Goal: Transaction & Acquisition: Purchase product/service

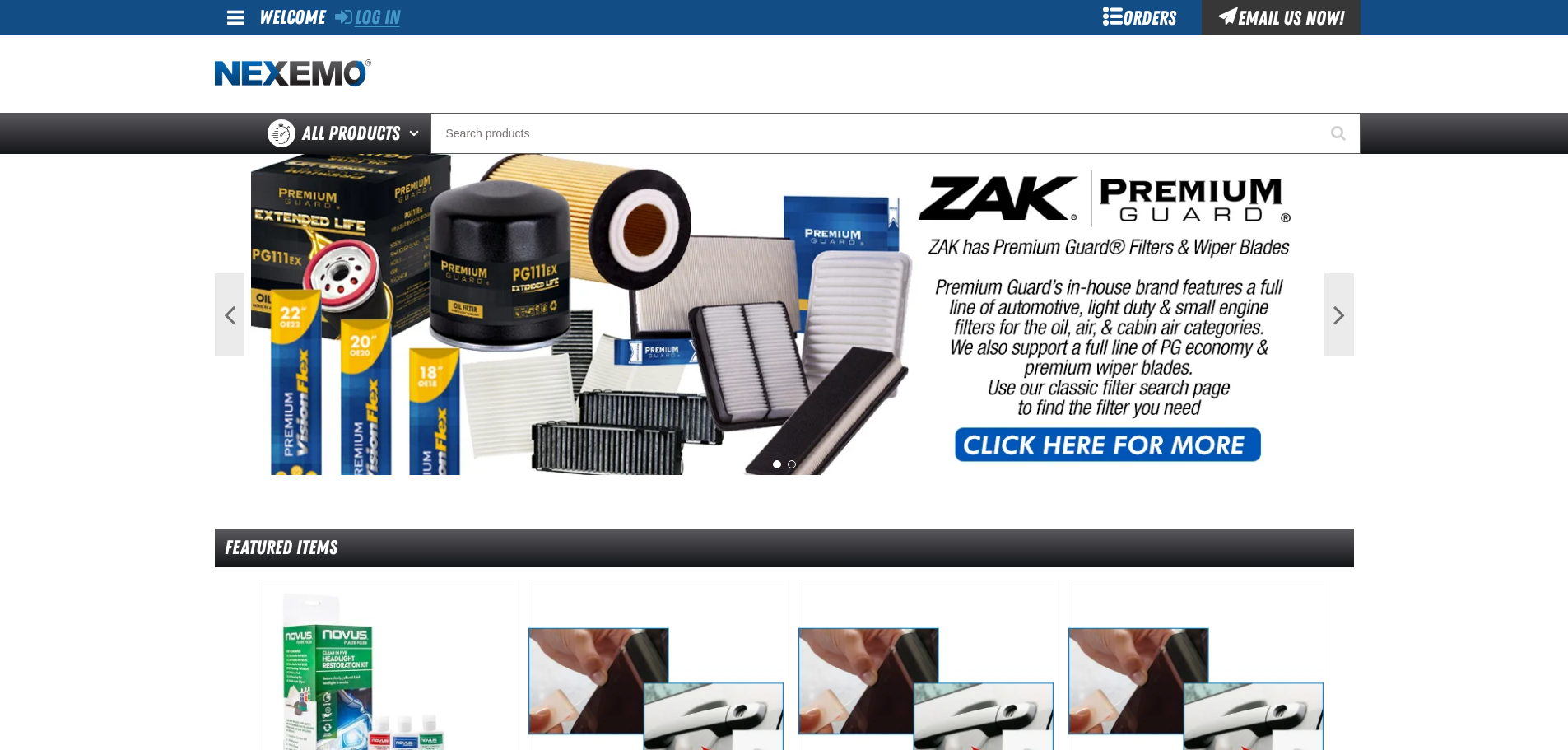
click at [387, 11] on link "Log In" at bounding box center [367, 17] width 65 height 23
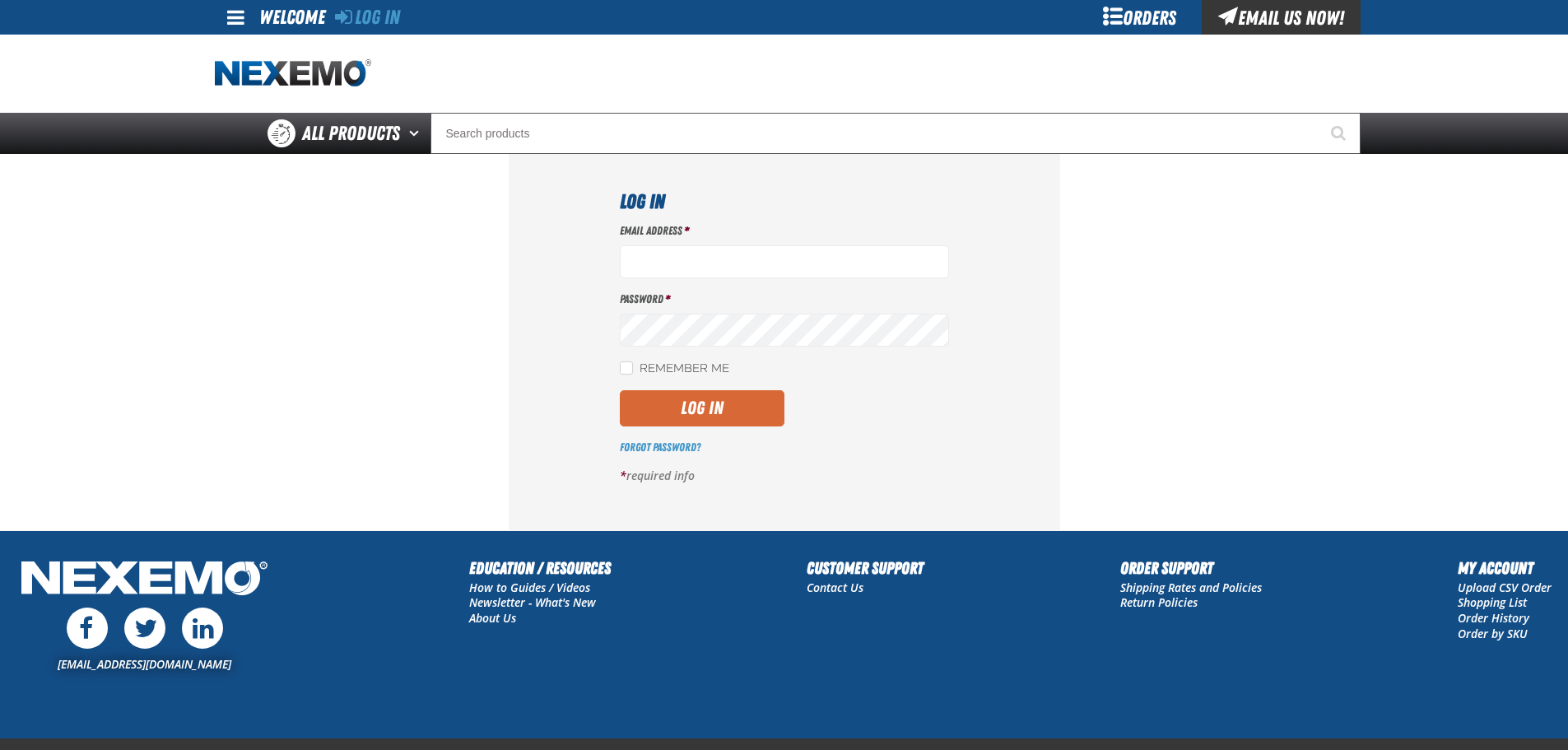
type input "[EMAIL_ADDRESS][DOMAIN_NAME]"
click at [710, 400] on button "Log In" at bounding box center [701, 407] width 164 height 36
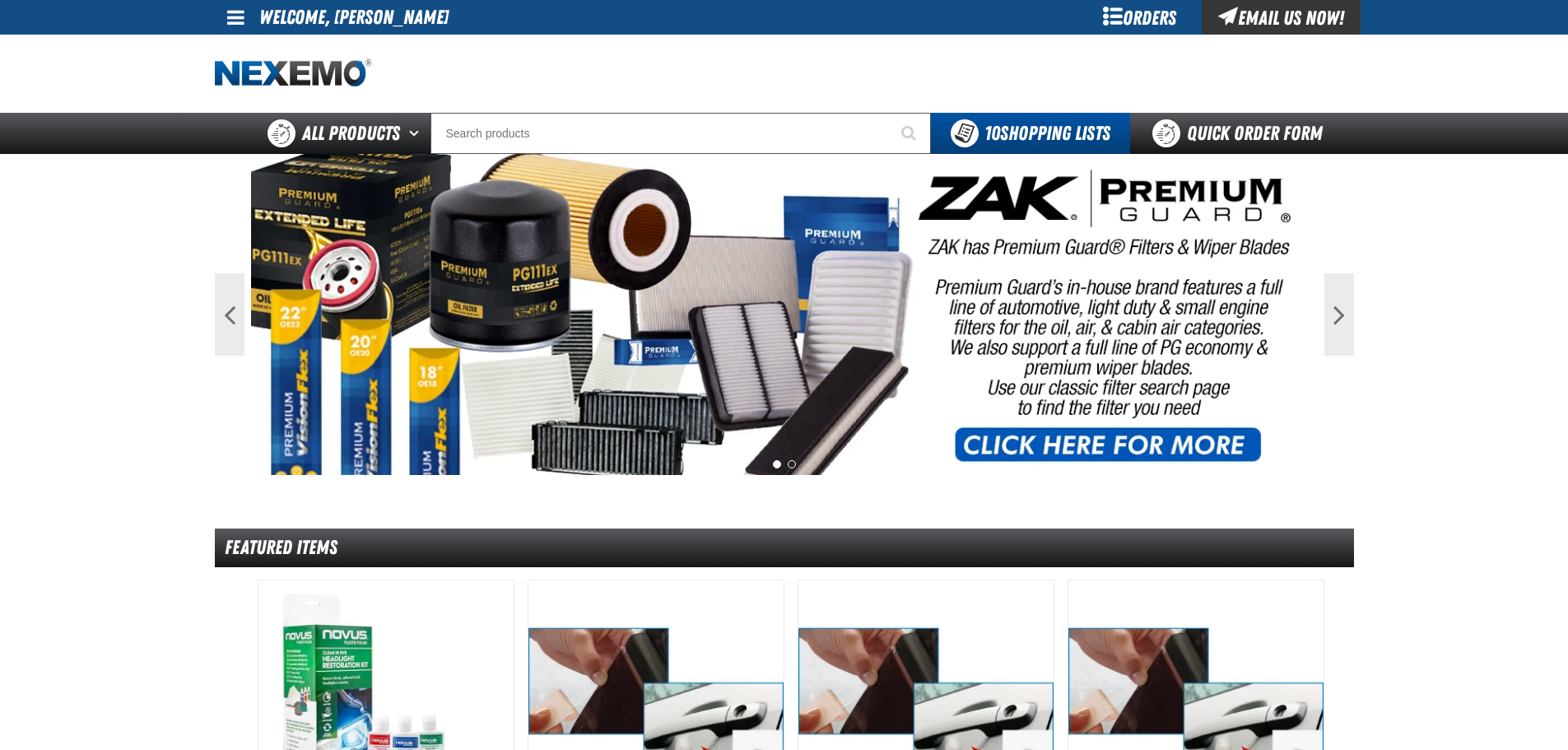
click at [237, 16] on span at bounding box center [236, 17] width 18 height 19
click at [278, 49] on link "My Account My Account" at bounding box center [259, 48] width 73 height 16
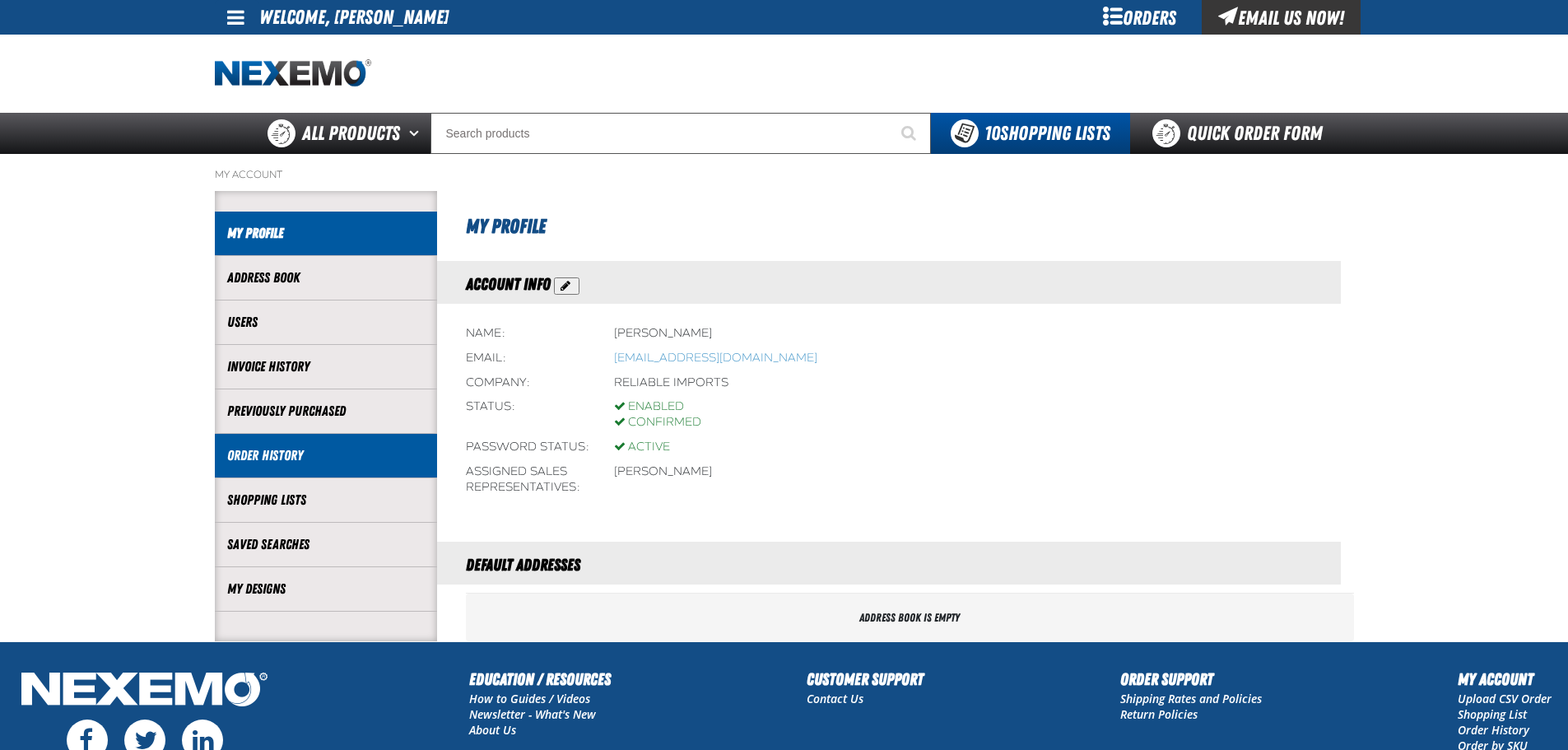
click at [280, 469] on li "Order History" at bounding box center [327, 456] width 223 height 45
click at [288, 460] on link "Order History" at bounding box center [326, 456] width 198 height 19
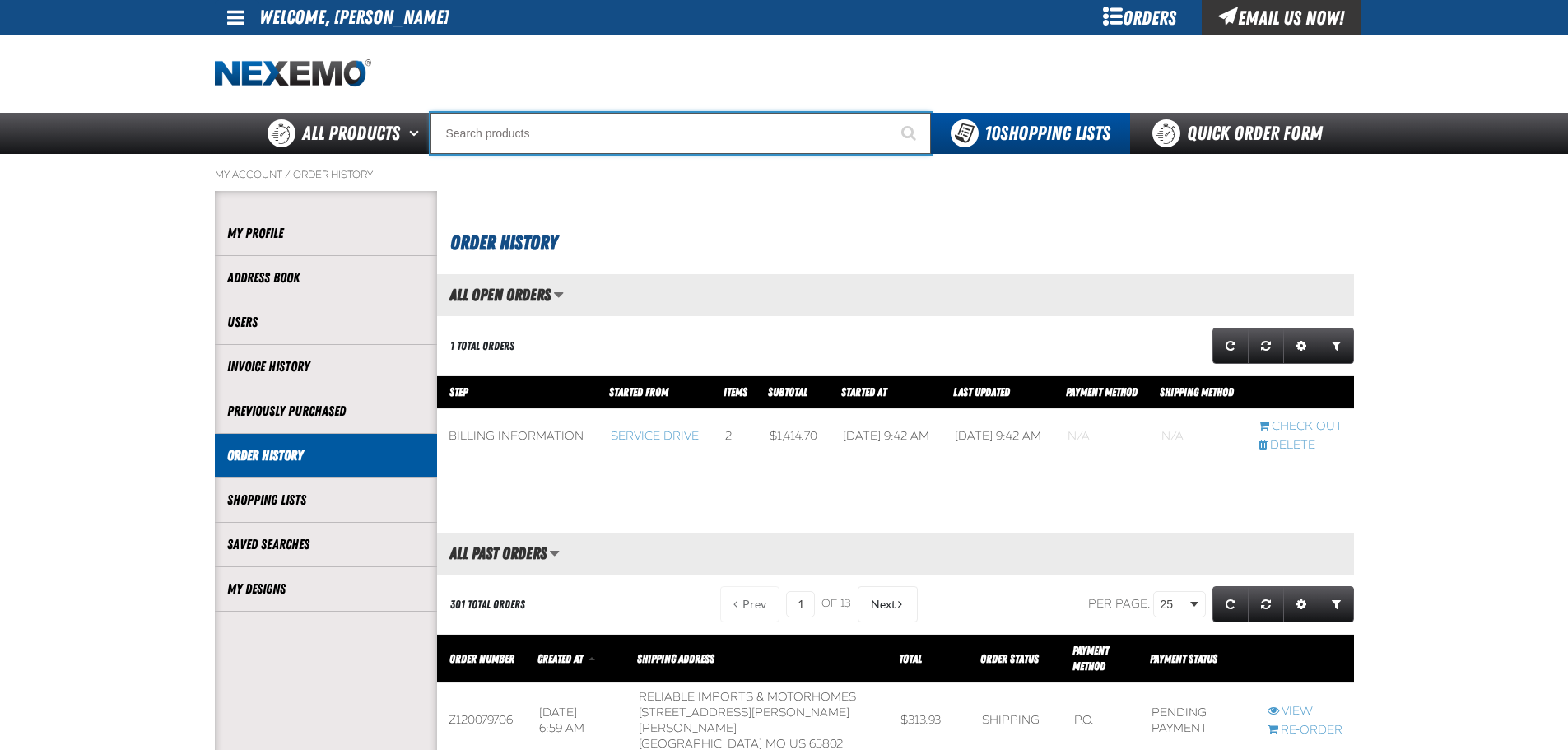
click at [474, 134] on input "Search" at bounding box center [680, 134] width 500 height 41
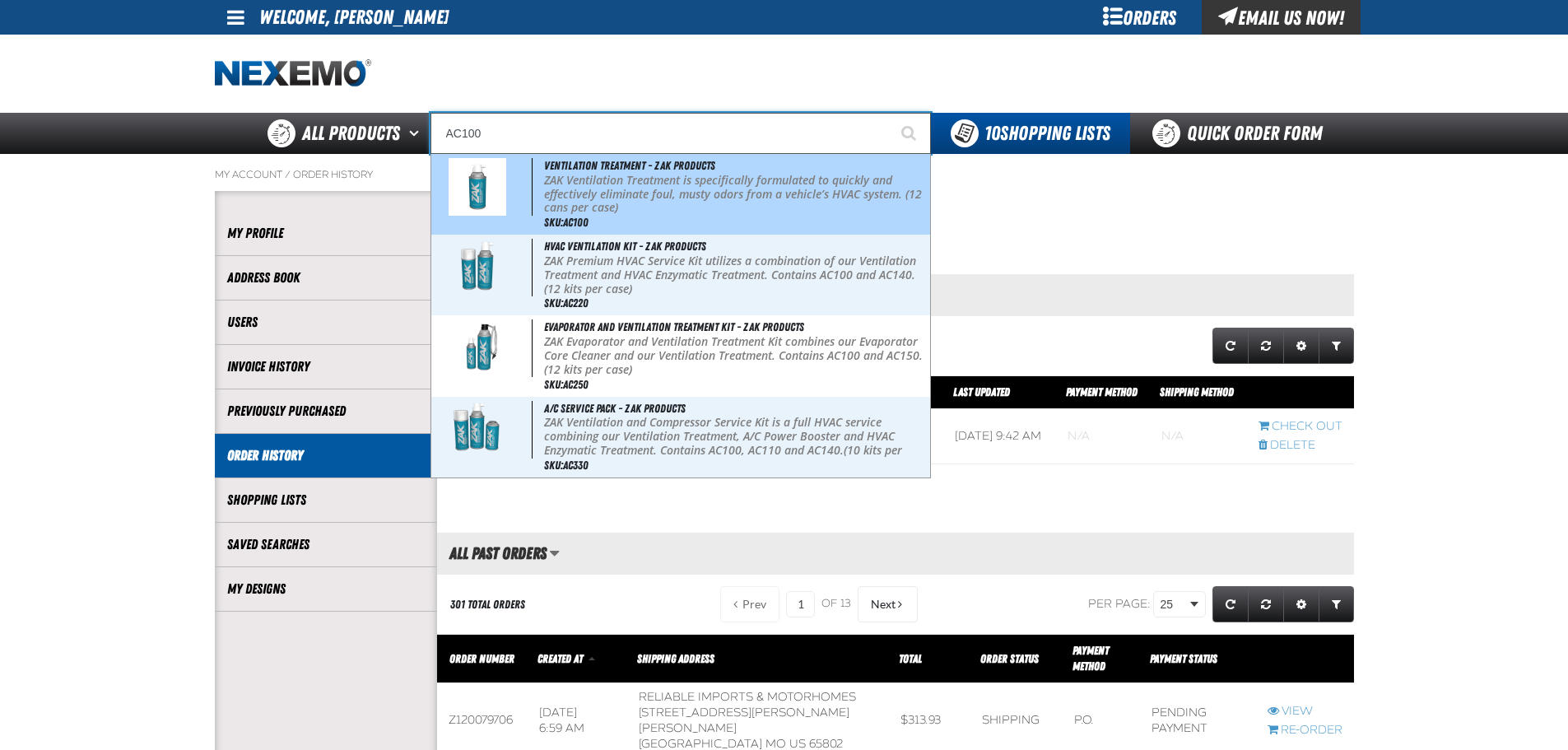
click at [594, 198] on p "ZAK Ventilation Treatment is specifically formulated to quickly and effectively…" at bounding box center [735, 194] width 382 height 41
type input "Ventilation Treatment - ZAK Products"
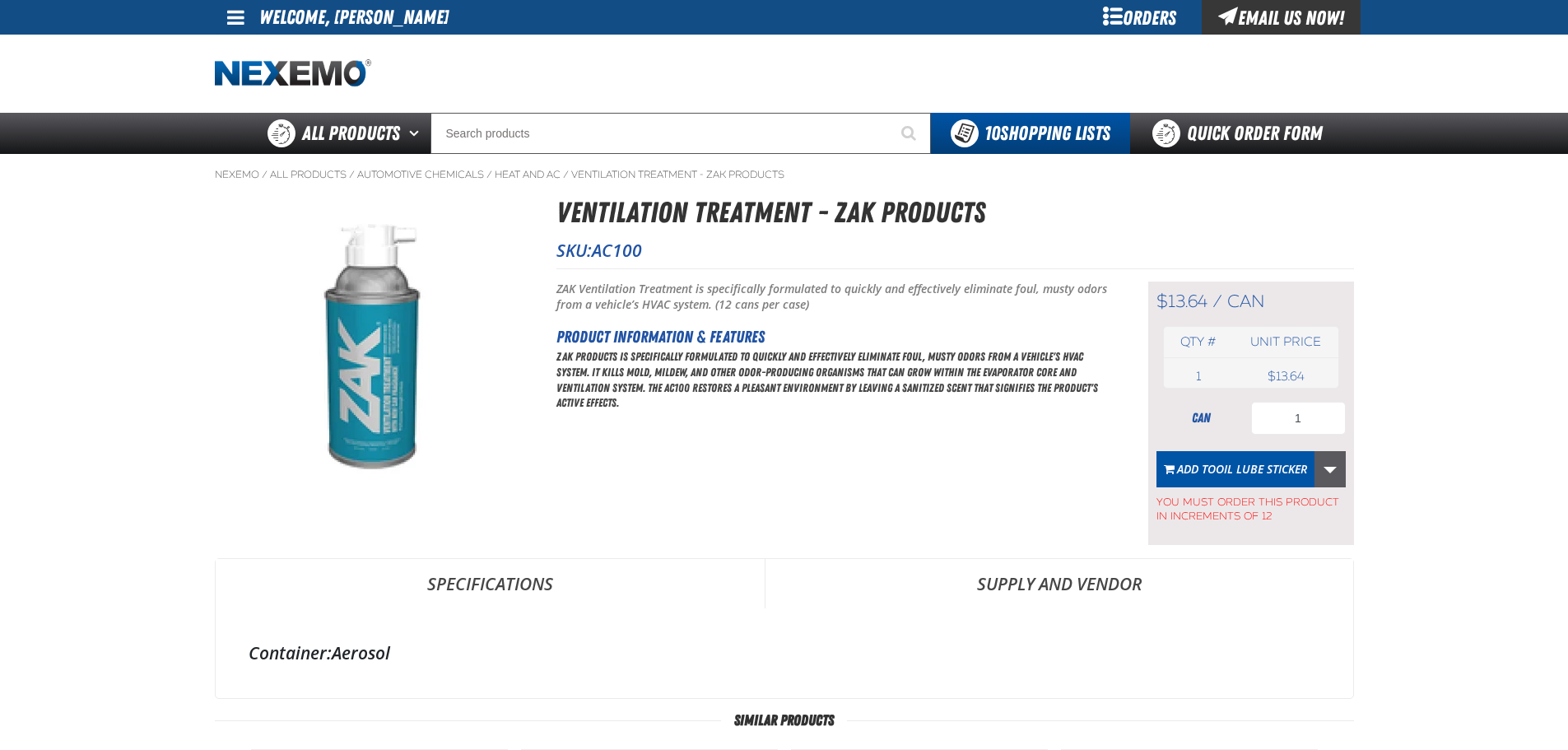
click at [1330, 470] on link "More Actions" at bounding box center [1330, 469] width 32 height 36
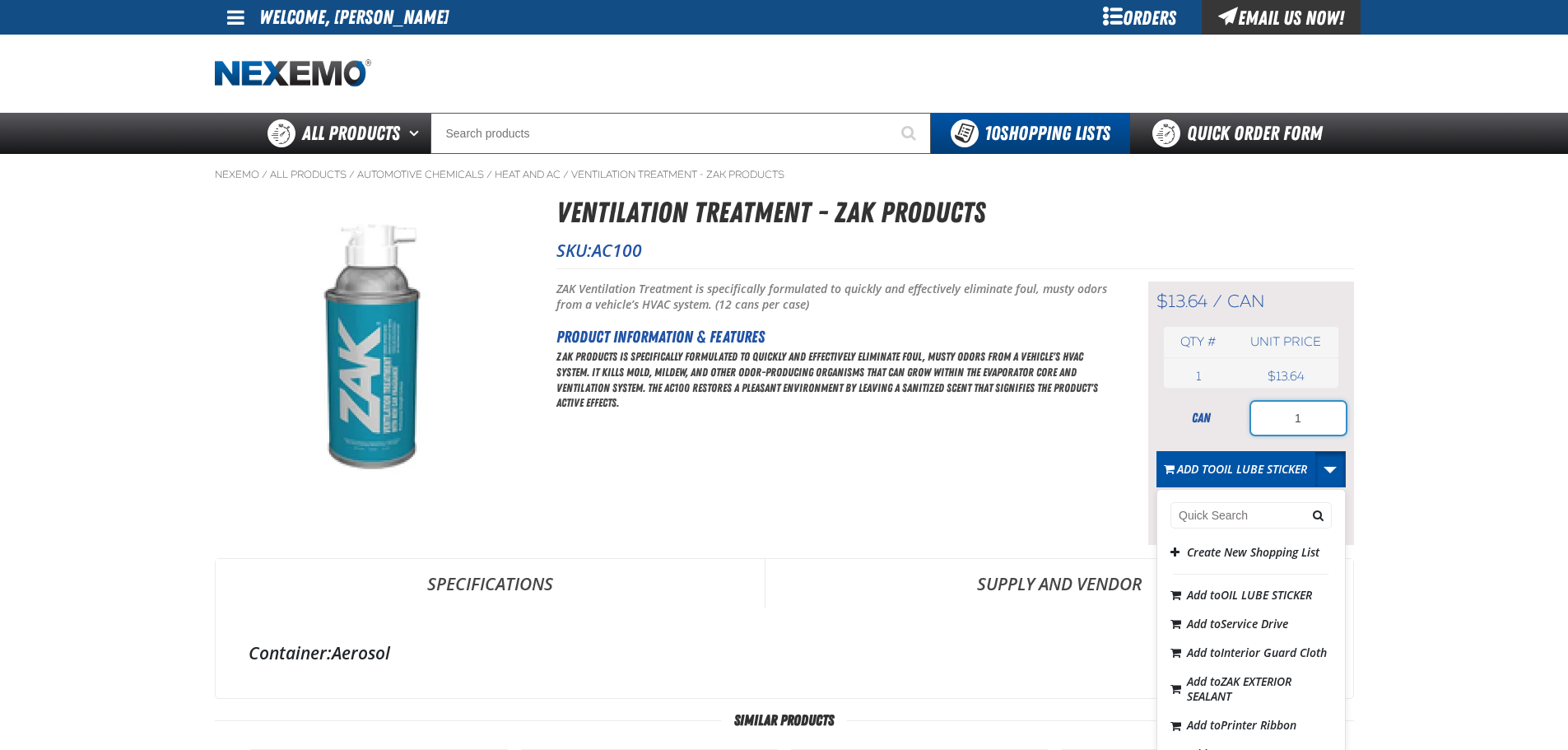
click at [1284, 430] on input "1" at bounding box center [1298, 418] width 95 height 32
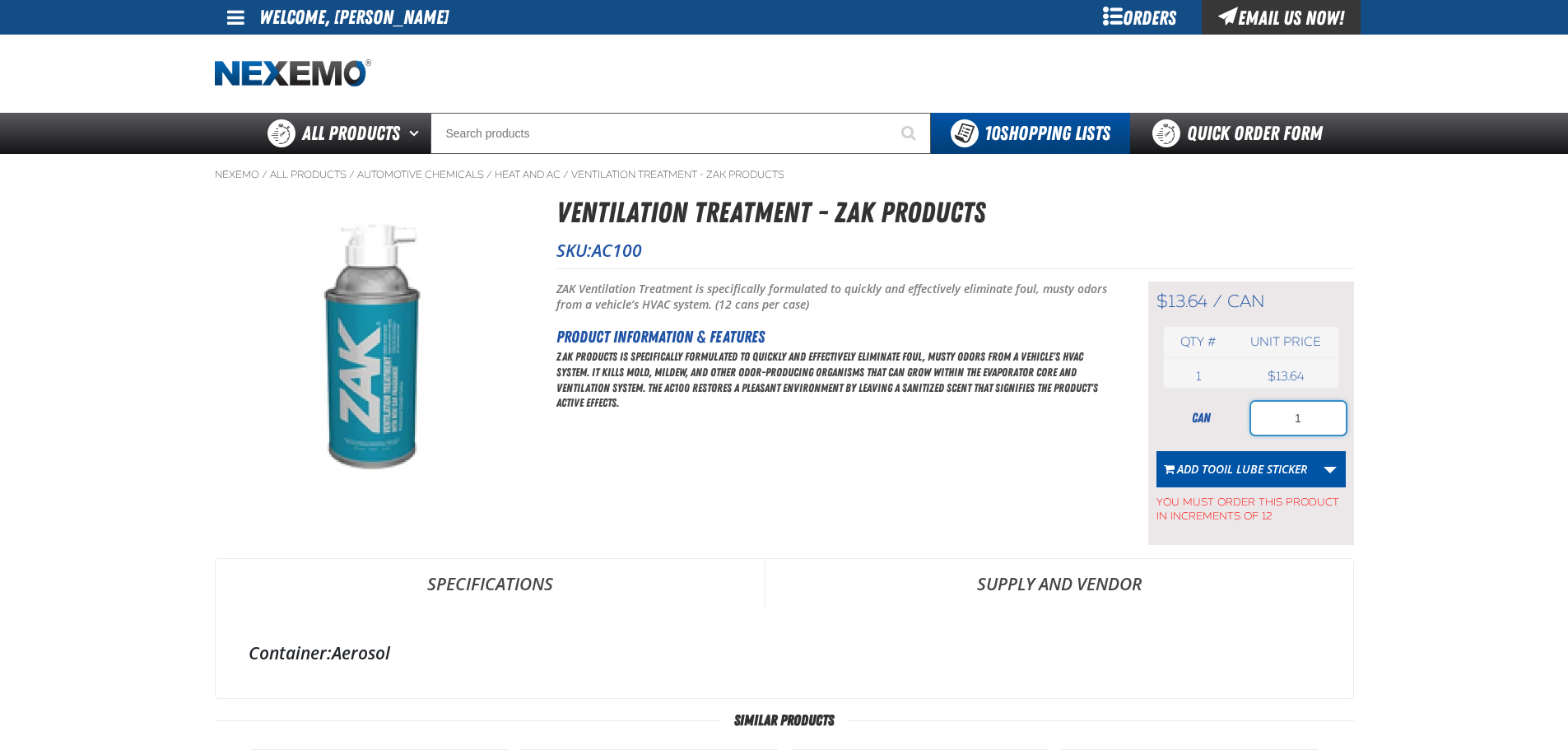
click at [1284, 430] on input "1" at bounding box center [1298, 418] width 95 height 32
click at [1316, 420] on input "132" at bounding box center [1298, 418] width 95 height 32
type input "60"
click at [721, 158] on div "Nexemo / All Products / Automotive Chemicals / Heat and AC / AC100" at bounding box center [784, 677] width 1152 height 1046
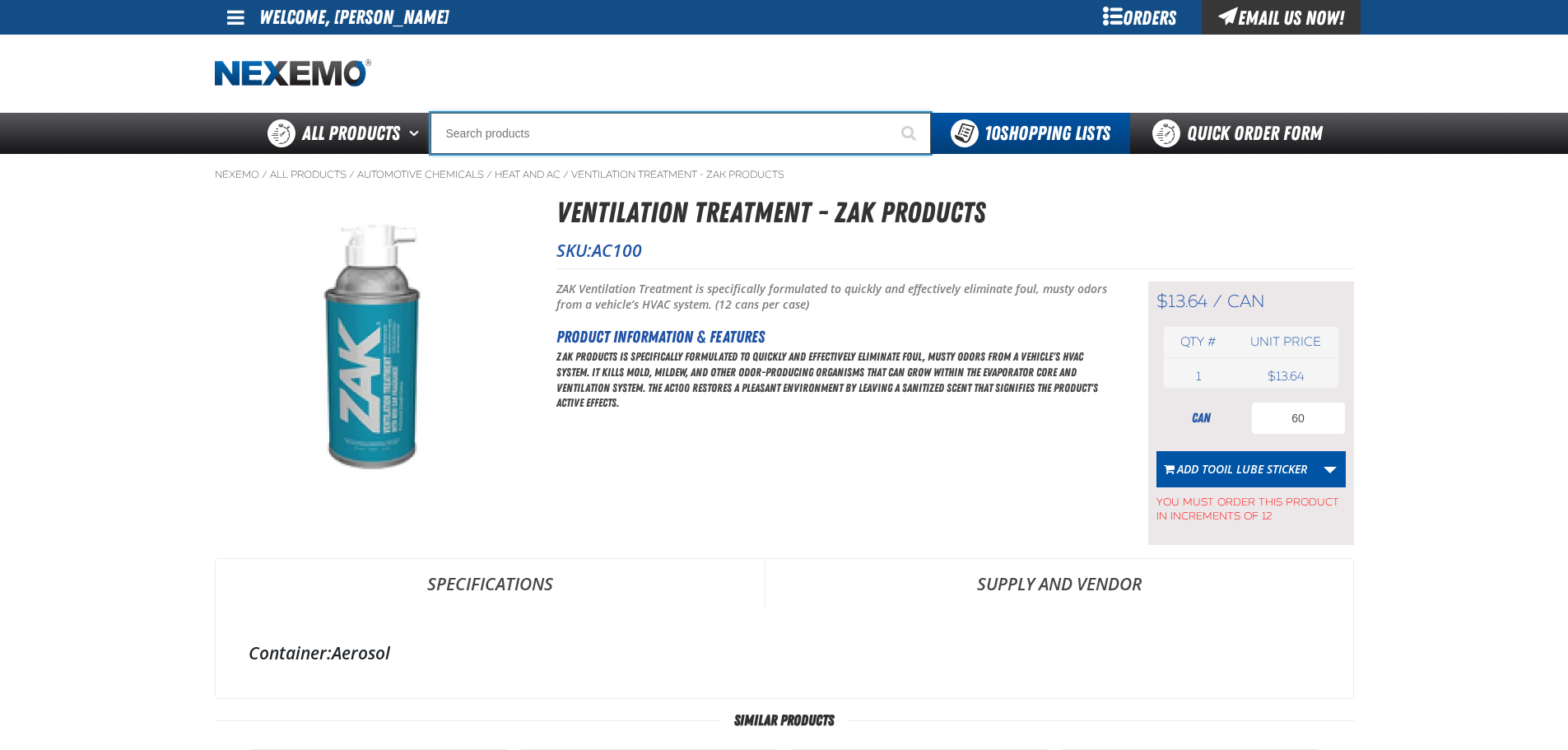
click at [681, 136] on input "Search" at bounding box center [680, 134] width 500 height 41
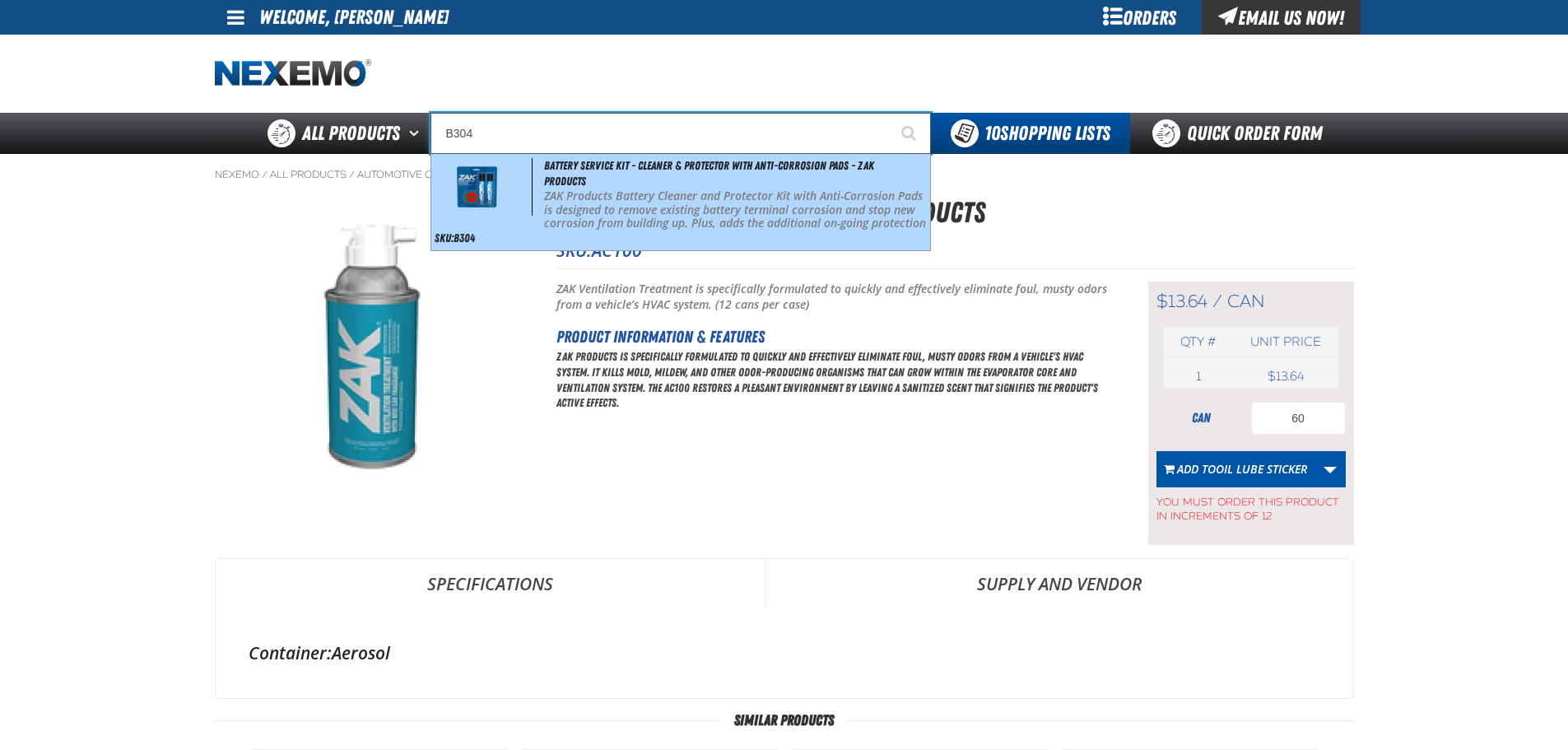
click at [686, 196] on p "ZAK Products Battery Cleaner and Protector Kit with Anti-Corrosion Pads is desi…" at bounding box center [735, 216] width 382 height 55
type input "Battery Service Kit - Cleaner & Protector with Anti-Corrosion Pads - ZAK Produc…"
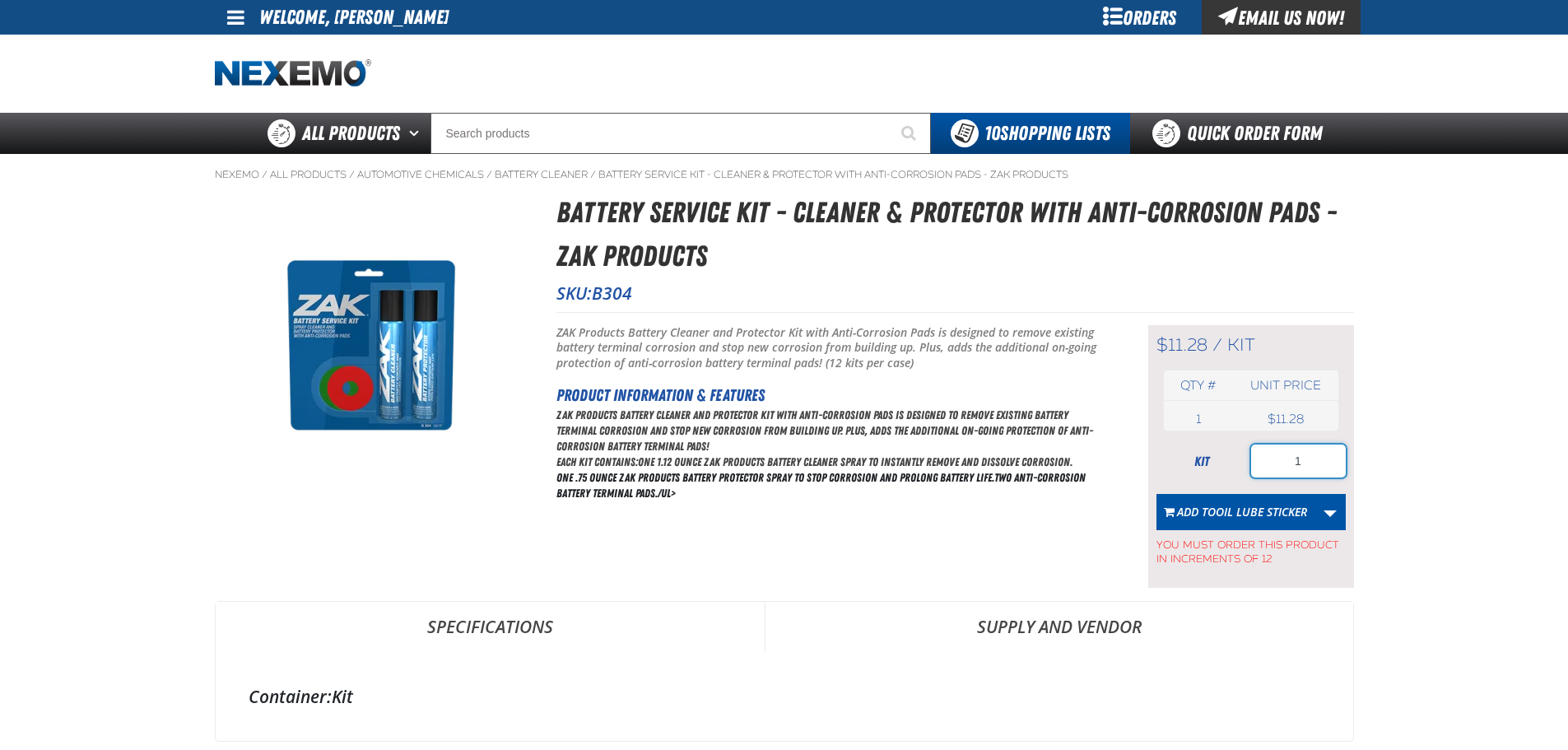
click at [1301, 464] on input "1" at bounding box center [1298, 460] width 95 height 32
type input "24"
click at [1337, 518] on link "More Actions" at bounding box center [1330, 511] width 32 height 36
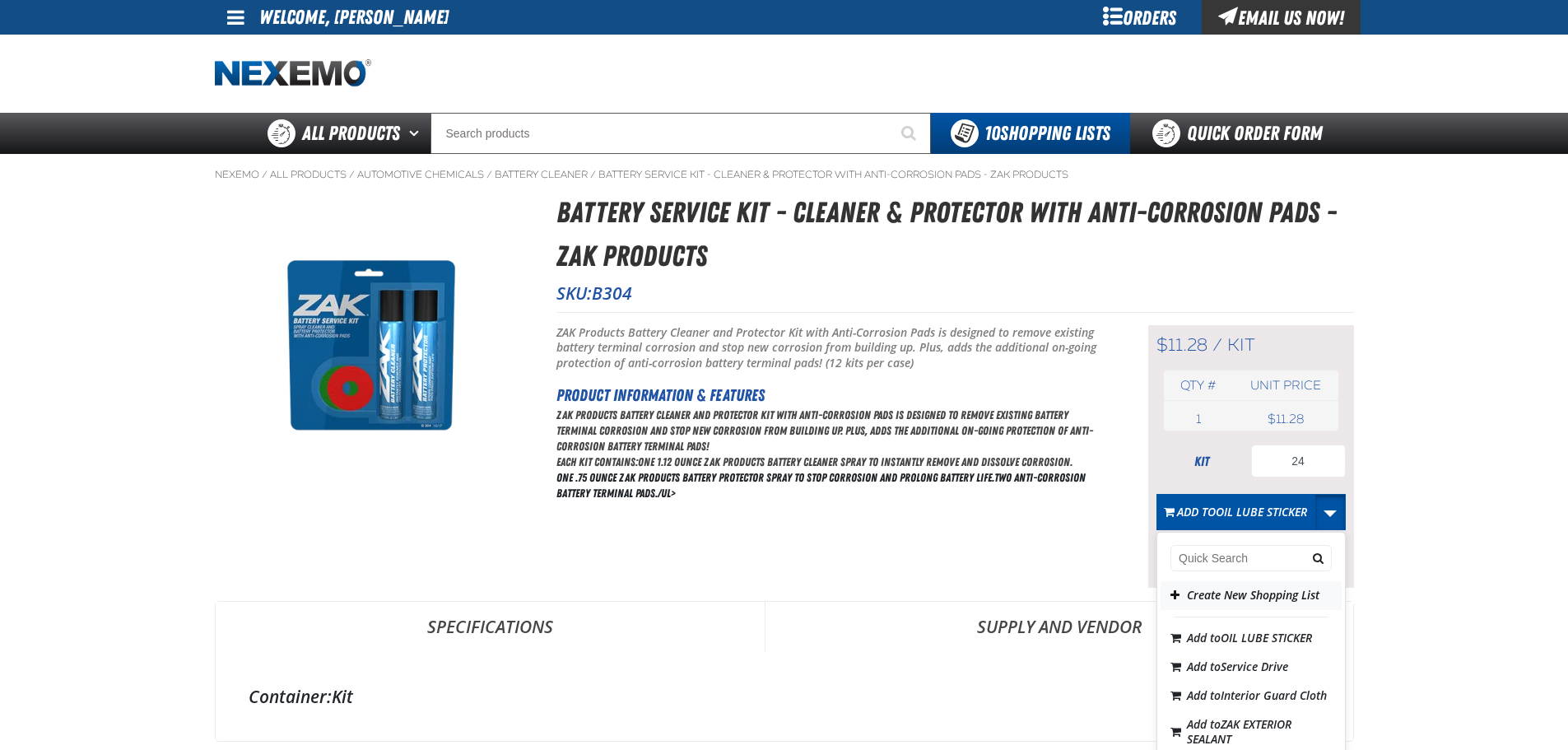
click at [1206, 605] on button "Create New Shopping List" at bounding box center [1251, 595] width 181 height 29
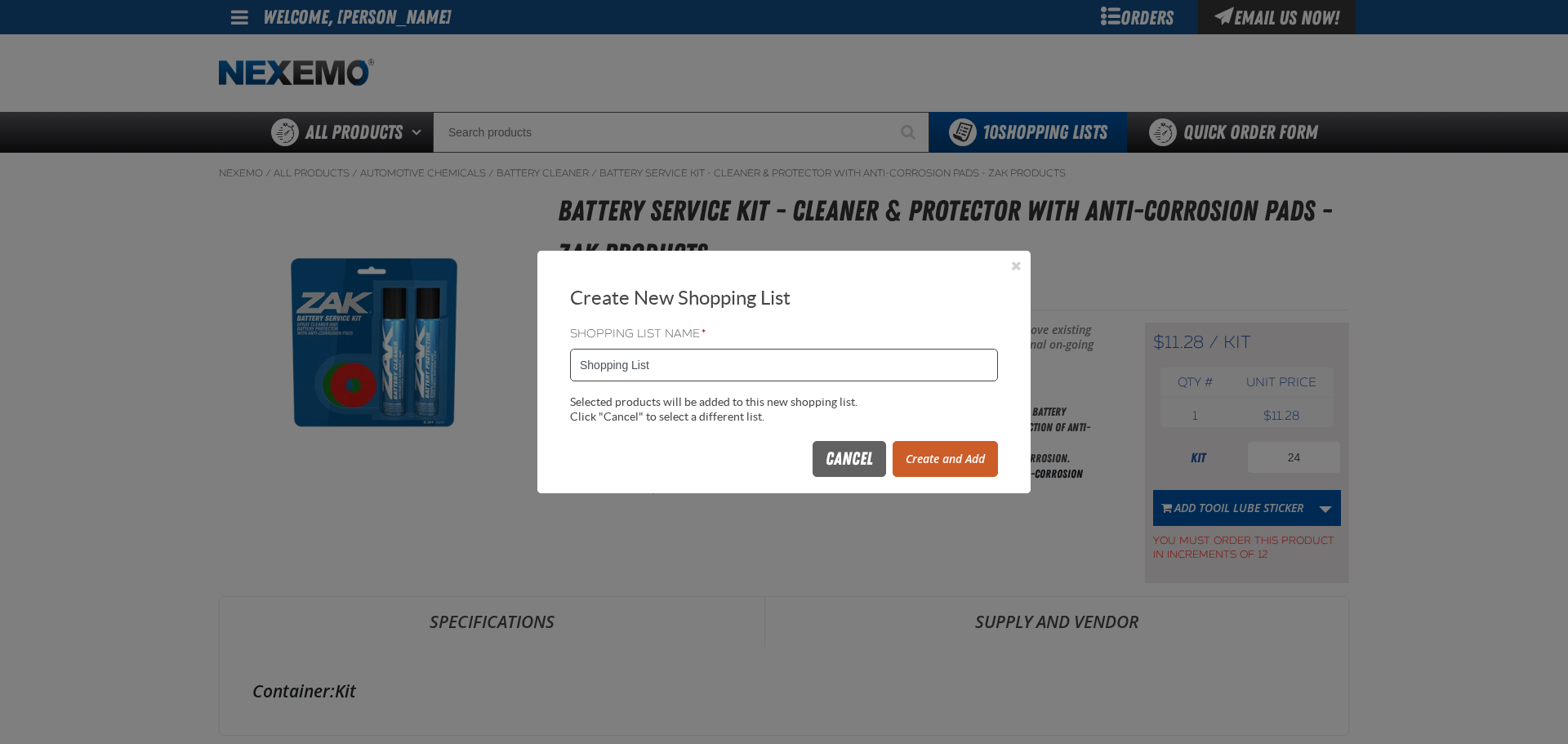
click at [716, 373] on input "Shopping List" at bounding box center [784, 365] width 428 height 32
click at [715, 373] on input "Shopping List" at bounding box center [784, 365] width 428 height 32
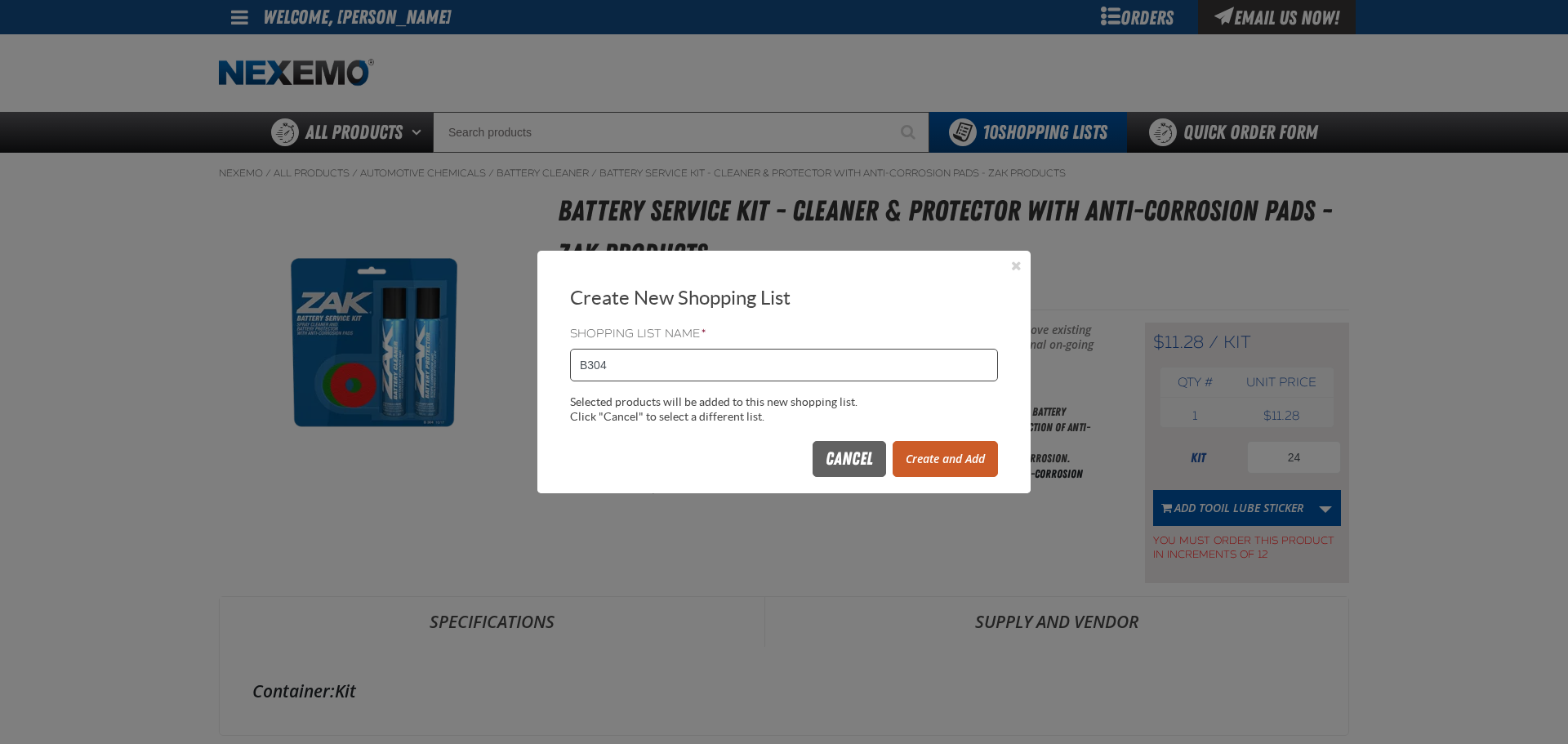
click at [655, 364] on input "B304" at bounding box center [784, 365] width 428 height 32
type input "1015ZAK"
click at [932, 451] on button "Create and Add" at bounding box center [946, 459] width 105 height 36
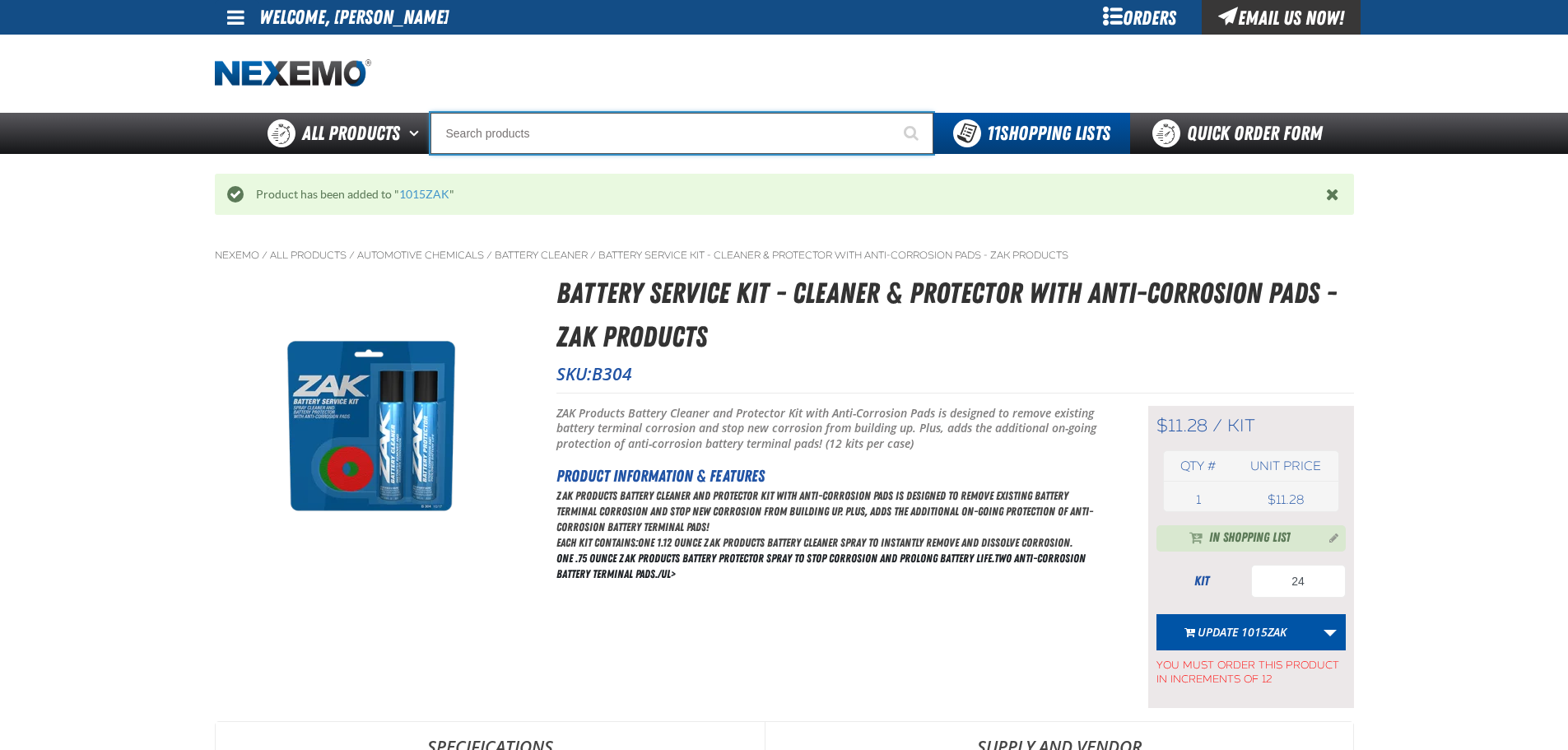
click at [598, 149] on input "Search" at bounding box center [682, 134] width 503 height 41
type input "AC"
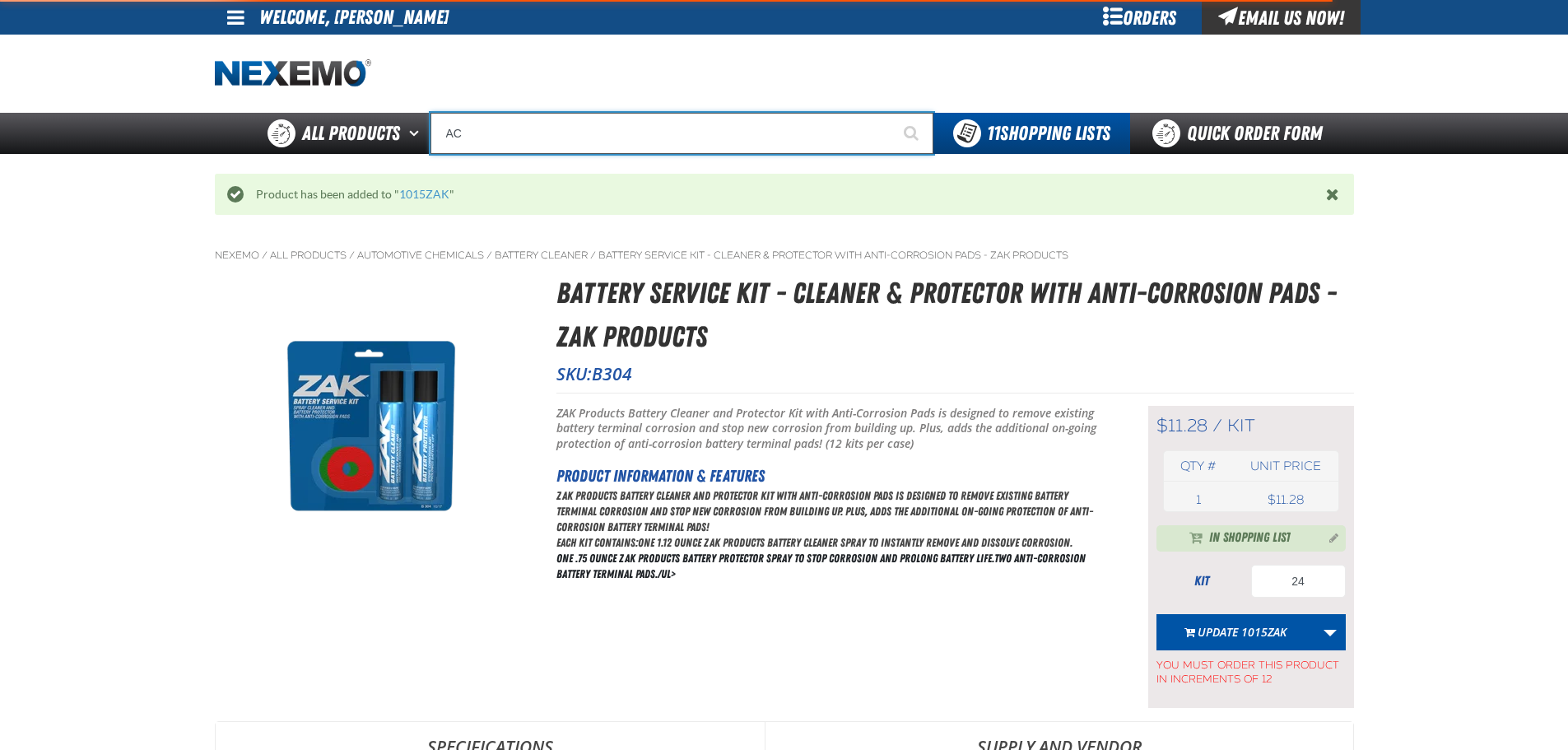
type input "AC Power Booster - ZAK Products"
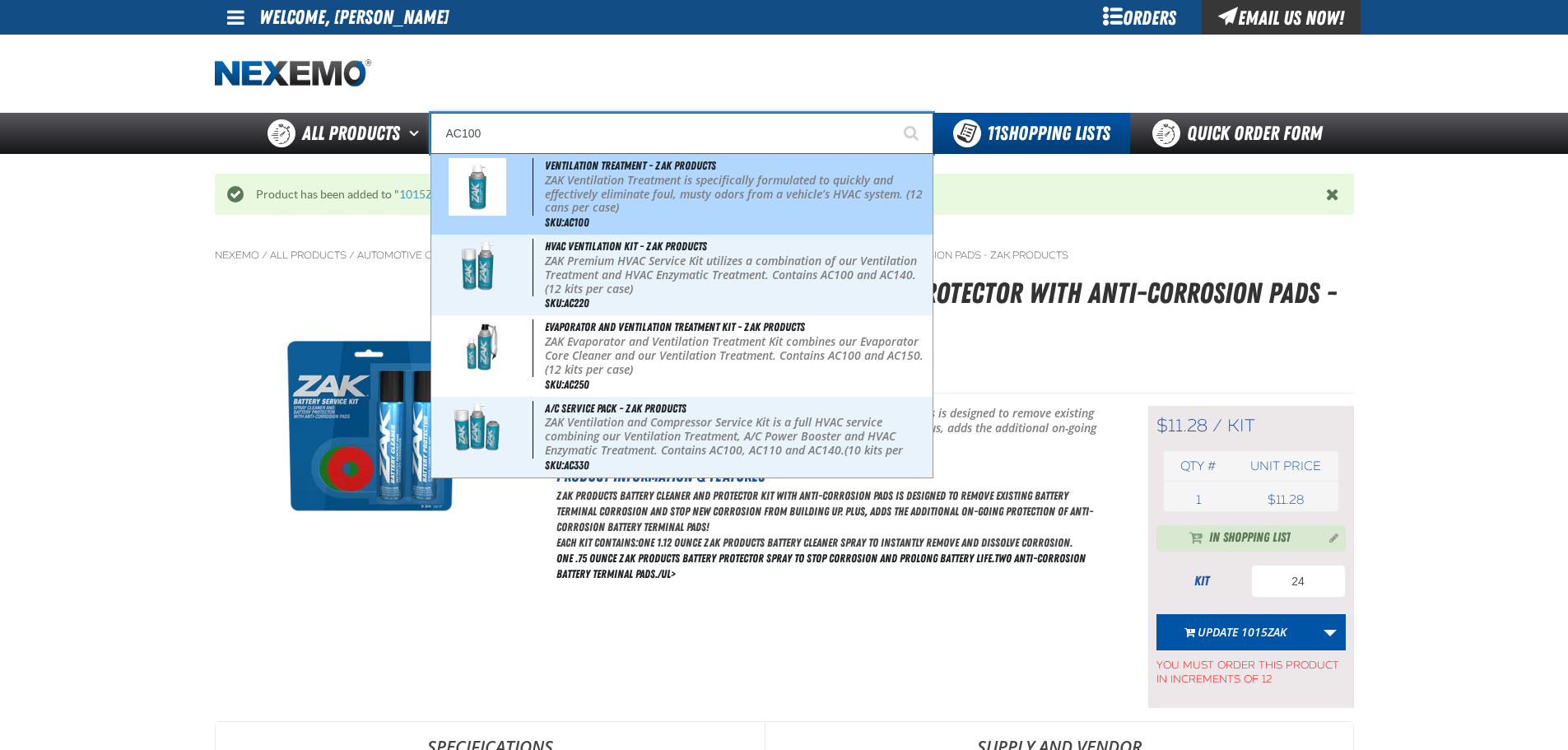
click at [620, 167] on span "Ventilation Treatment - ZAK Products" at bounding box center [630, 165] width 172 height 13
type input "Ventilation Treatment - ZAK Products"
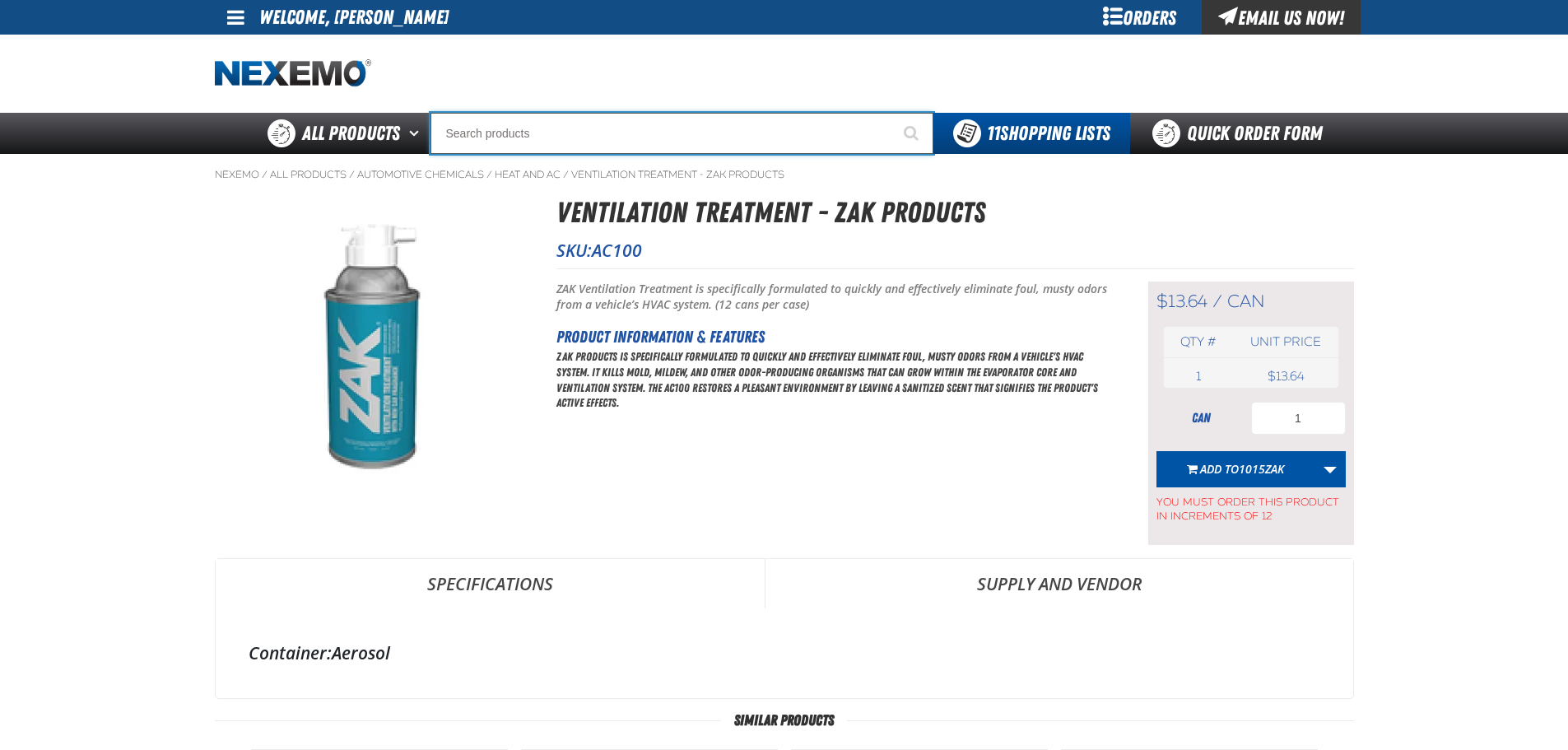
click at [521, 124] on input "Search" at bounding box center [682, 134] width 503 height 41
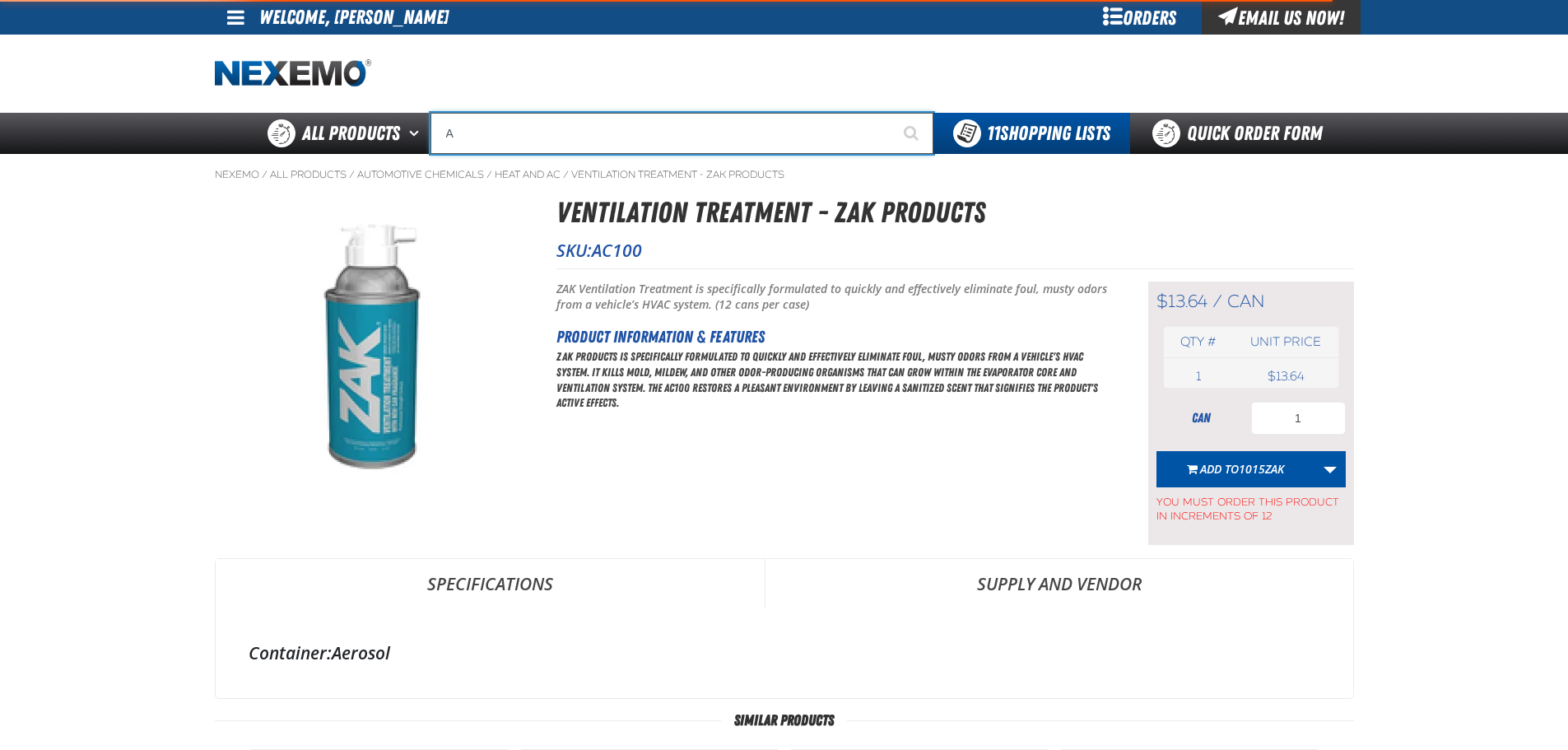
type input "AC"
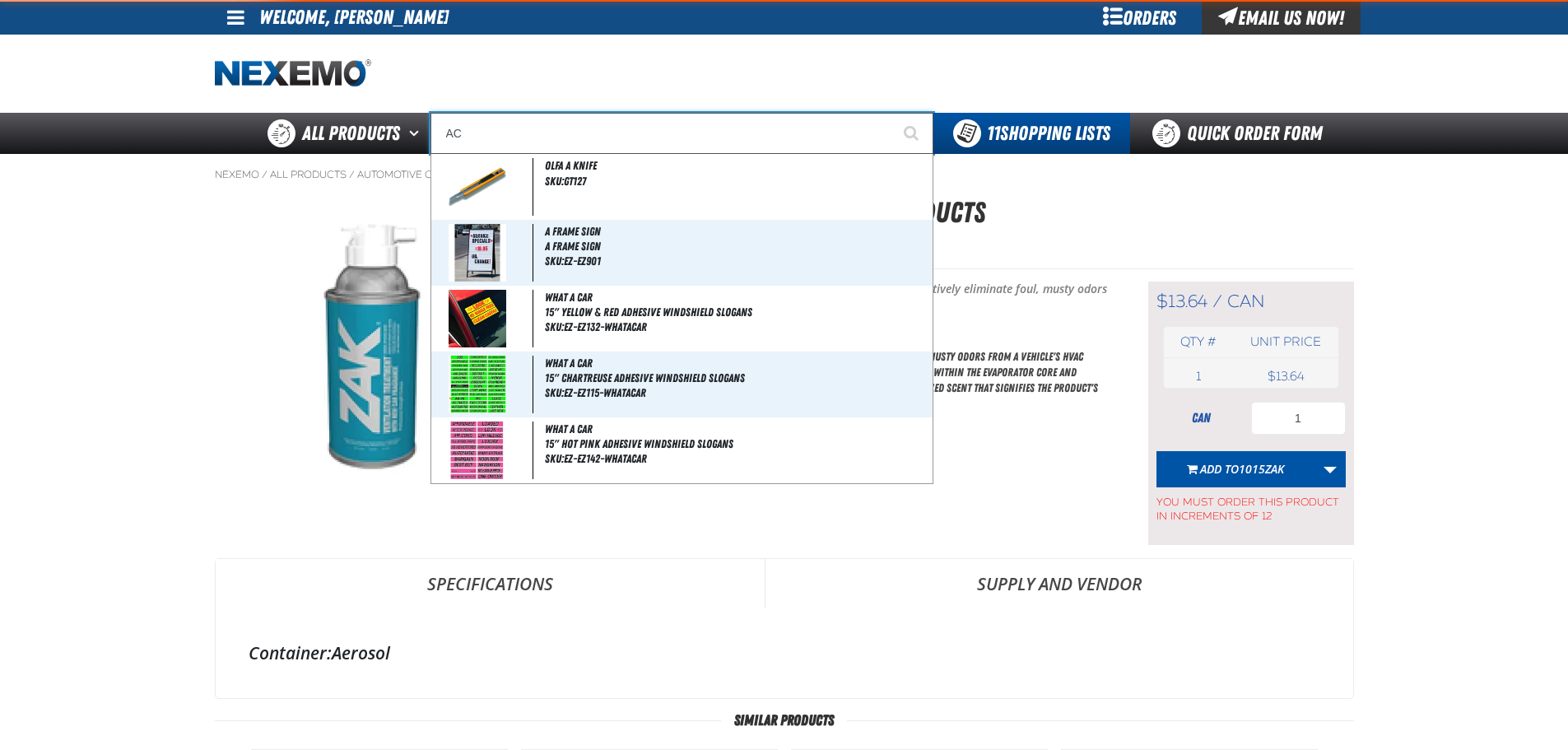
type input "AC Power Booster - ZAK Products"
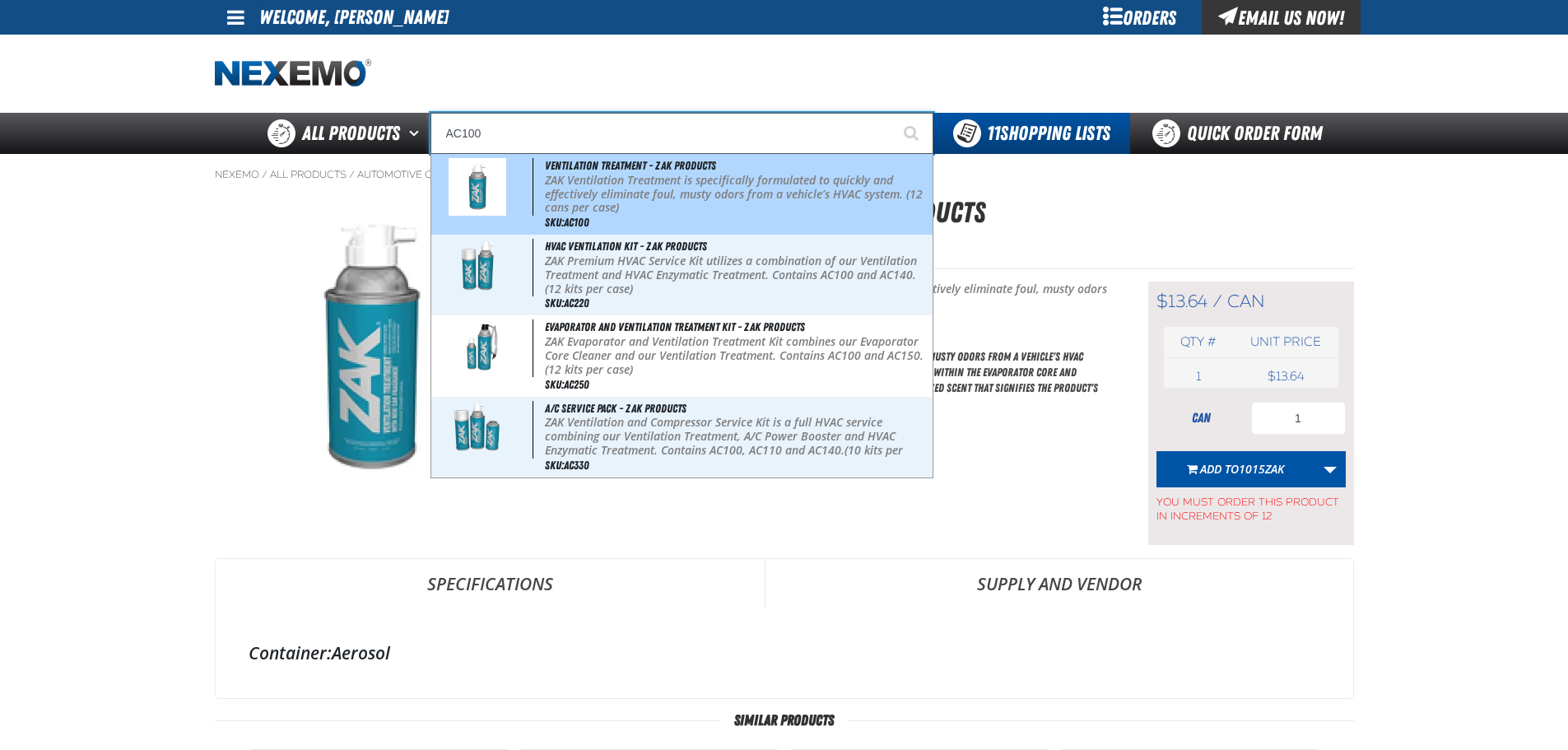
click at [581, 159] on span "Ventilation Treatment - ZAK Products" at bounding box center [630, 165] width 172 height 13
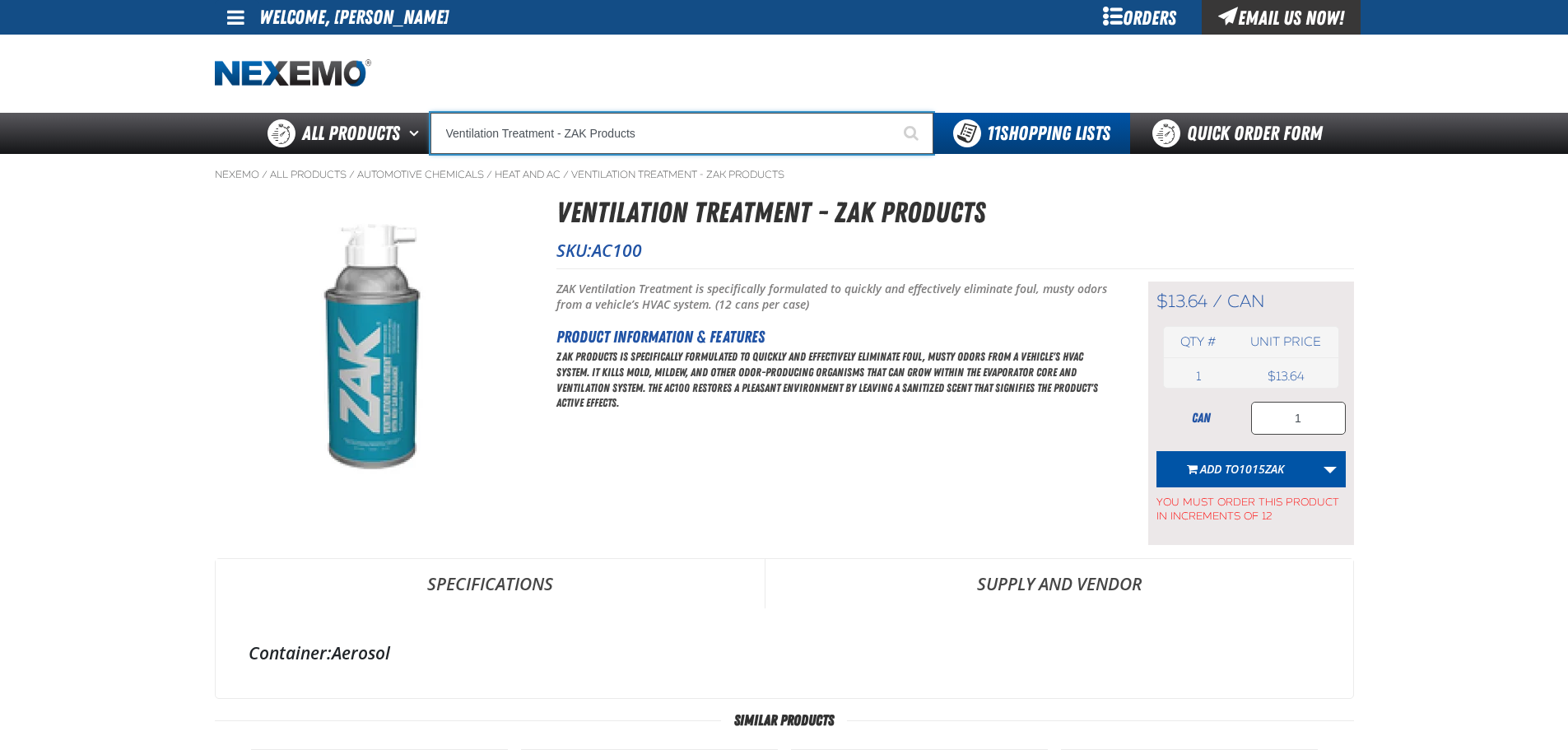
type input "Ventilation Treatment - ZAK Products"
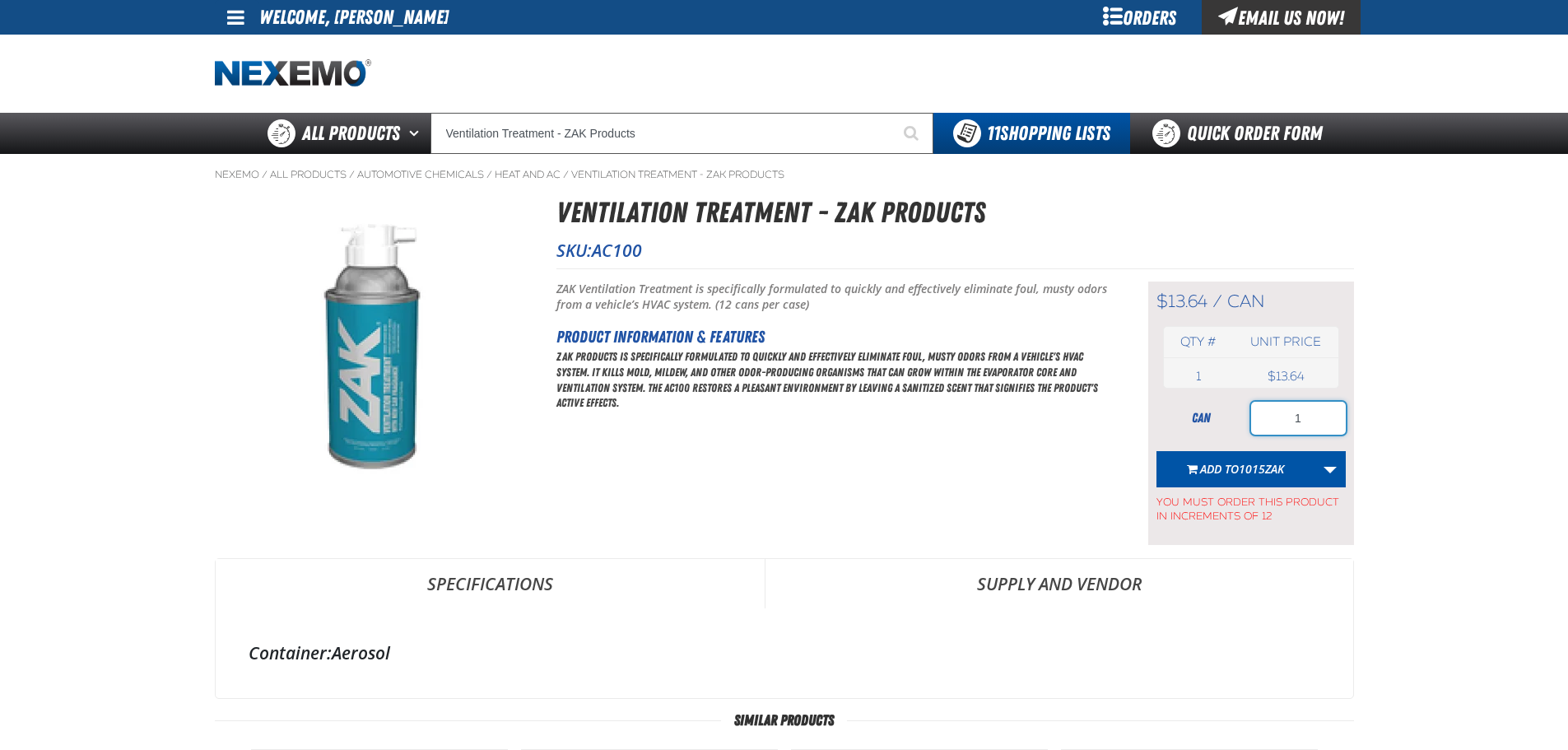
click at [1299, 415] on input "1" at bounding box center [1298, 418] width 95 height 32
type input "60"
click at [1258, 468] on span "1015ZAK" at bounding box center [1261, 469] width 45 height 16
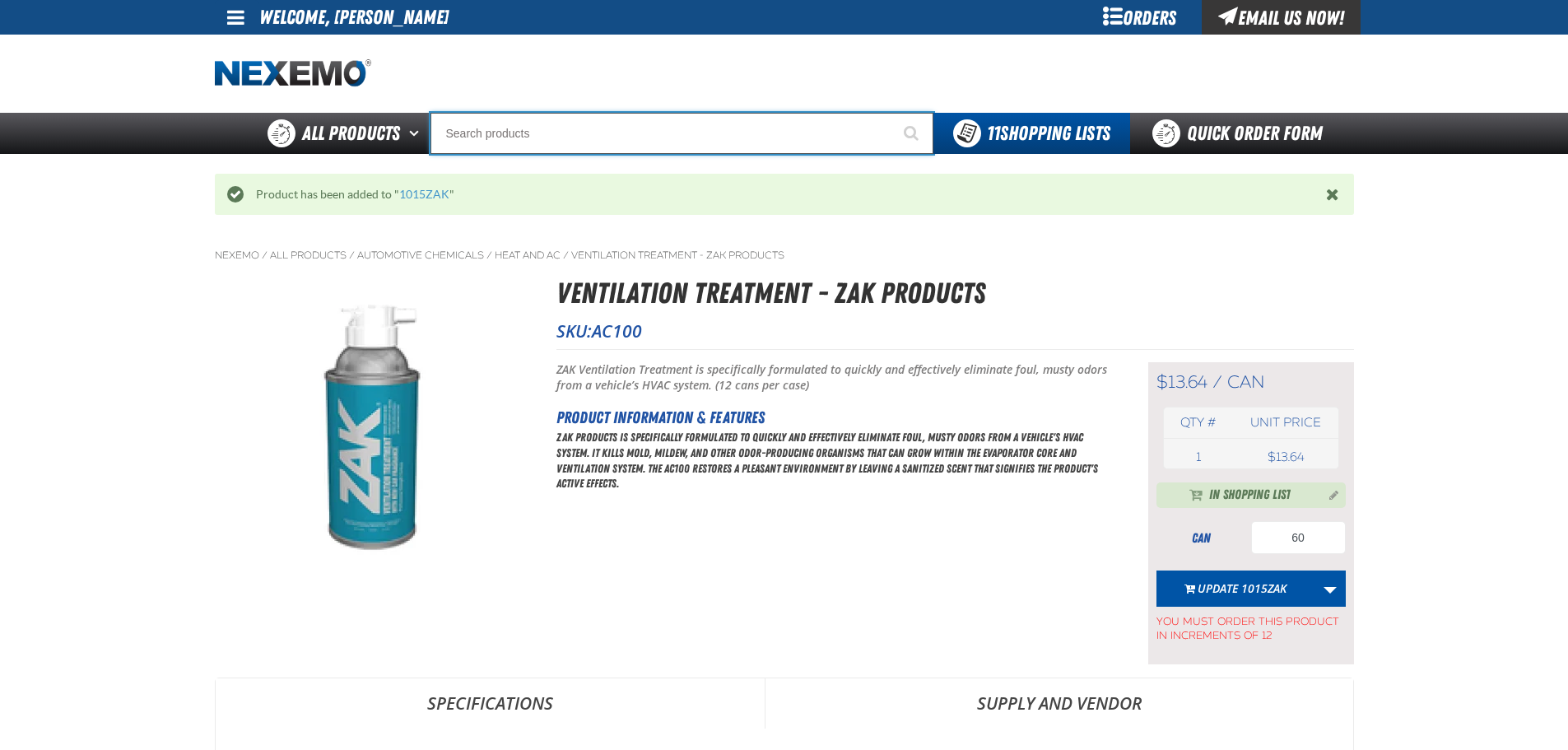
click at [615, 135] on input "Search" at bounding box center [682, 134] width 503 height 41
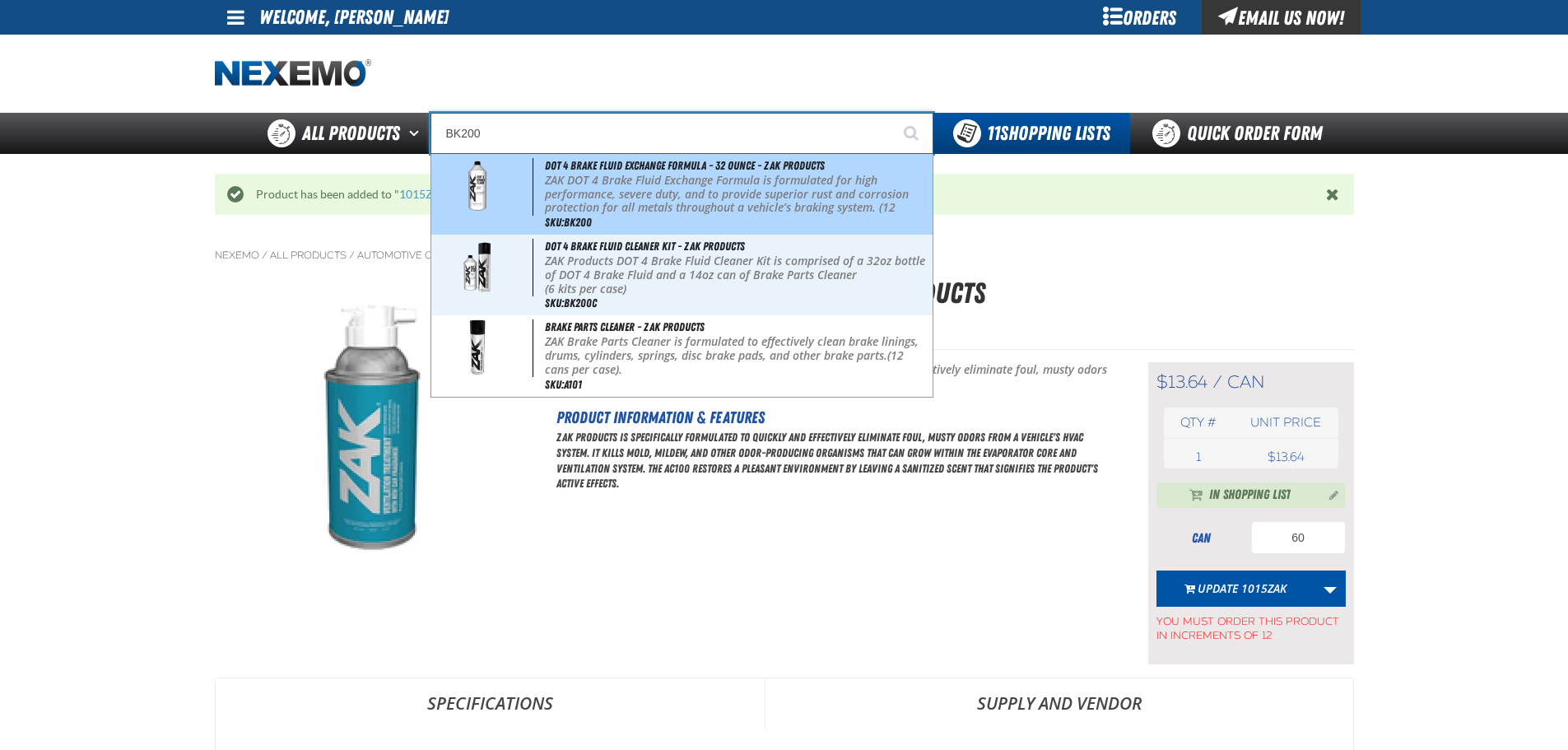
click at [627, 181] on p "ZAK DOT 4 Brake Fluid Exchange Formula is formulated for high performance, seve…" at bounding box center [737, 200] width 384 height 55
type input "DOT 4 Brake Fluid Exchange Formula - 32 Ounce - ZAK Products"
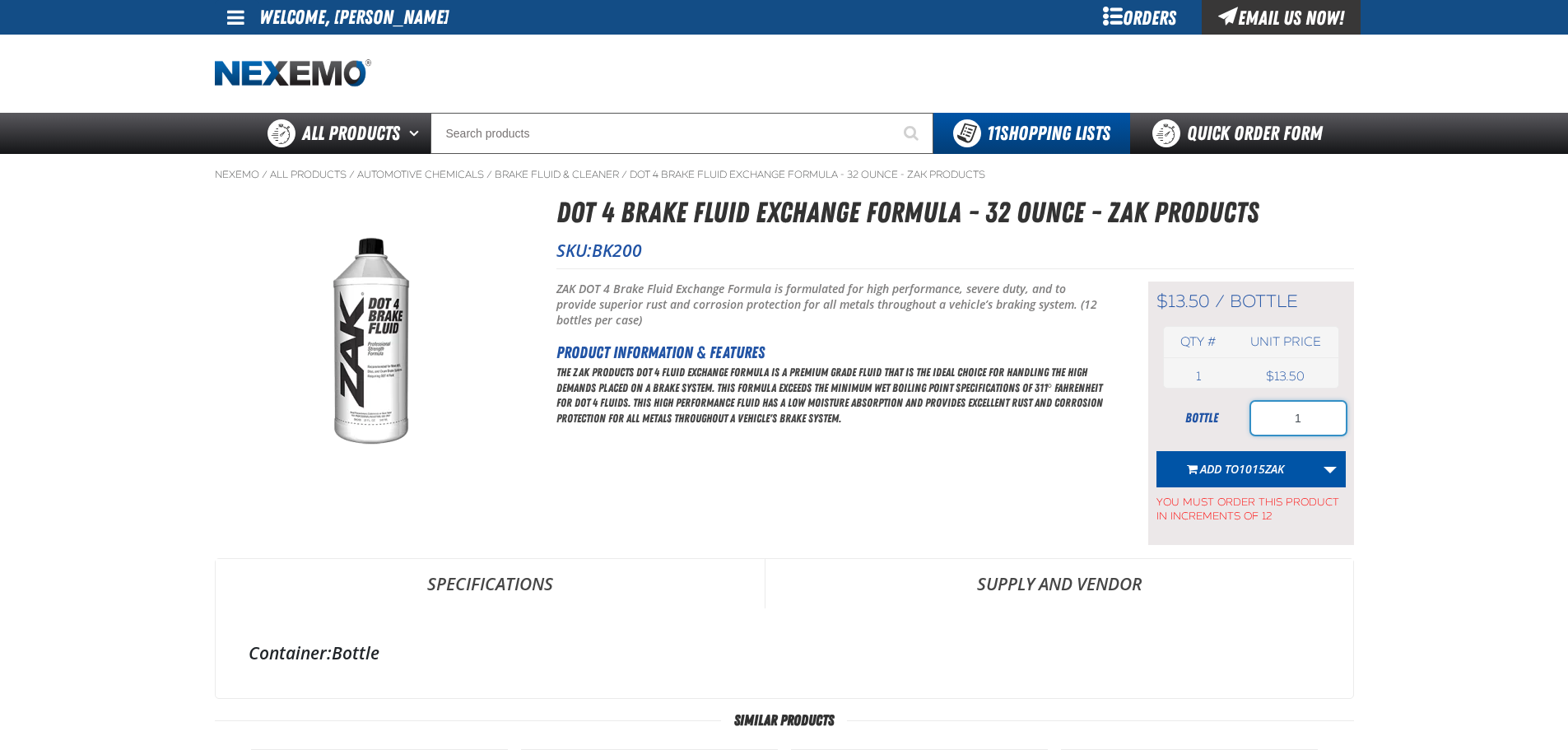
click at [1294, 407] on input "1" at bounding box center [1298, 418] width 95 height 32
type input "36"
click at [1276, 469] on span "1015ZAK" at bounding box center [1261, 469] width 45 height 16
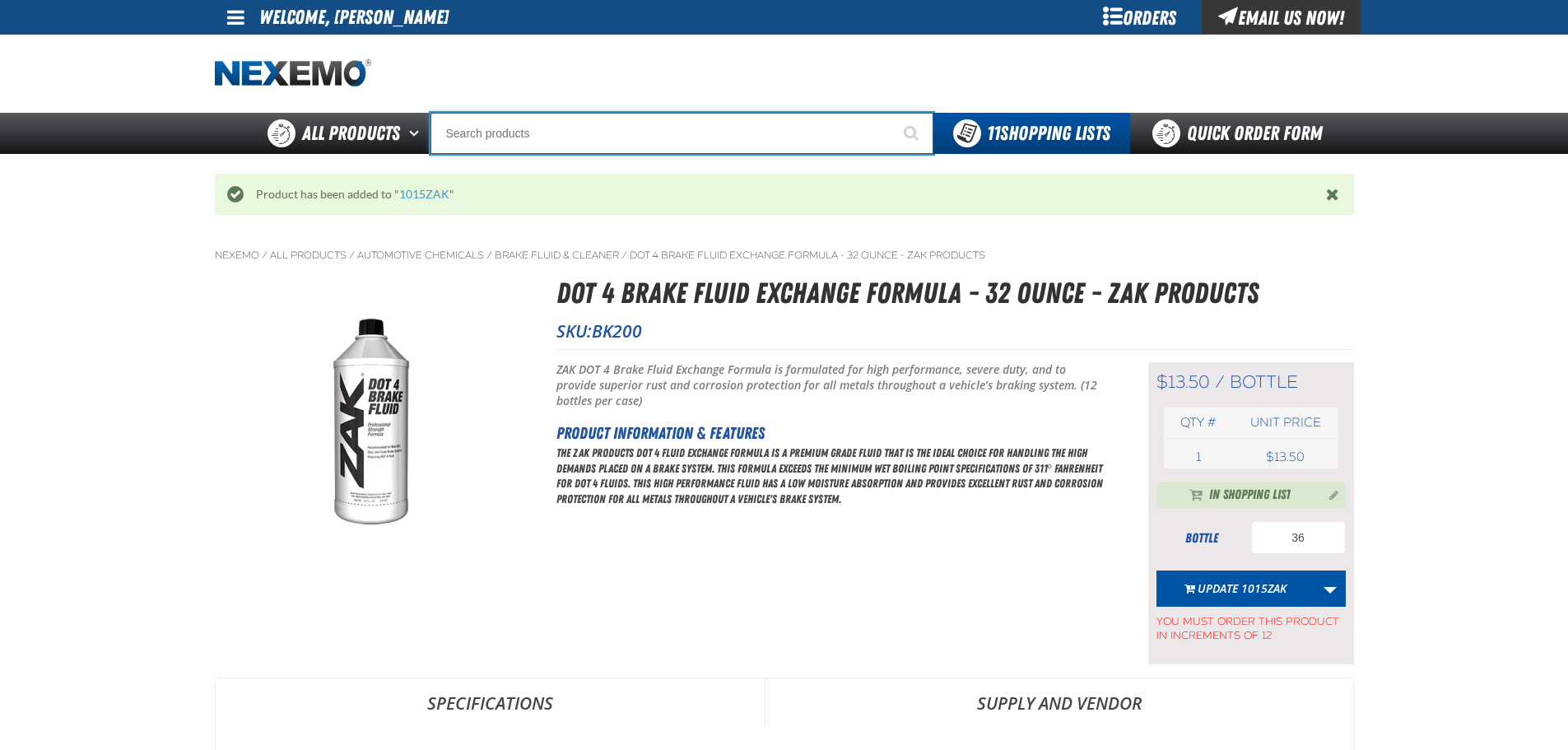
click at [535, 140] on input "Search" at bounding box center [682, 134] width 503 height 41
type input "C"
type input "C Alkaline Battery 1.5 Volt (12 per pack)"
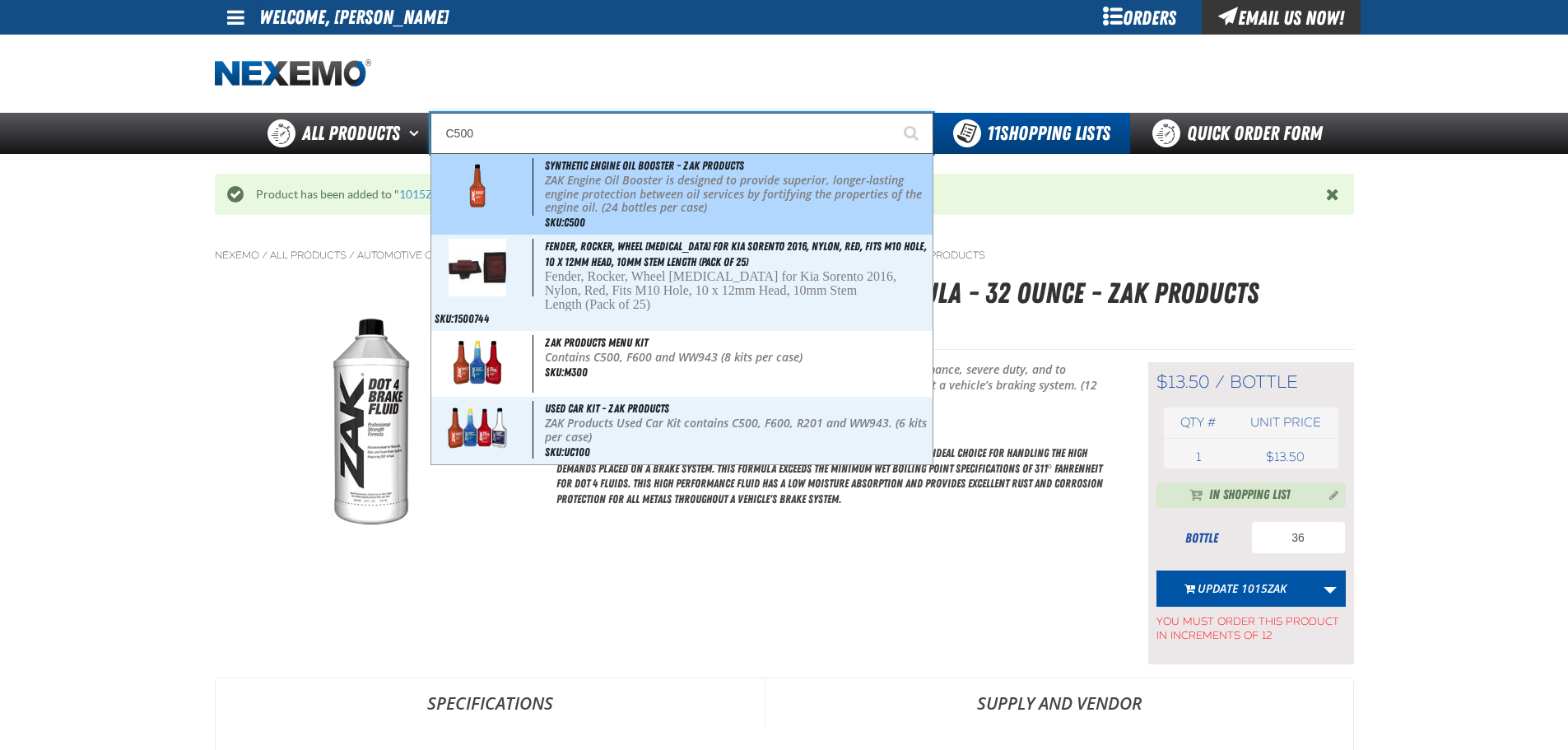
click at [554, 182] on p "ZAK Engine Oil Booster is designed to provide superior, longer-lasting engine p…" at bounding box center [737, 194] width 384 height 41
type input "Synthetic Engine Oil Booster - ZAK Products"
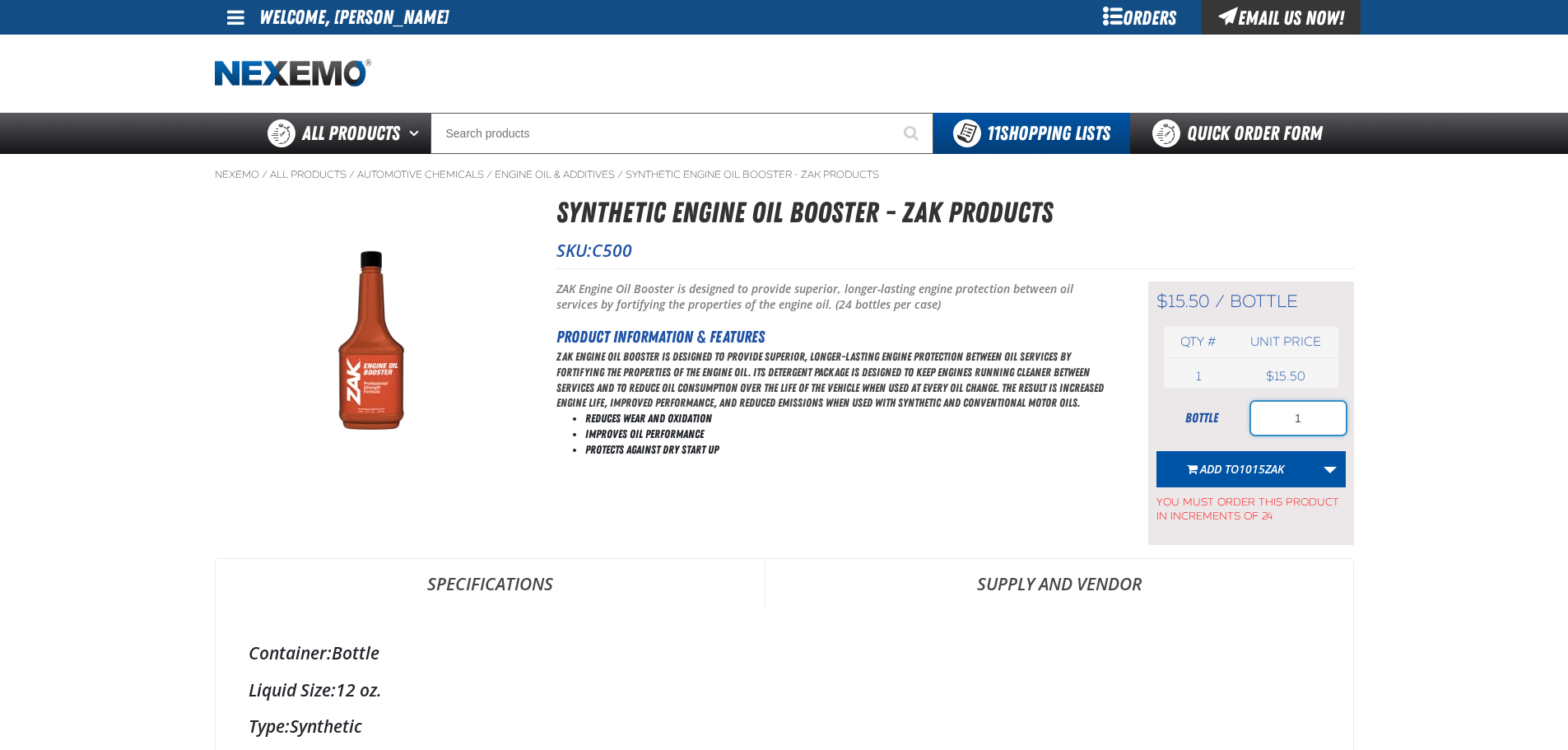
click at [1301, 411] on input "1" at bounding box center [1298, 418] width 95 height 32
type input "24"
click at [1240, 459] on button "Add to 1015ZAK" at bounding box center [1235, 469] width 159 height 36
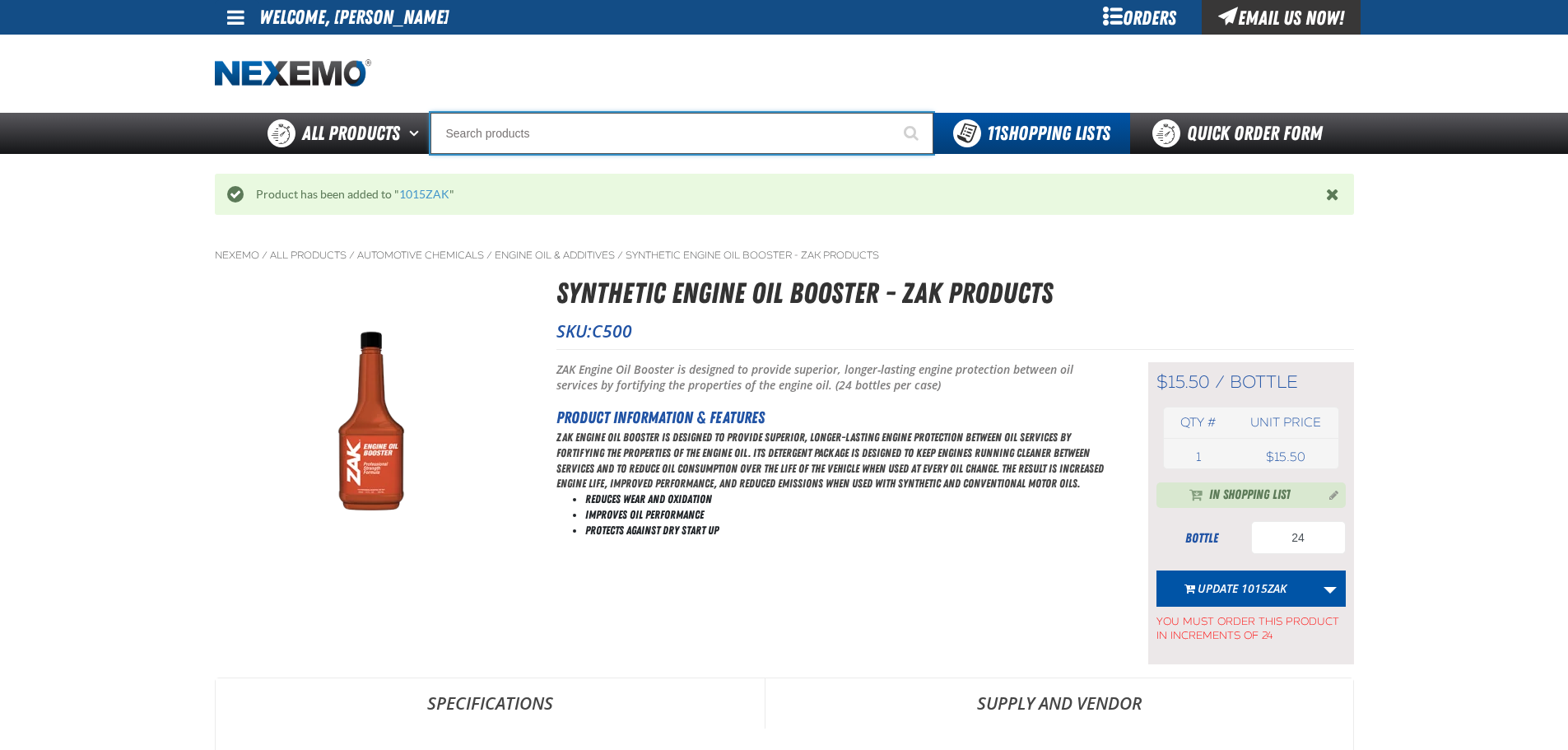
click at [634, 149] on input "Search" at bounding box center [682, 134] width 503 height 41
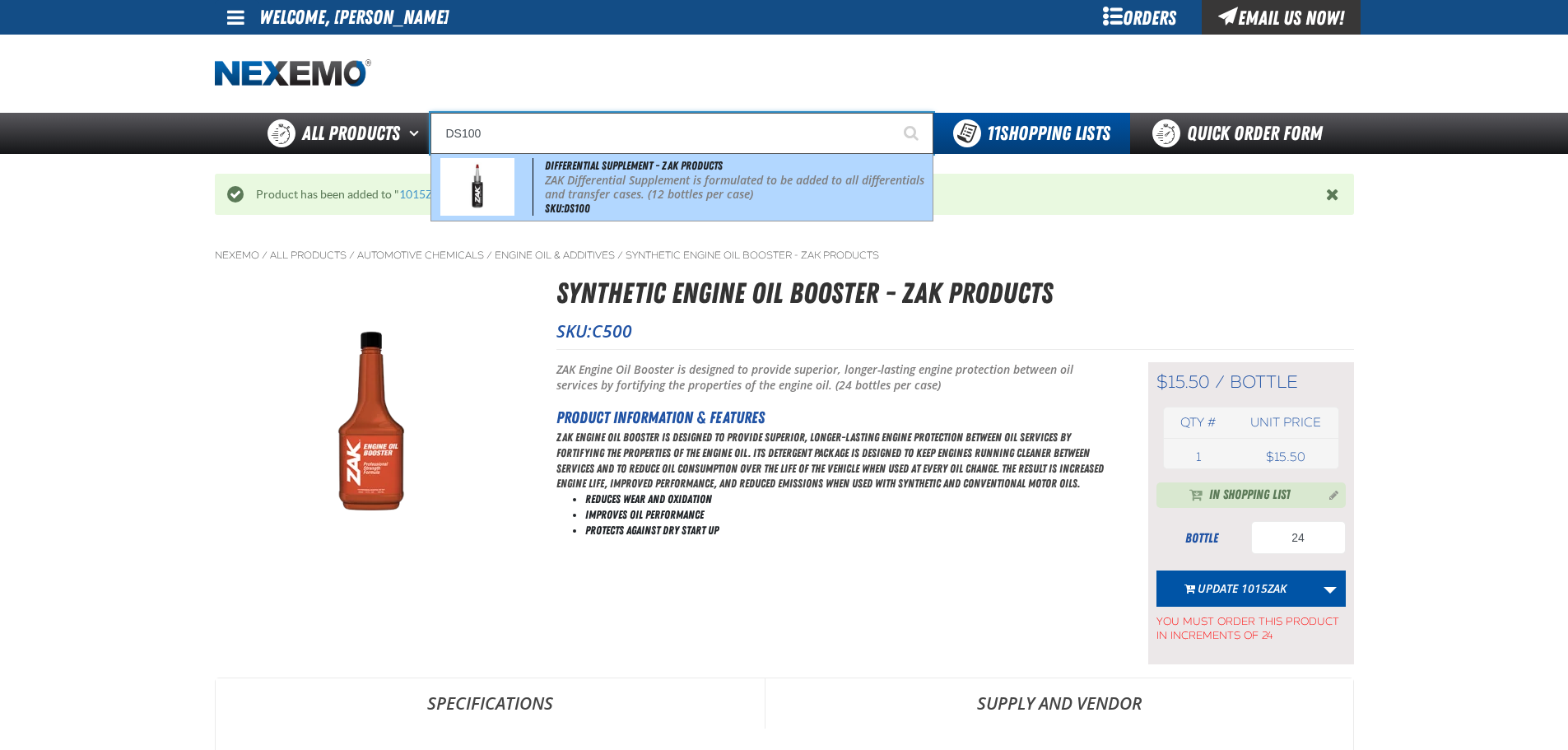
click at [607, 159] on span "Differential Supplement - ZAK Products" at bounding box center [634, 165] width 178 height 13
type input "Differential Supplement - ZAK Products"
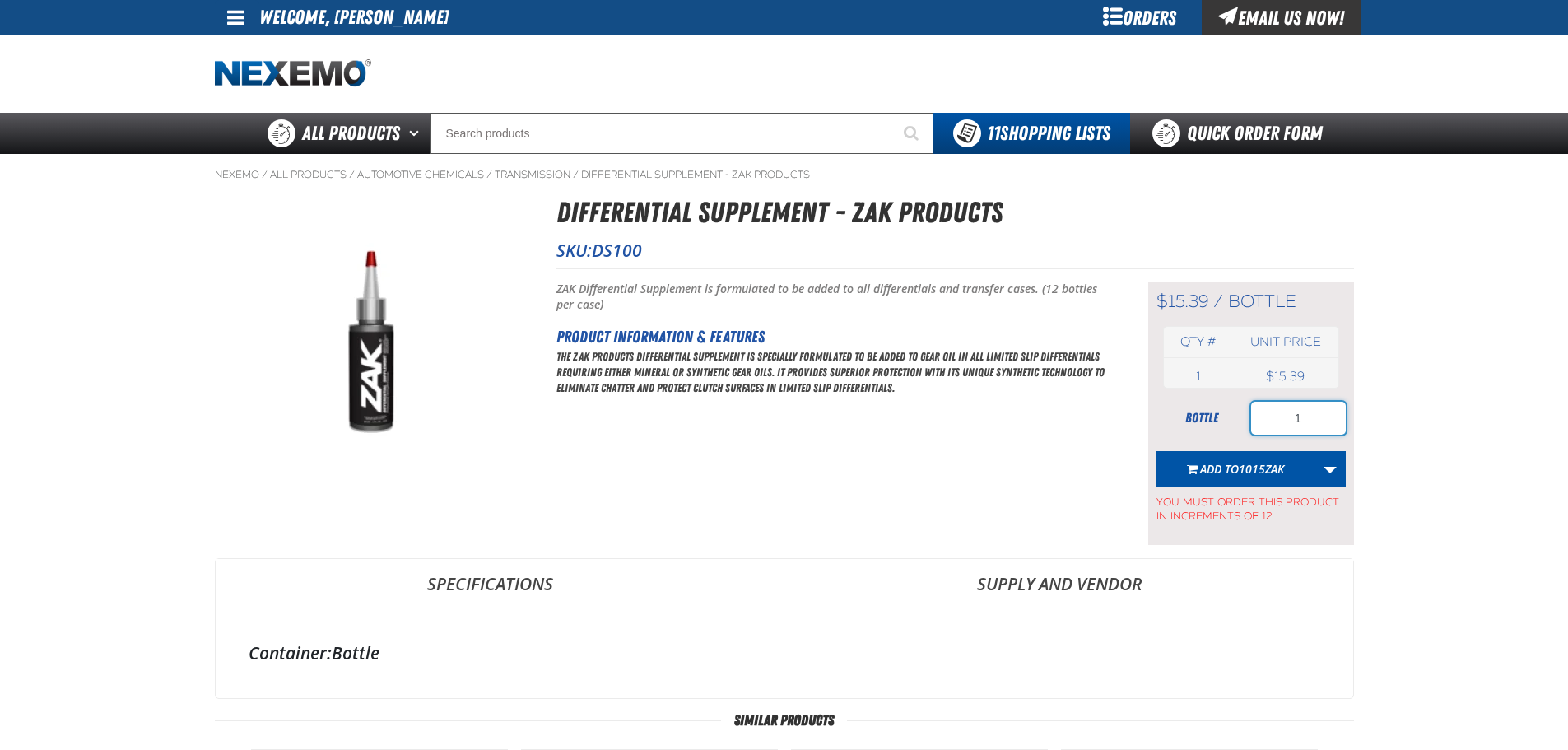
click at [1297, 416] on input "1" at bounding box center [1298, 418] width 95 height 32
type input "36"
click at [1242, 465] on span "1015ZAK" at bounding box center [1261, 469] width 45 height 16
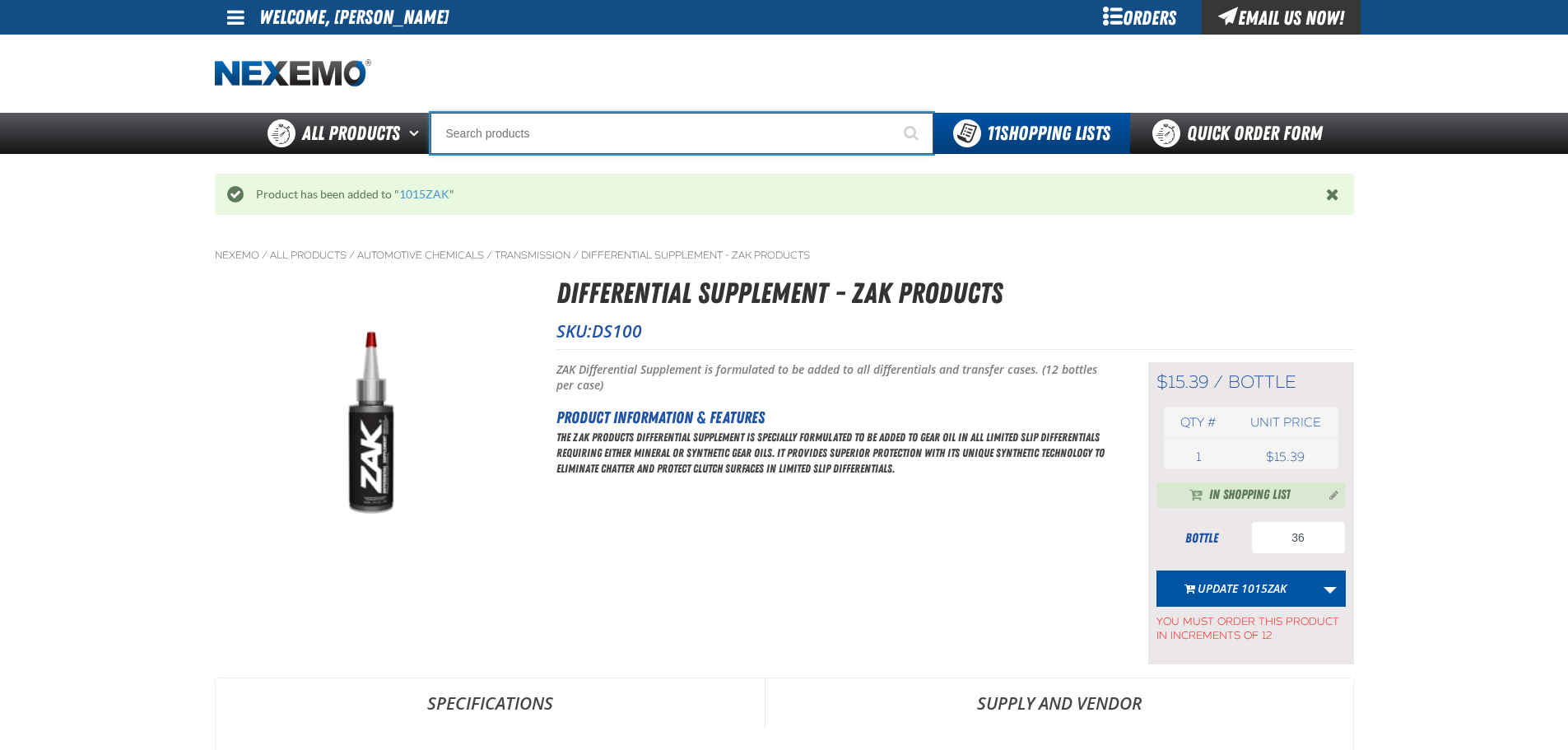
click at [527, 132] on input "Search" at bounding box center [682, 134] width 503 height 41
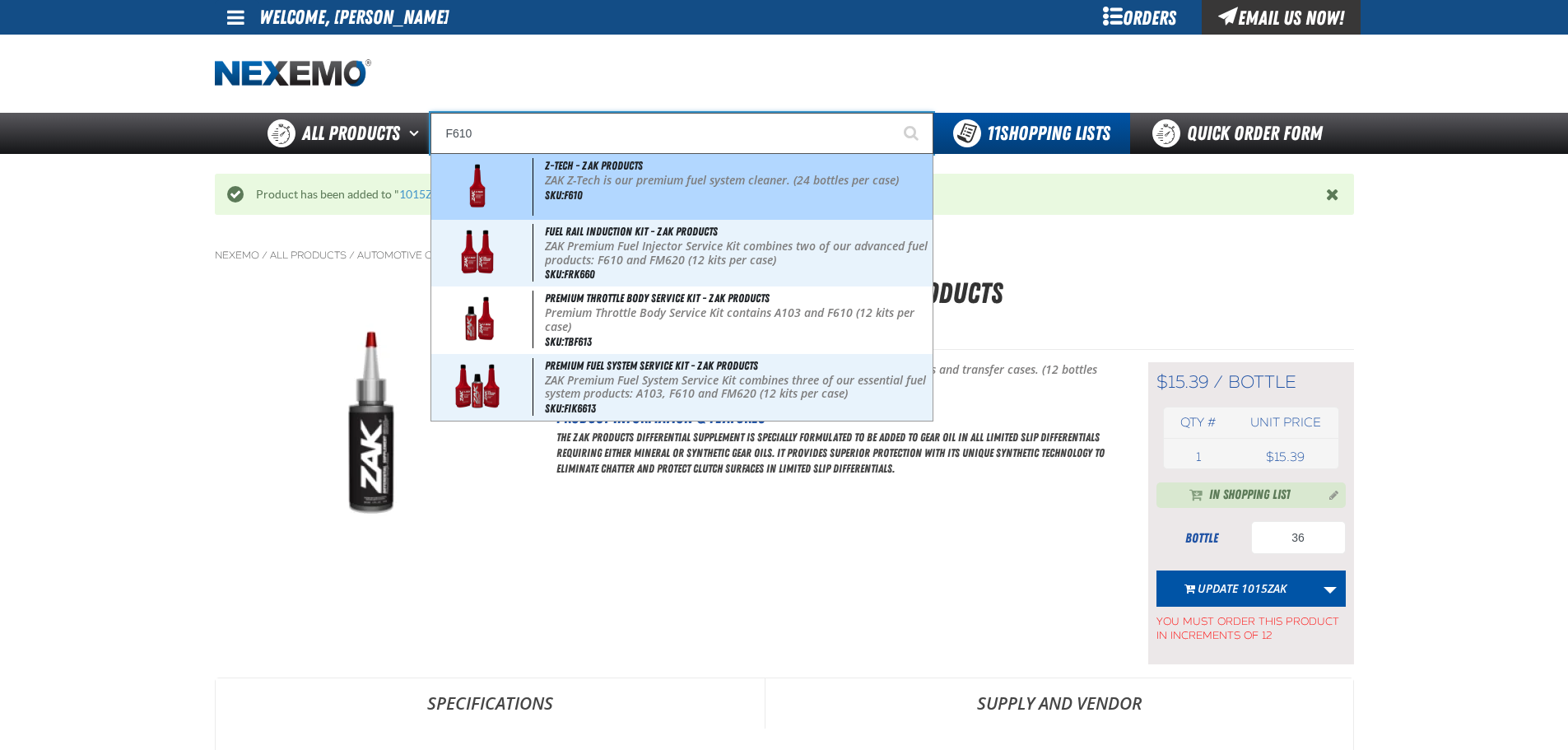
click at [550, 155] on div "Z-Tech - ZAK Products ZAK Z-Tech is our premium fuel system cleaner. (24 bottle…" at bounding box center [682, 187] width 501 height 66
type input "Z-Tech - ZAK Products"
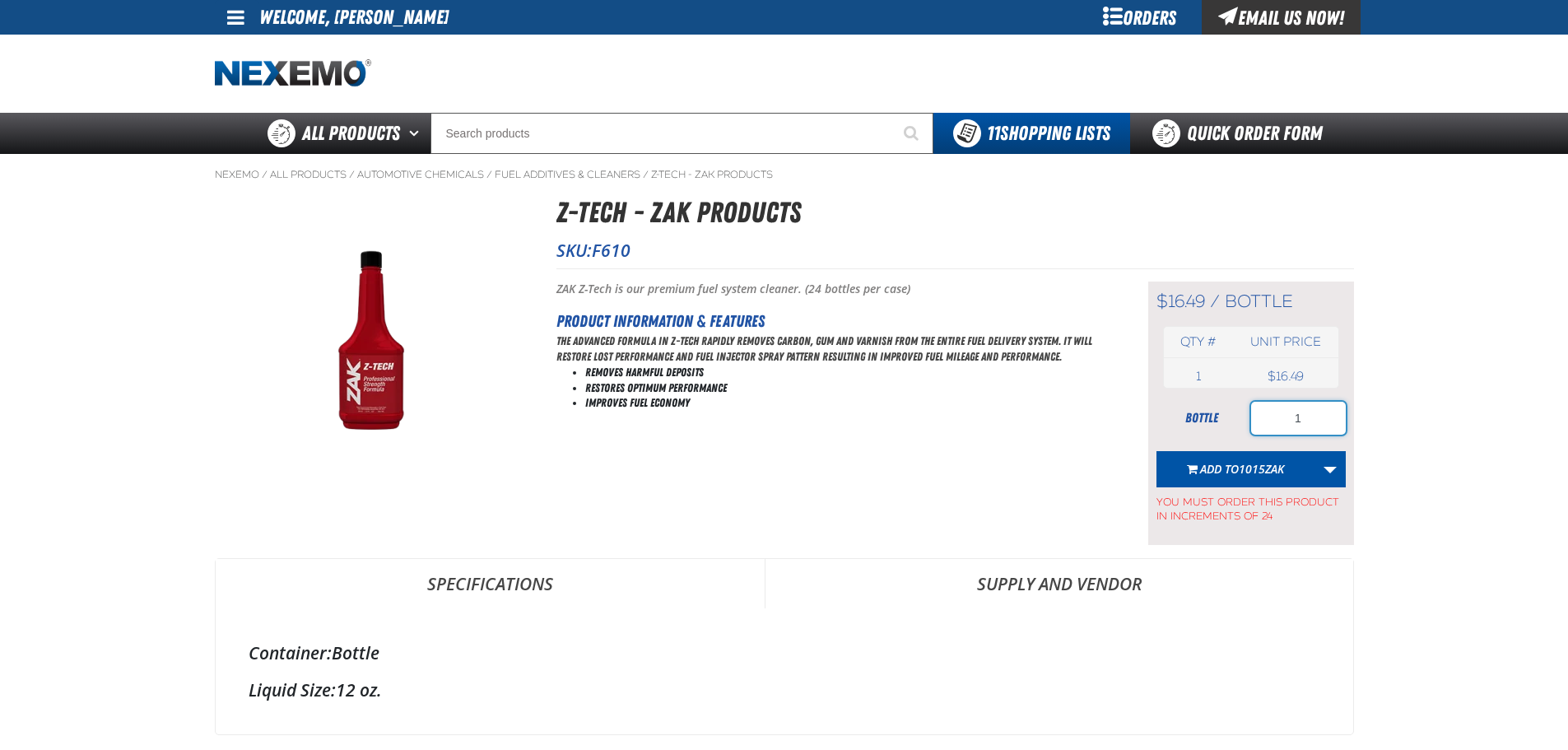
click at [1322, 415] on input "1" at bounding box center [1298, 418] width 95 height 32
type input "48"
click at [1257, 461] on span "1015ZAK" at bounding box center [1261, 469] width 45 height 16
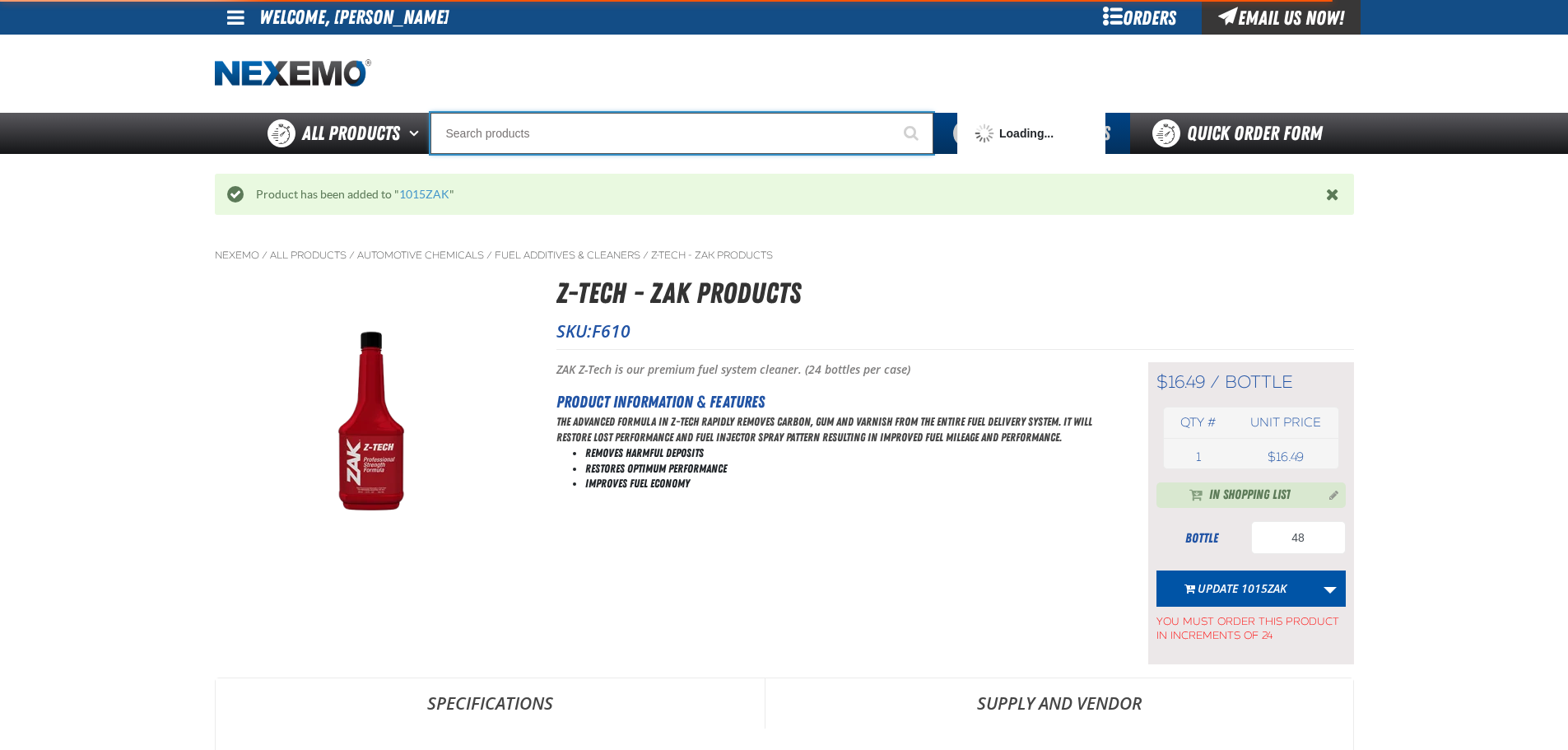
click at [496, 127] on input "Search" at bounding box center [682, 134] width 503 height 41
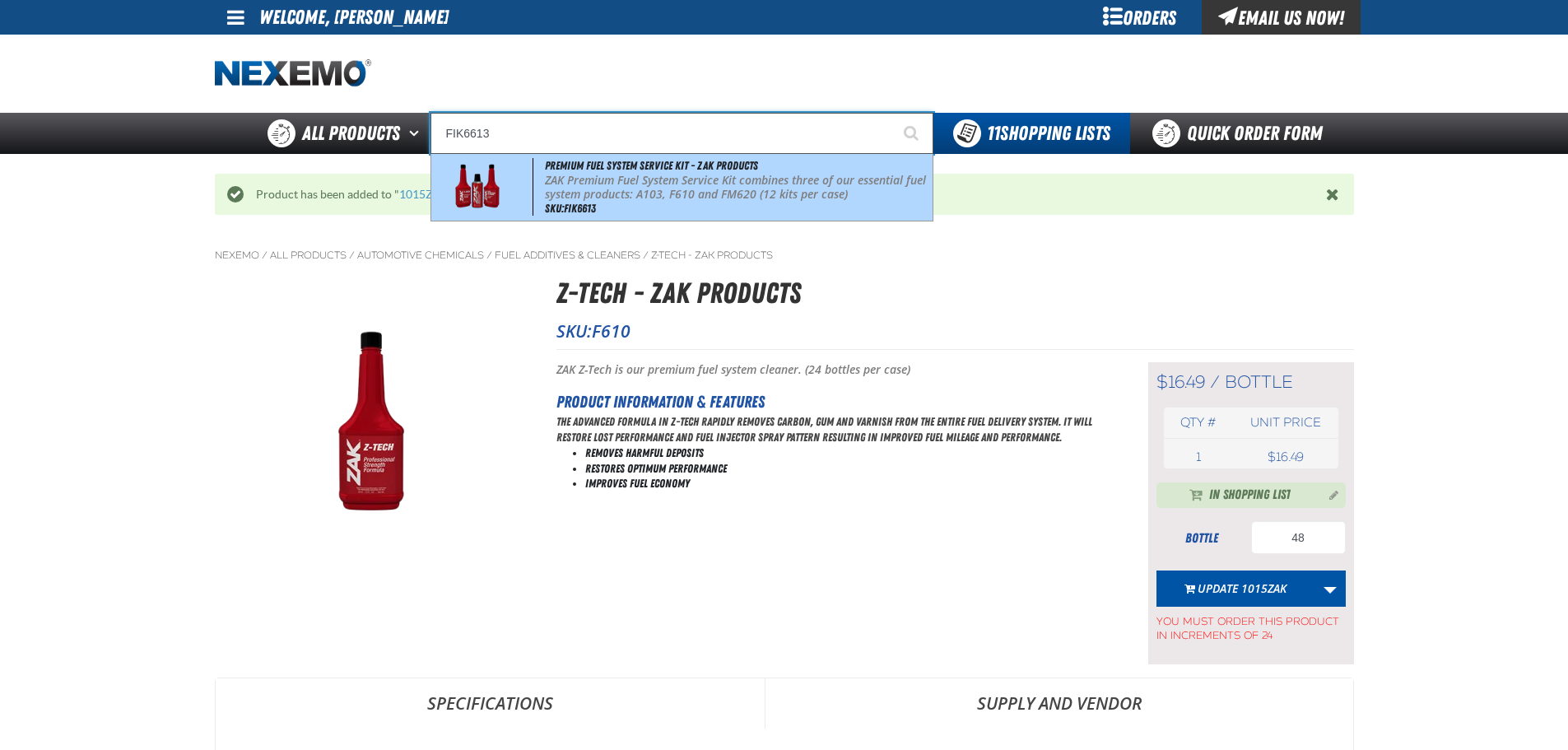
click at [670, 192] on p "ZAK Premium Fuel System Service Kit combines three of our essential fuel system…" at bounding box center [737, 188] width 384 height 28
type input "Premium Fuel System Service Kit - ZAK Products"
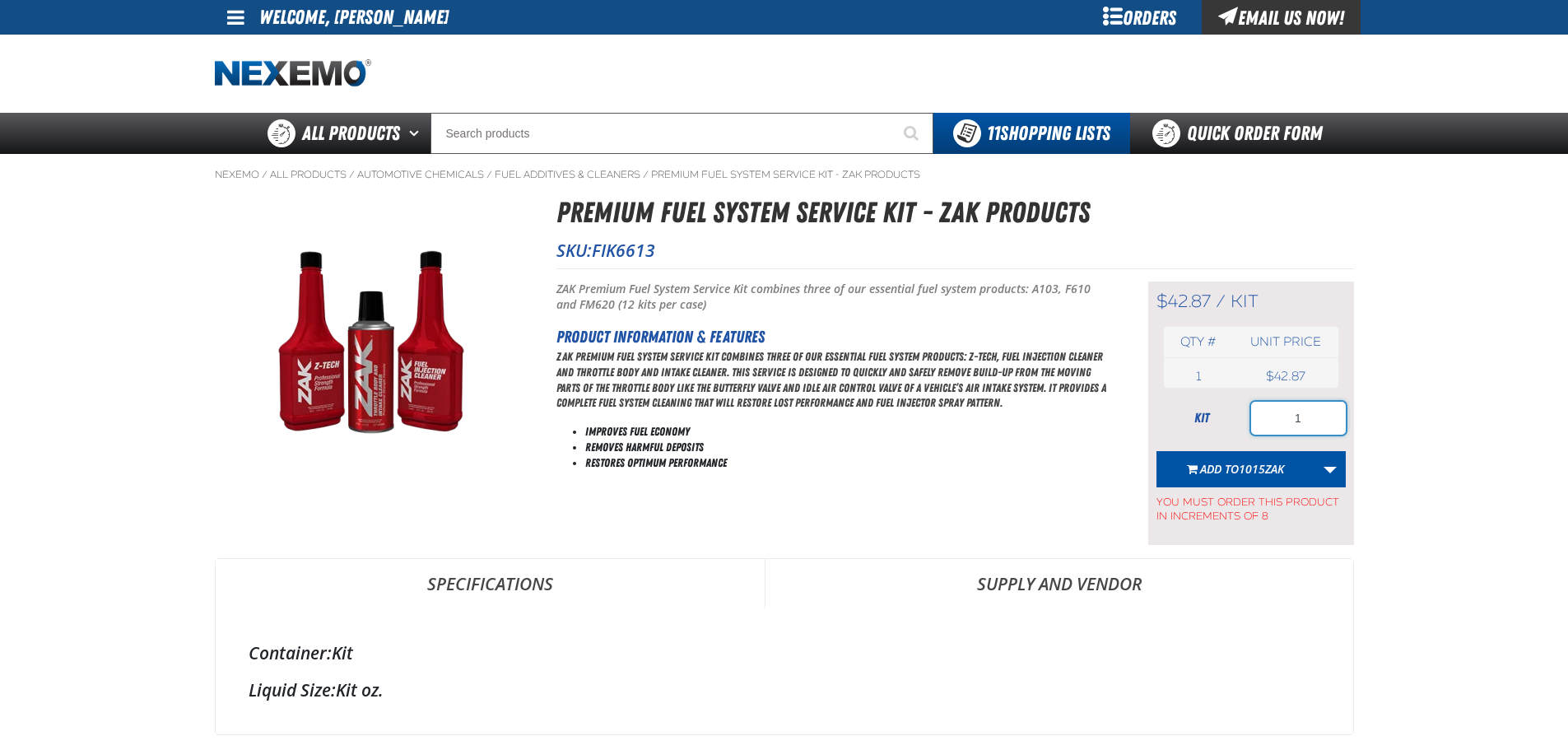
click at [1317, 424] on input "1" at bounding box center [1298, 418] width 95 height 32
type input "8"
click at [1251, 463] on span "1015ZAK" at bounding box center [1261, 469] width 45 height 16
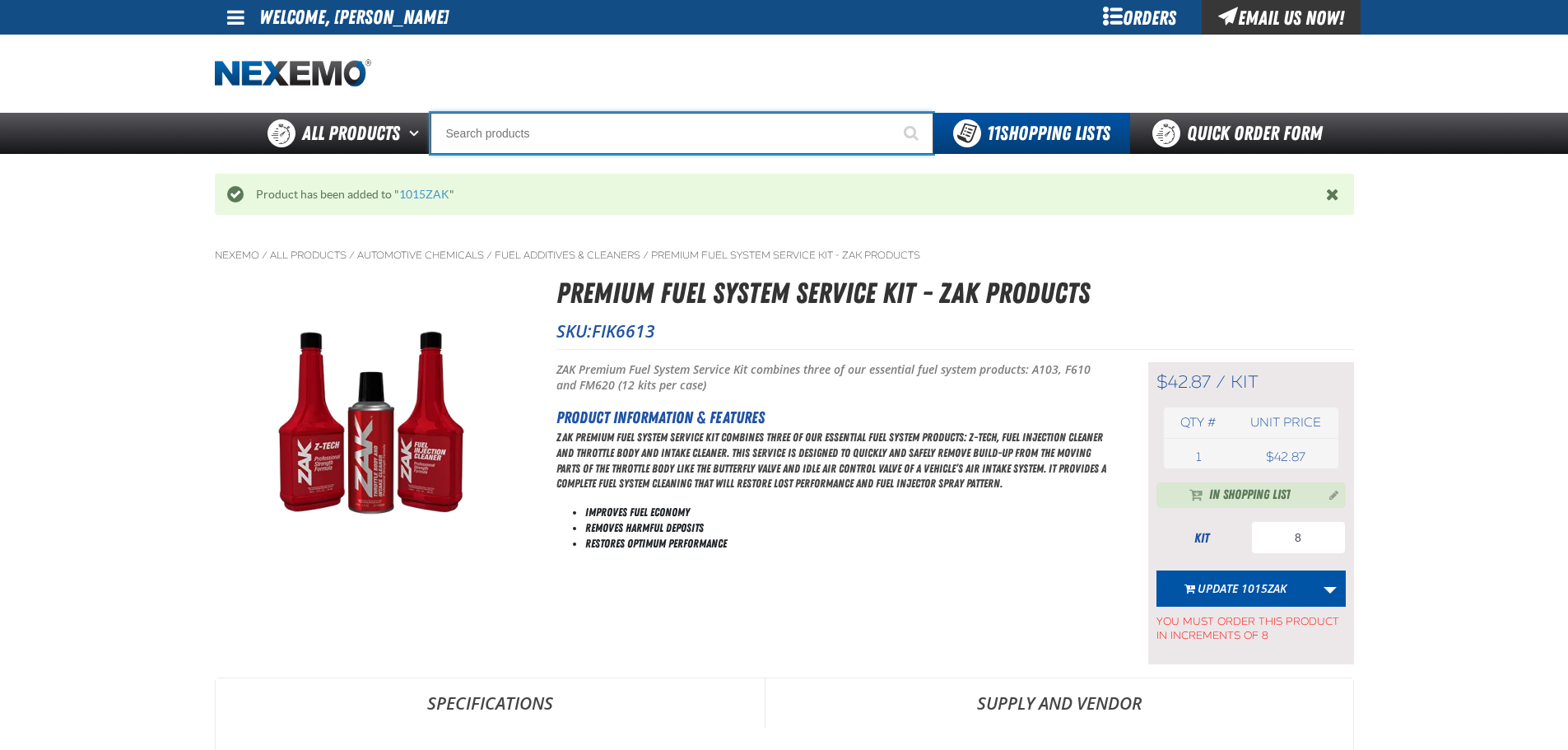
click at [637, 149] on input "Search" at bounding box center [682, 134] width 503 height 41
type input "P"
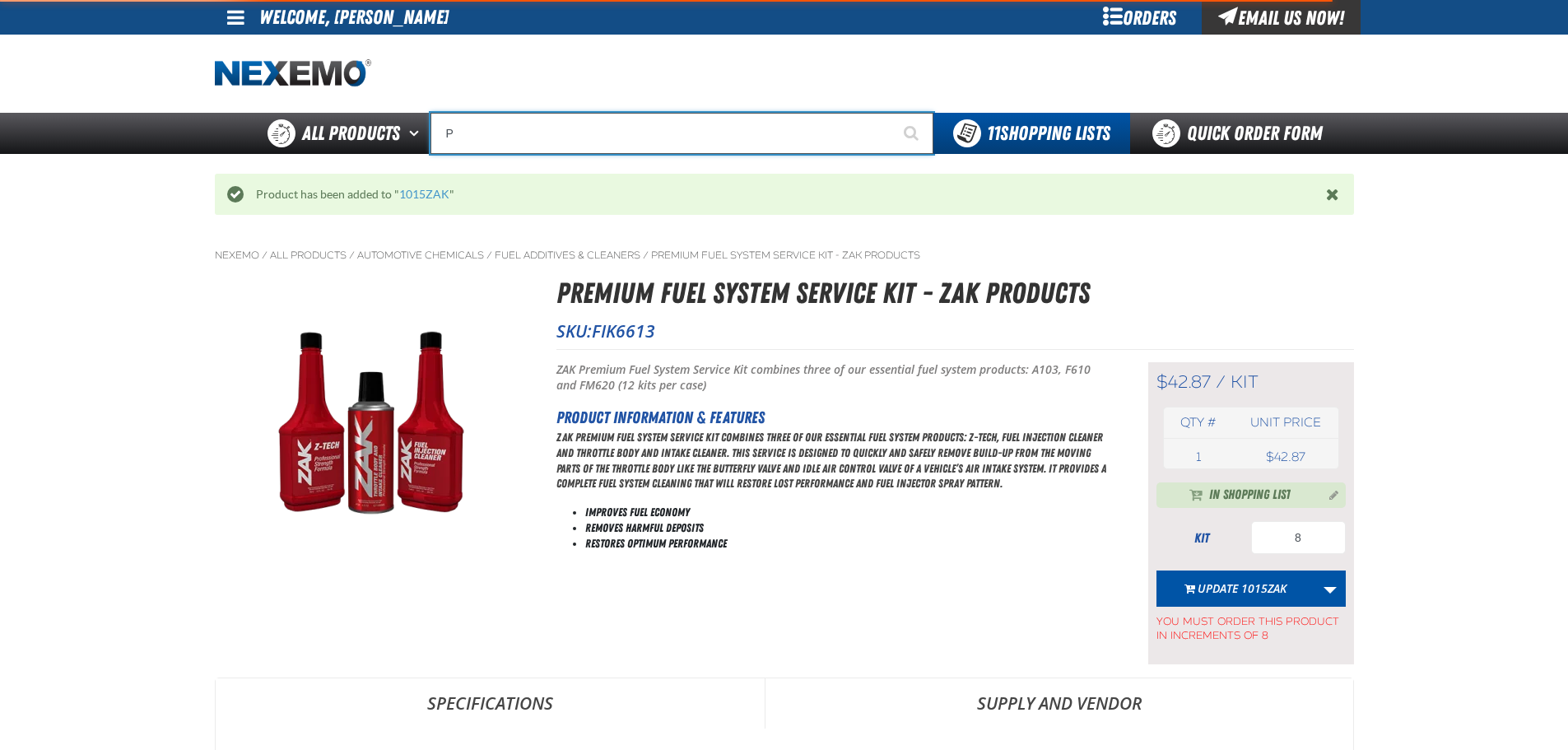
type input "Perfect P Series 0.25-ounce Lead Wheel Weight"
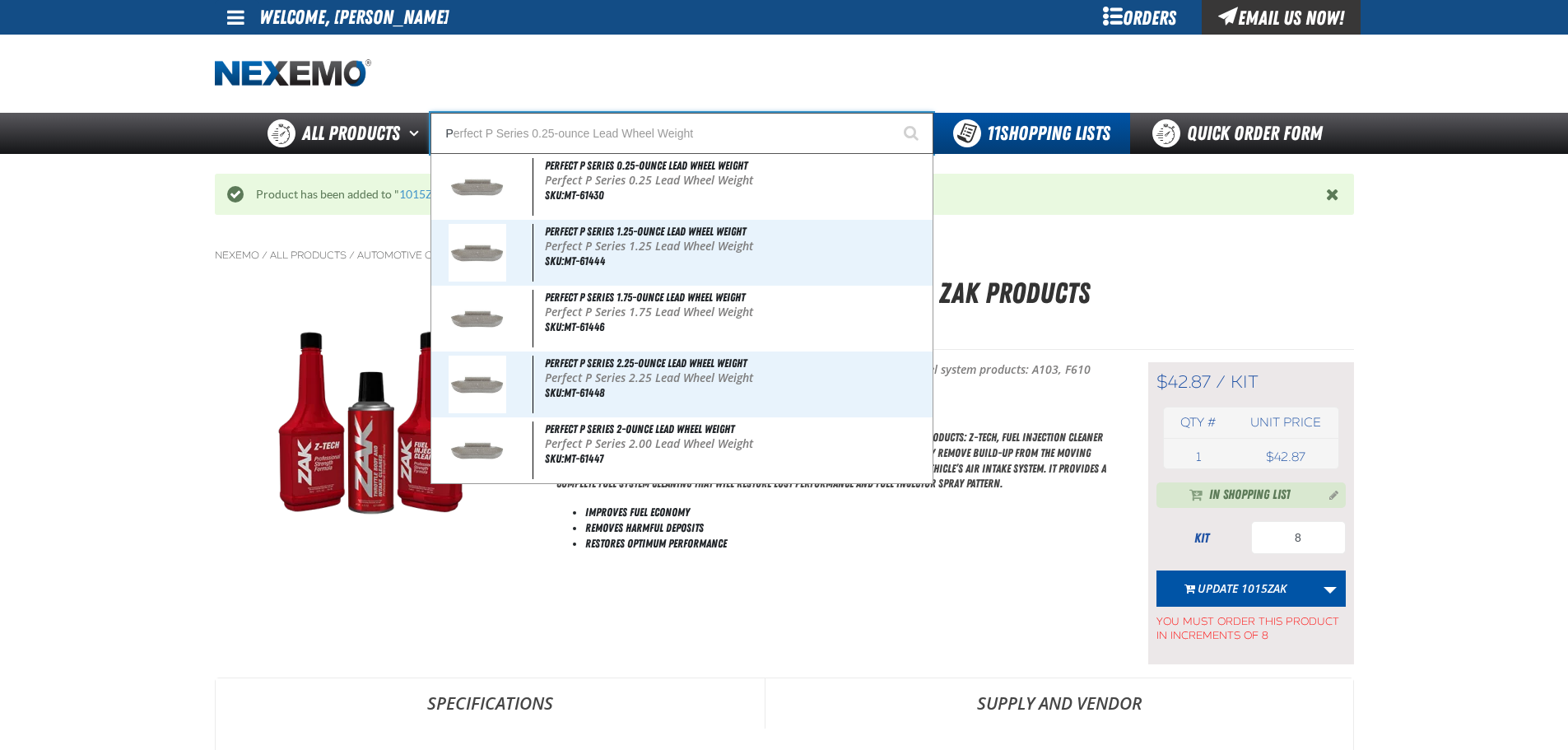
type input "PG"
type input "PG-Sub01"
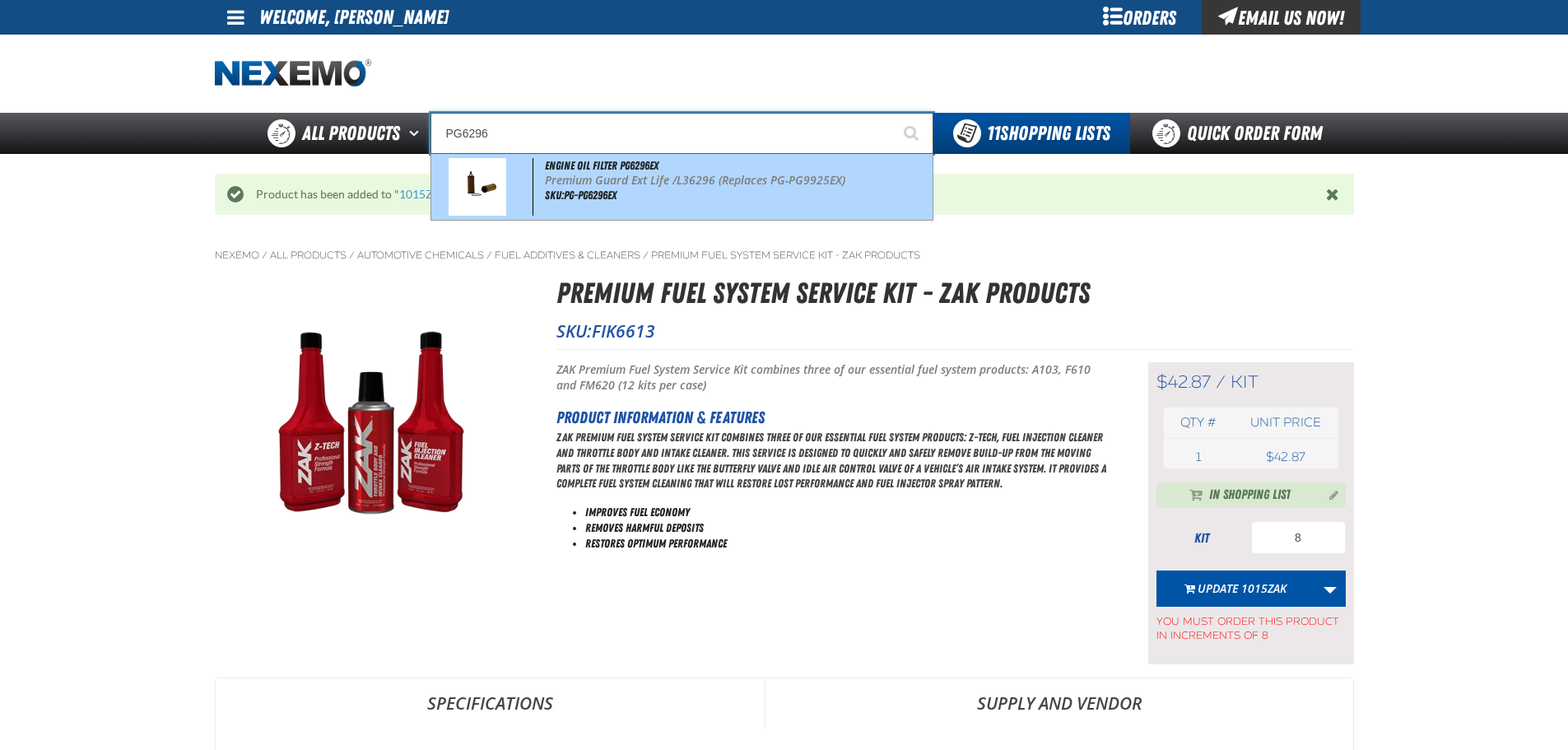
click at [643, 172] on span "Engine Oil Filter PG6296EX" at bounding box center [601, 165] width 113 height 13
type input "Engine Oil Filter PG6296EX"
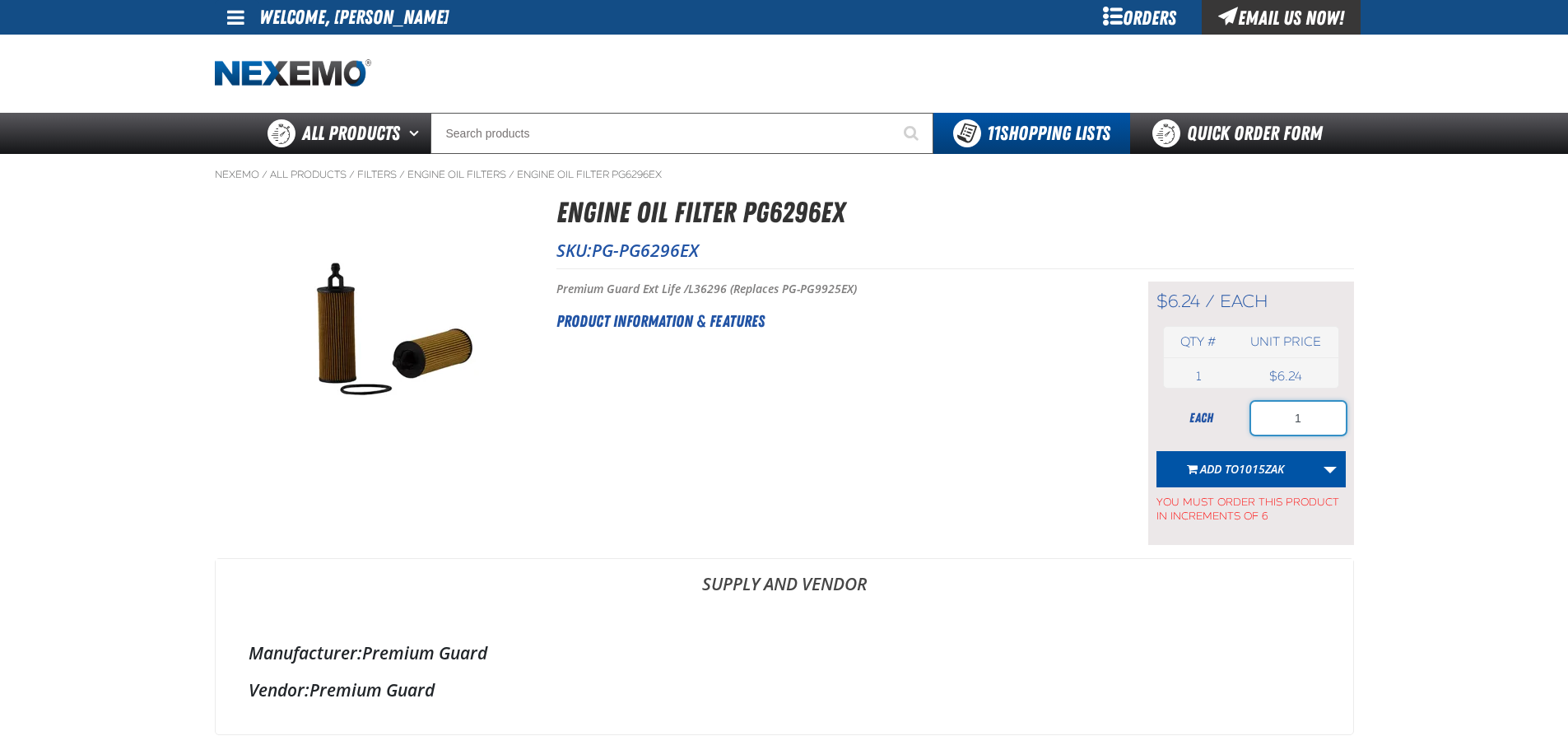
click at [1309, 421] on input "1" at bounding box center [1298, 418] width 95 height 32
type input "6"
click at [1241, 463] on span "1015ZAK" at bounding box center [1261, 469] width 45 height 16
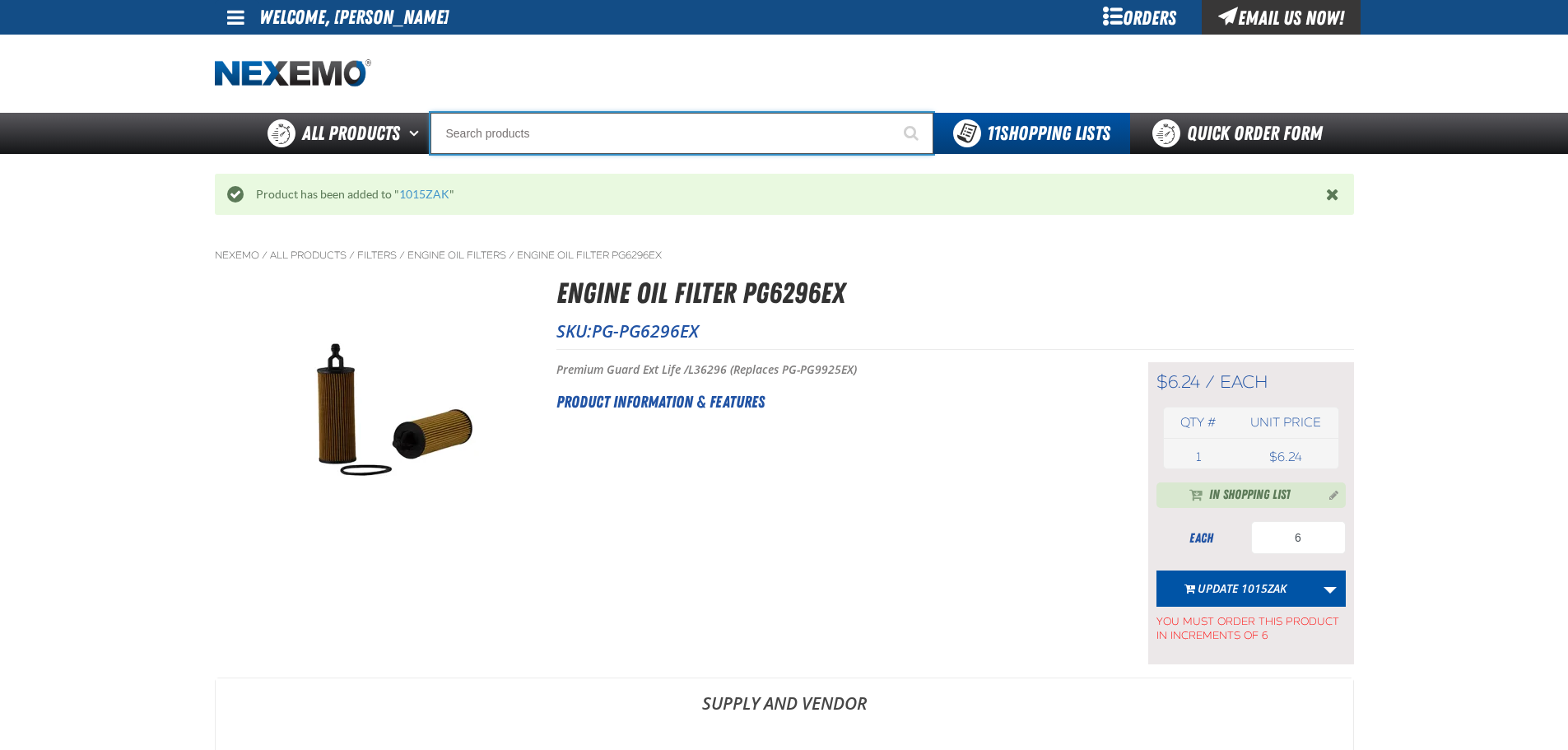
click at [618, 136] on input "Search" at bounding box center [682, 134] width 503 height 41
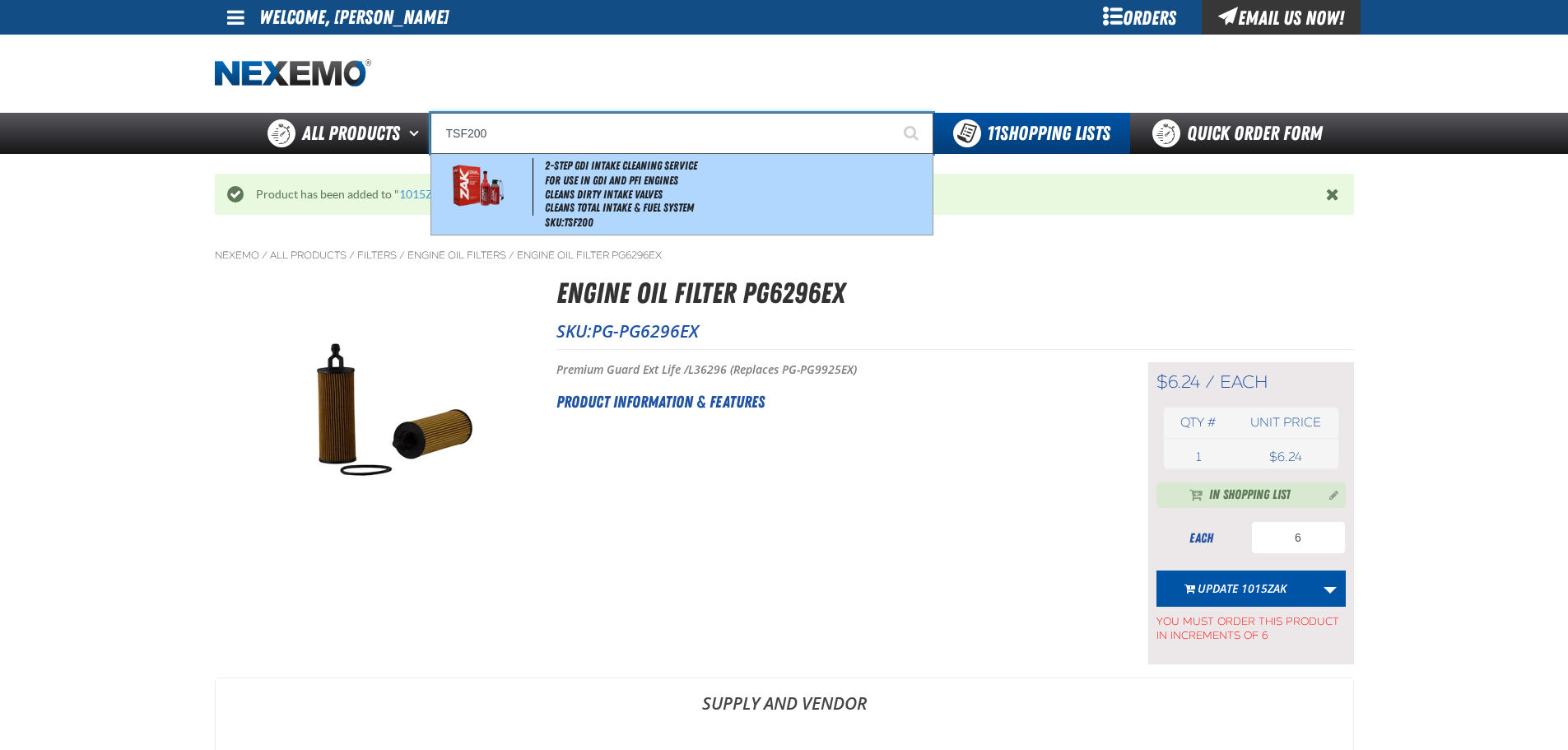
click at [630, 183] on li "For Use in GDI and PFI Engines" at bounding box center [737, 180] width 384 height 14
type input "2-Step GDI Intake Cleaning Service"
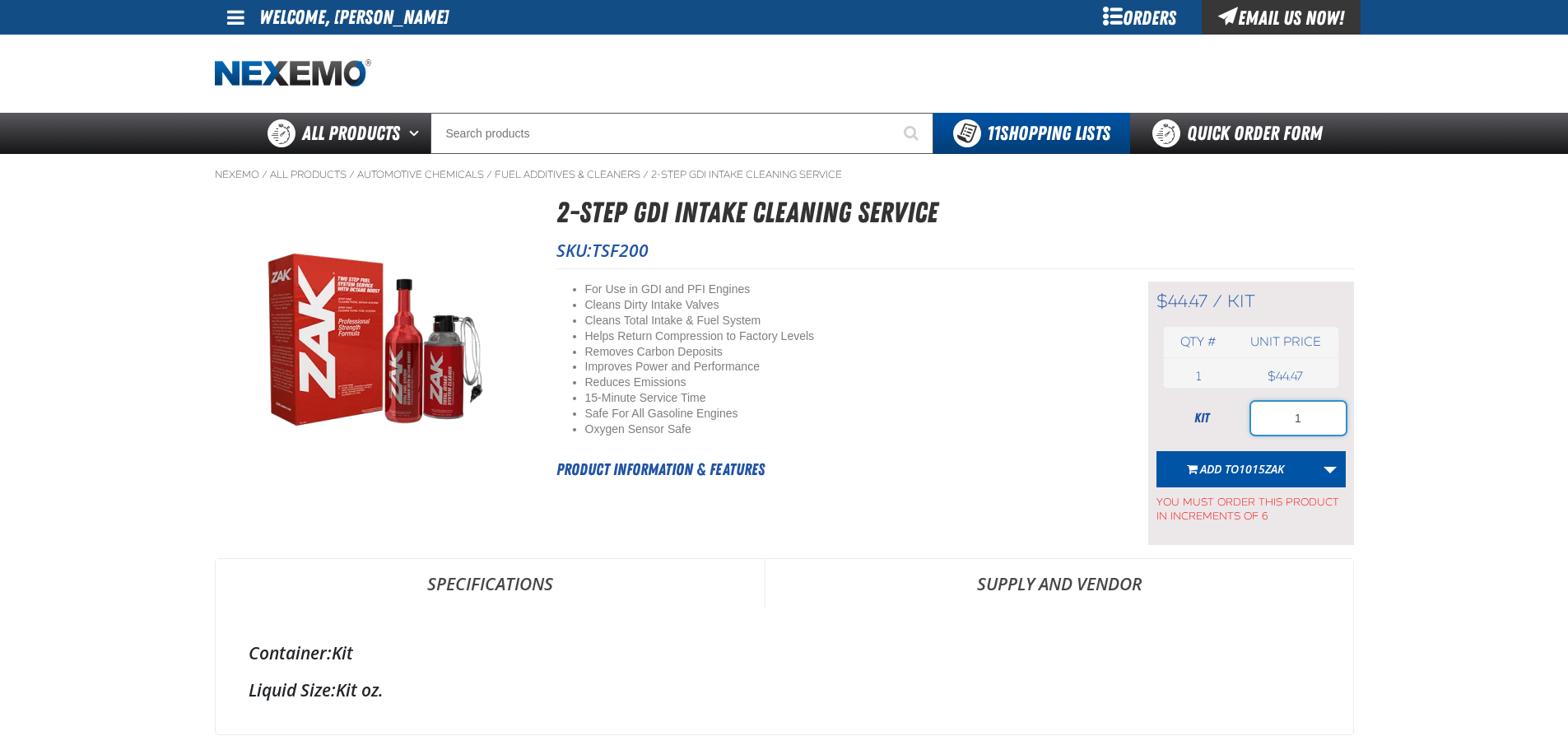
click at [1311, 415] on input "1" at bounding box center [1298, 418] width 95 height 32
type input "30"
click at [1275, 465] on span "1015ZAK" at bounding box center [1261, 469] width 45 height 16
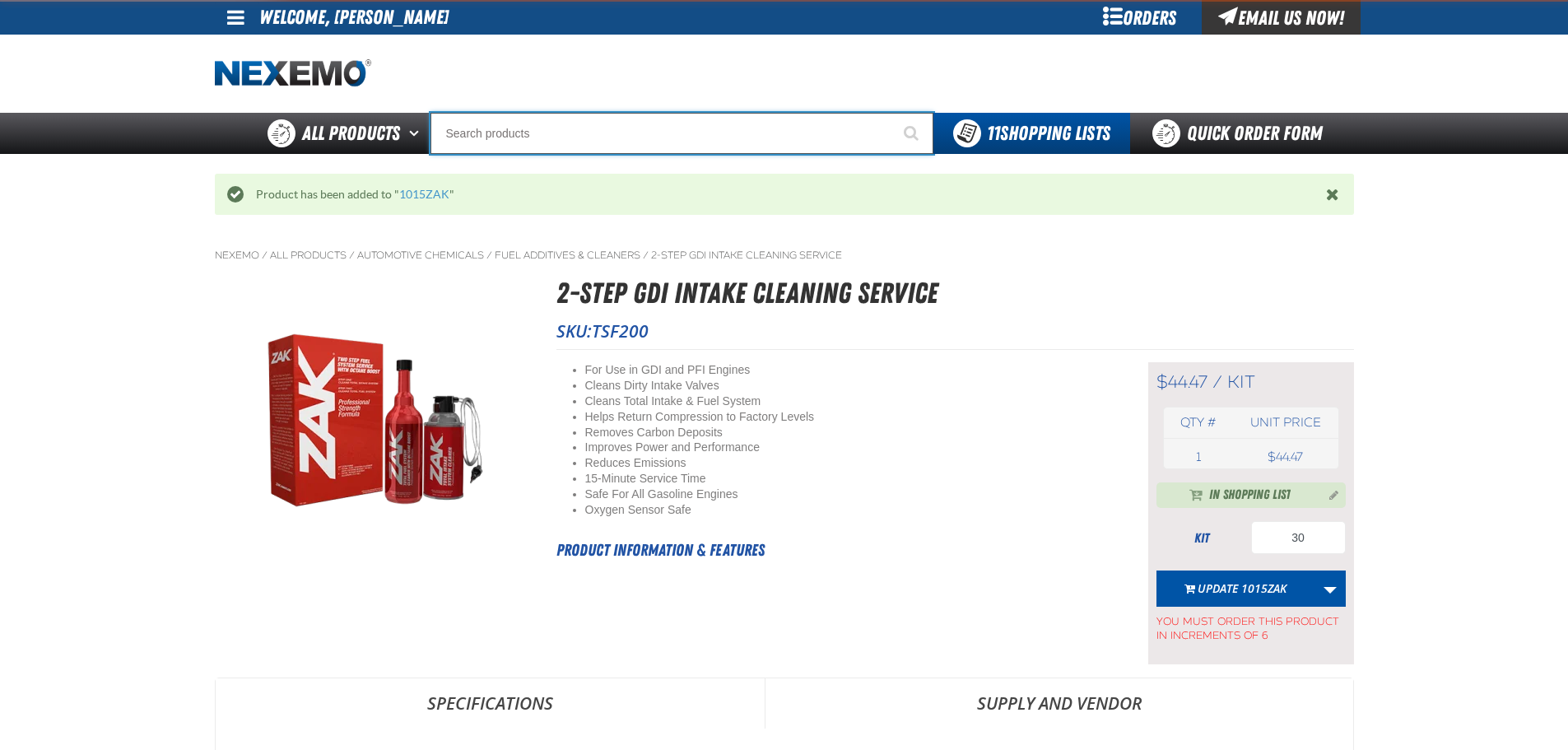
click at [615, 122] on input "Search" at bounding box center [682, 134] width 503 height 41
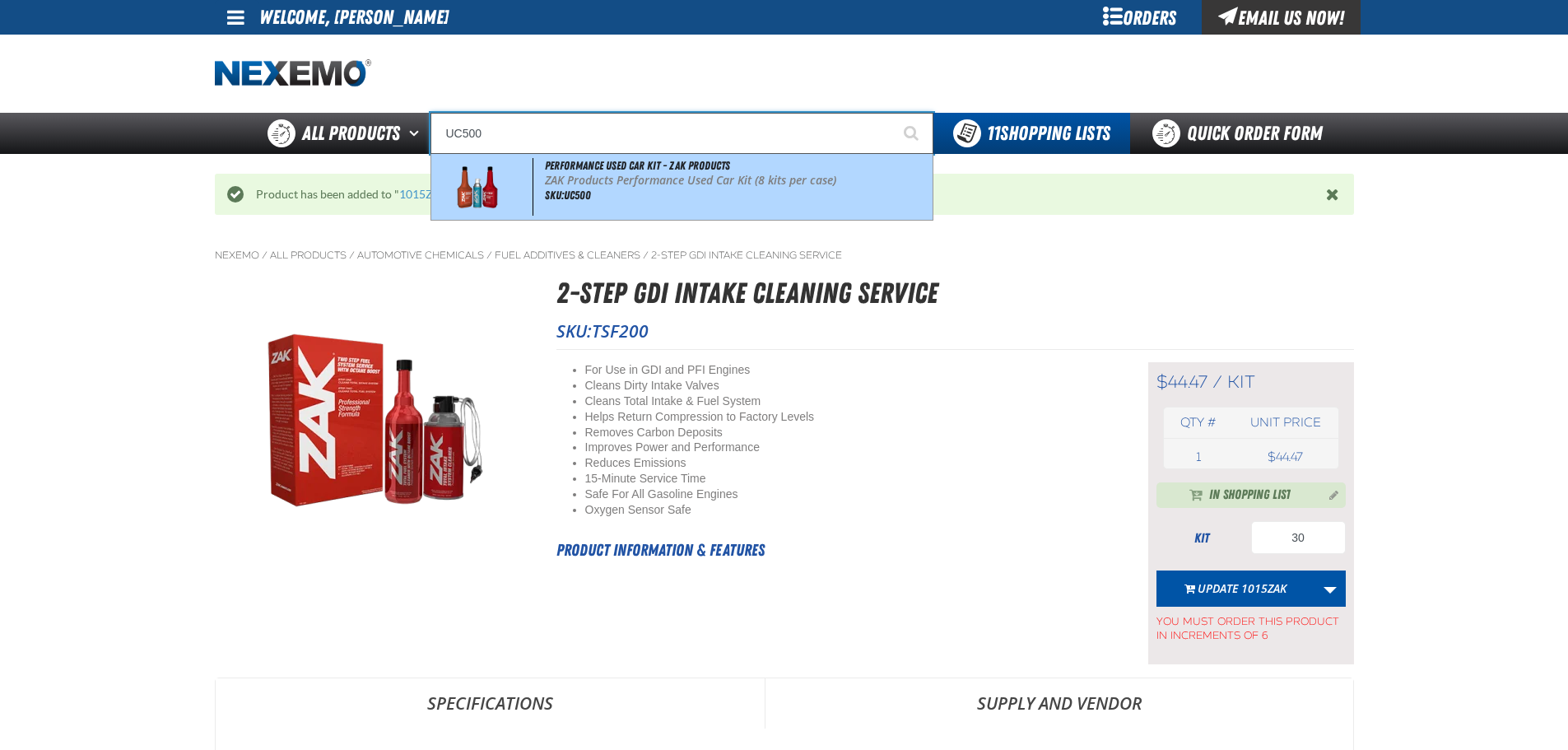
click at [671, 187] on p "ZAK Products Performance Used Car Kit (8 kits per case)" at bounding box center [737, 180] width 384 height 14
type input "Performance Used Car Kit - ZAK Products"
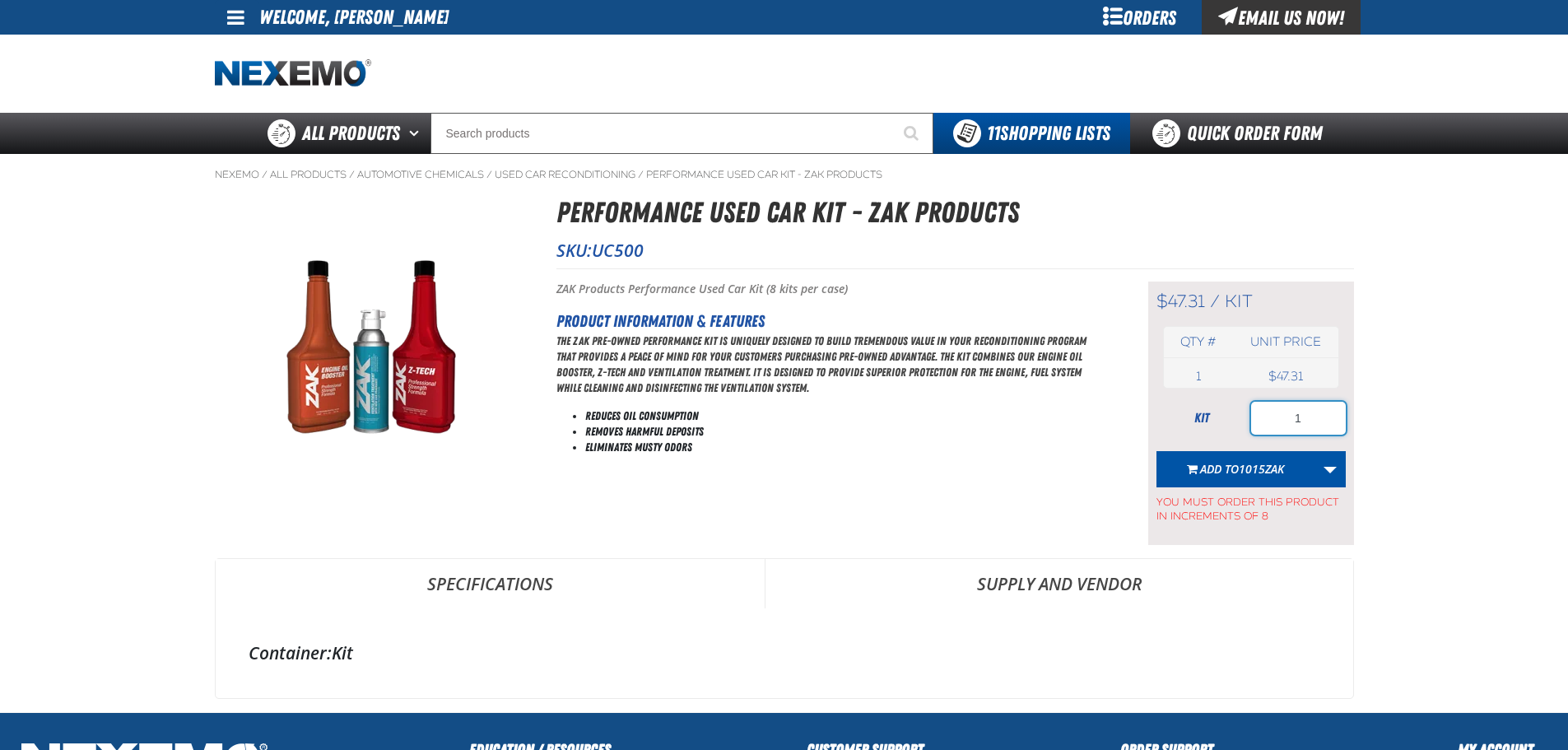
click at [1310, 420] on input "1" at bounding box center [1298, 418] width 95 height 32
type input "8"
click at [1208, 466] on span "Add to 1015ZAK" at bounding box center [1241, 469] width 84 height 16
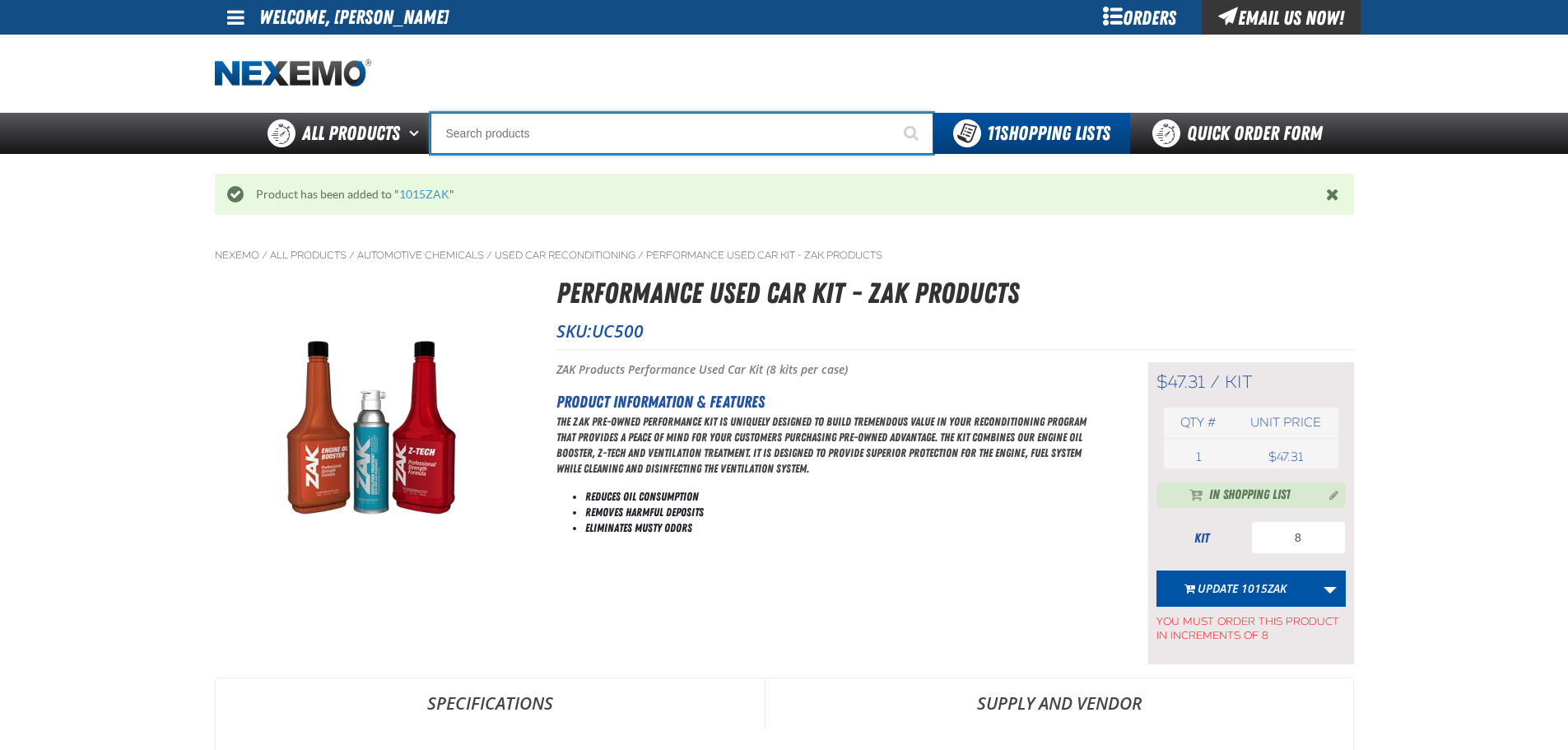
click at [621, 143] on input "Search" at bounding box center [682, 134] width 503 height 41
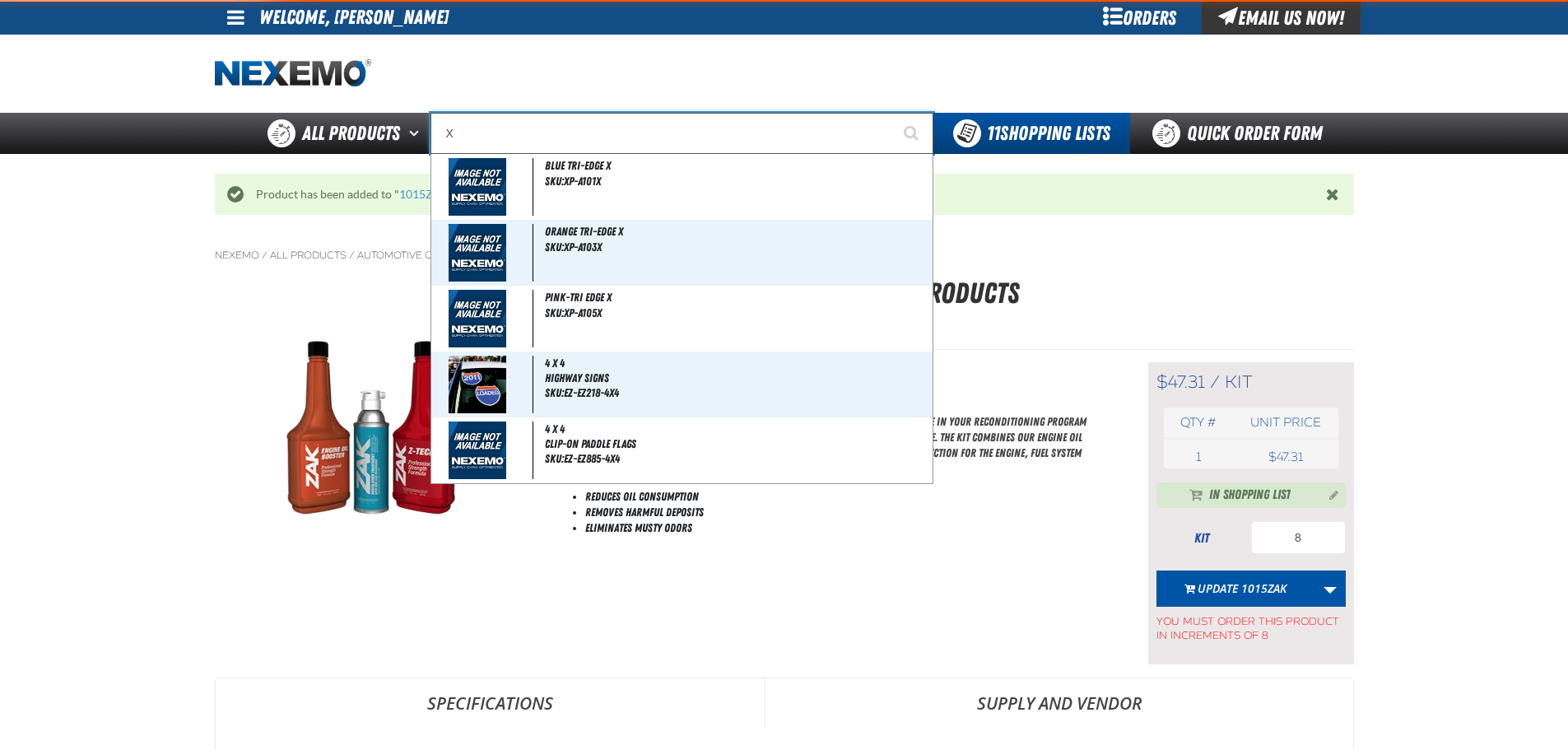
type input "XP"
type input "XPEL EZ-Tint"
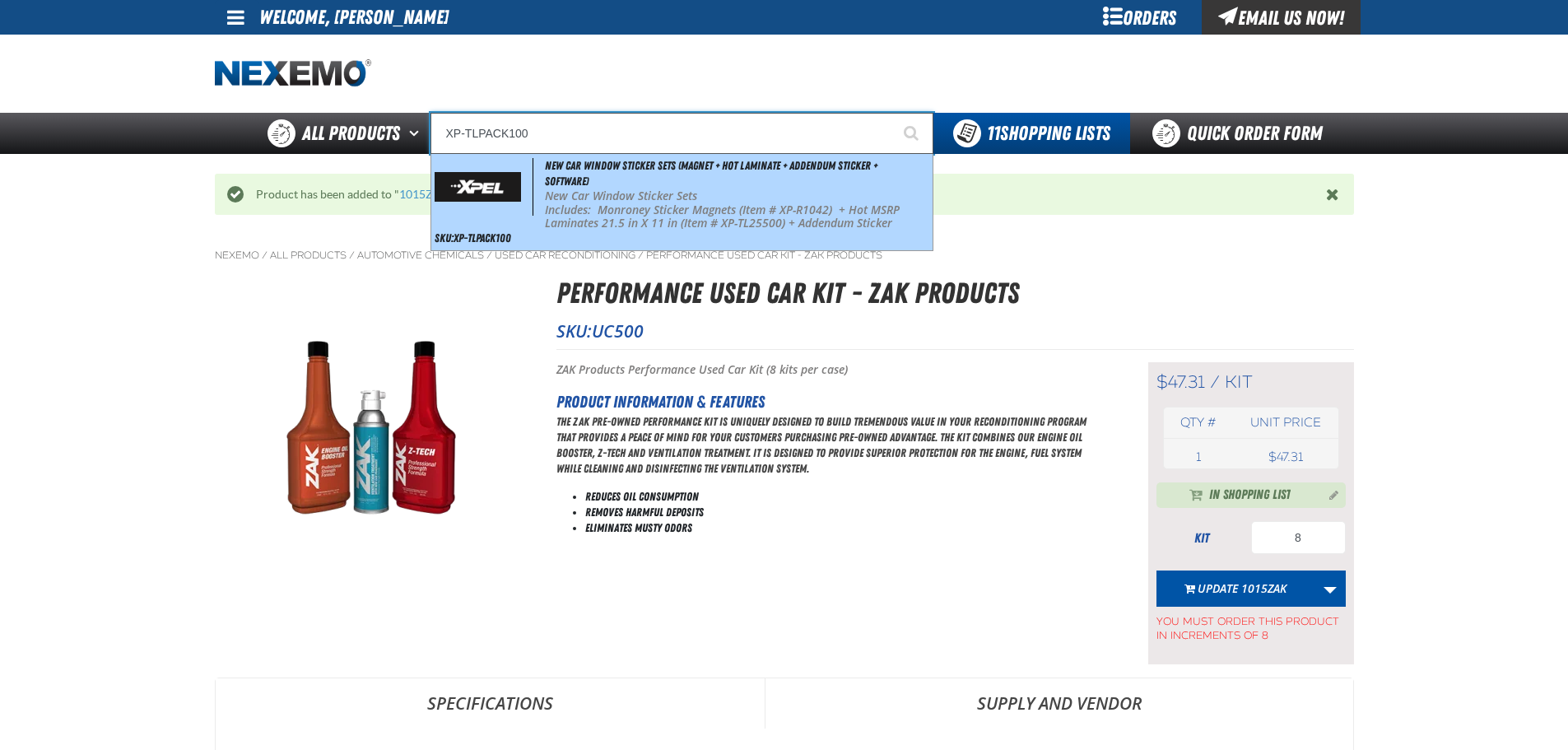
click at [675, 194] on strong "New Car Window Sticker Sets" at bounding box center [621, 195] width 152 height 16
type input "New Car Window Sticker Sets (Magnet + Hot Laminate + Addendum Sticker + Softwar…"
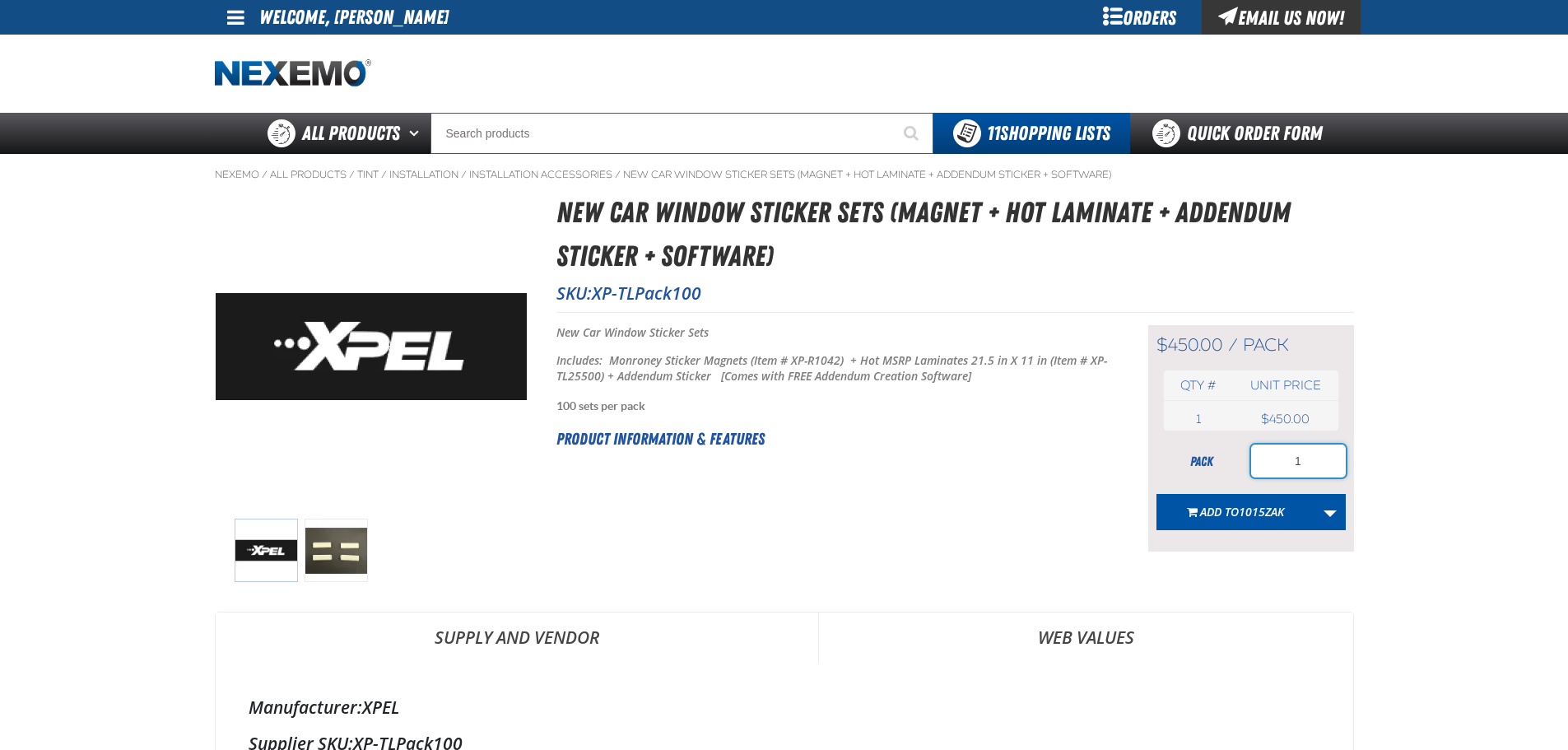
click at [1289, 458] on input "1" at bounding box center [1298, 460] width 95 height 32
type input "2"
click at [1255, 510] on span "1015ZAK" at bounding box center [1261, 511] width 45 height 16
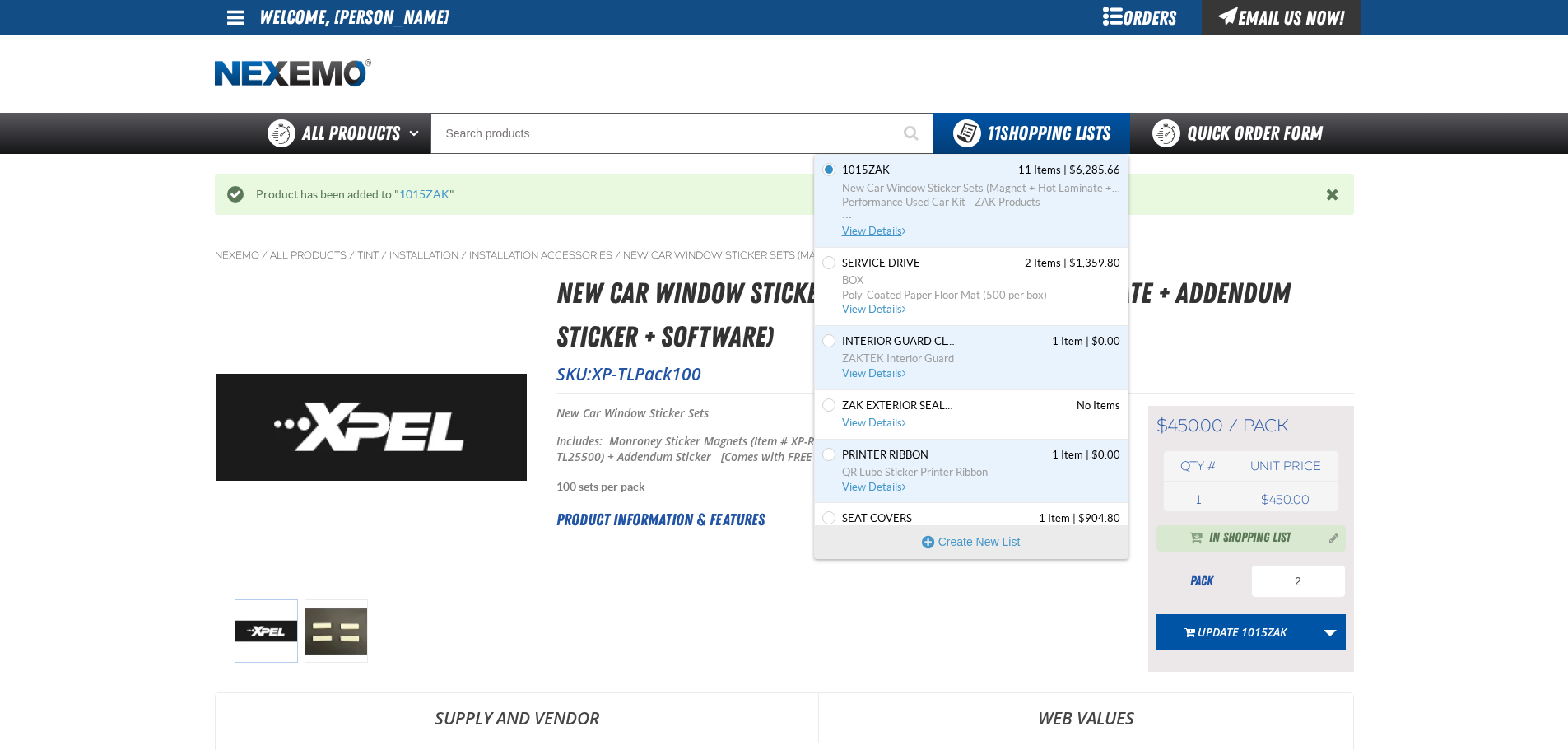
click at [896, 226] on span "View Details" at bounding box center [875, 230] width 67 height 12
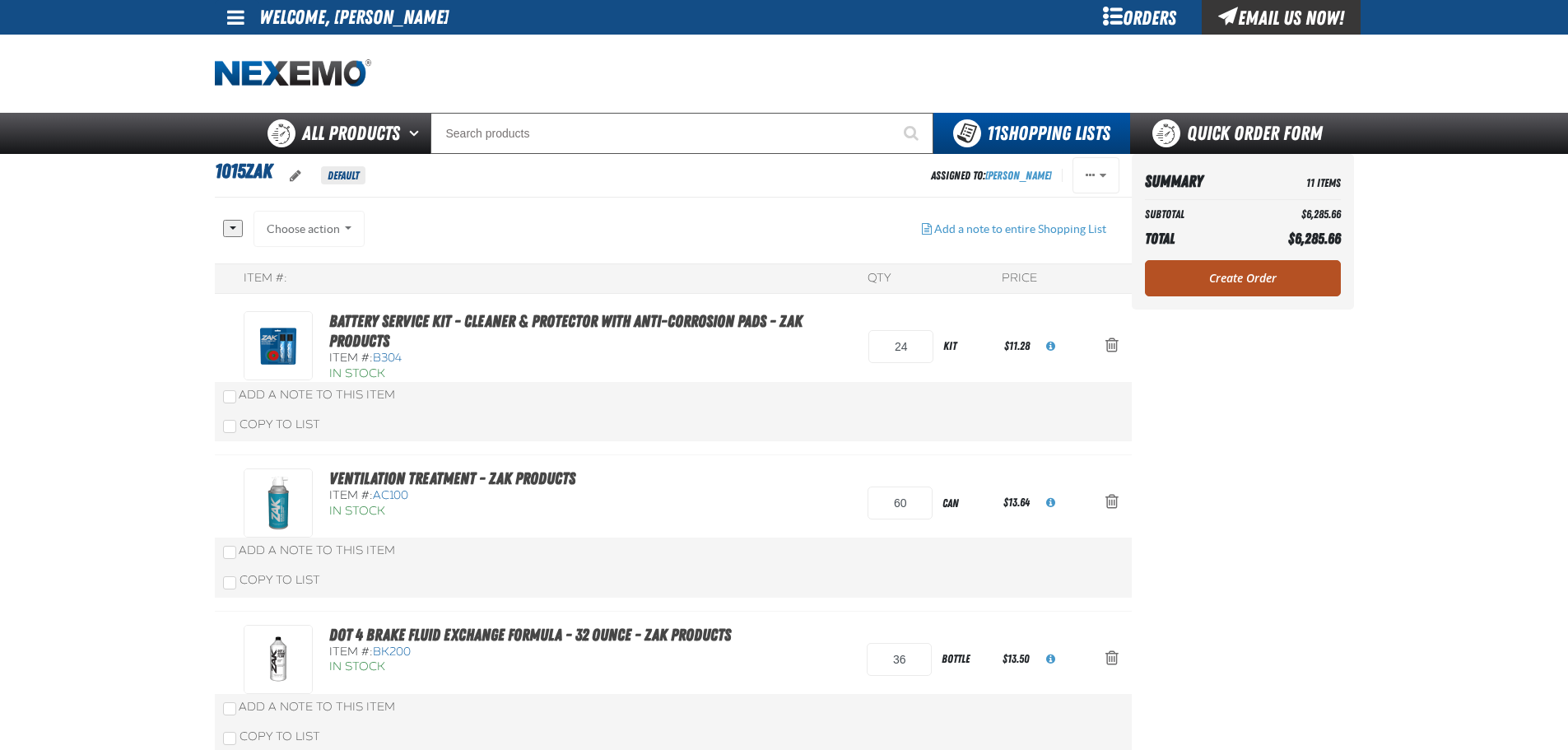
click at [1265, 282] on link "Create Order" at bounding box center [1242, 278] width 196 height 36
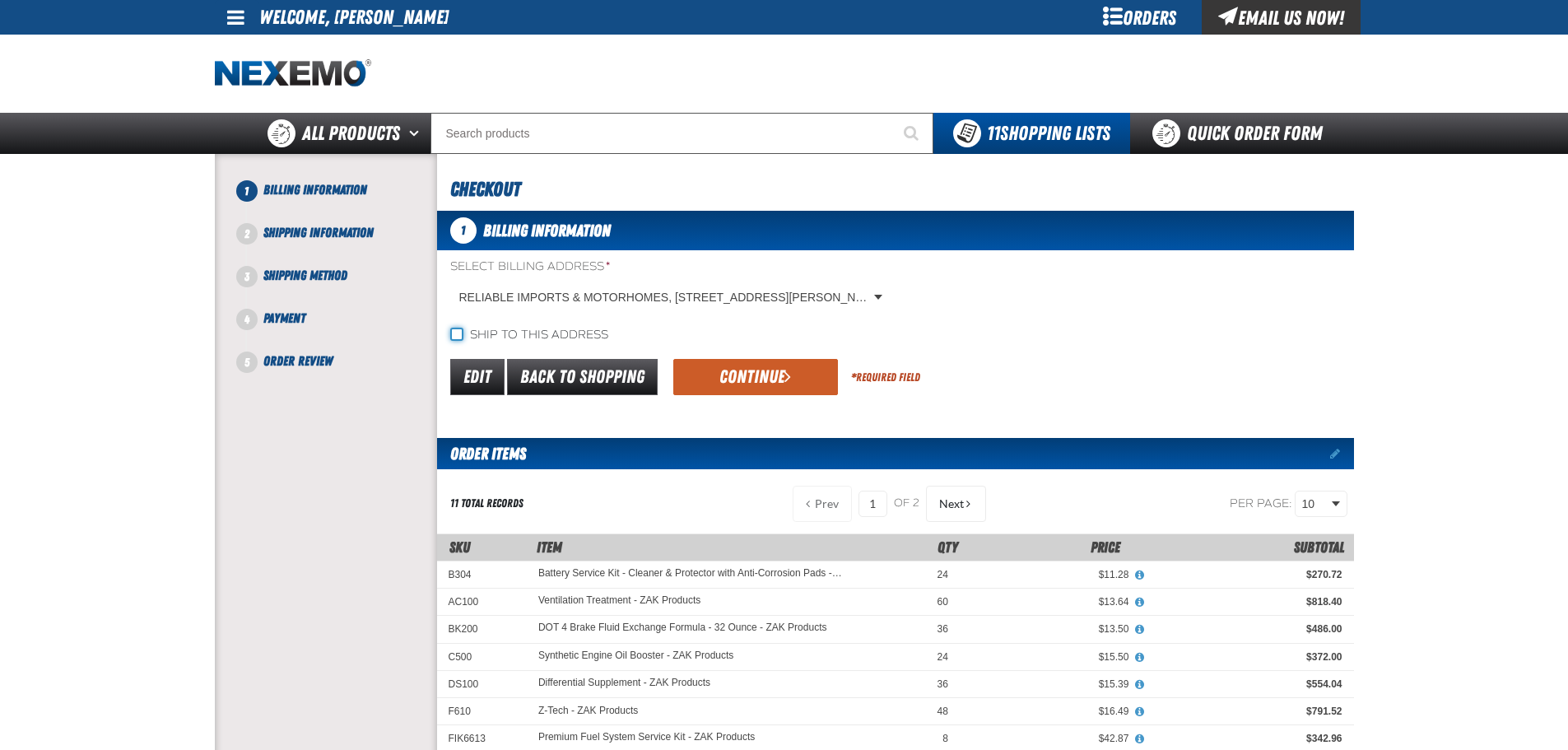
click at [459, 333] on input "Ship to this address" at bounding box center [456, 334] width 13 height 13
checkbox input "true"
click at [758, 382] on button "Continue" at bounding box center [755, 377] width 164 height 36
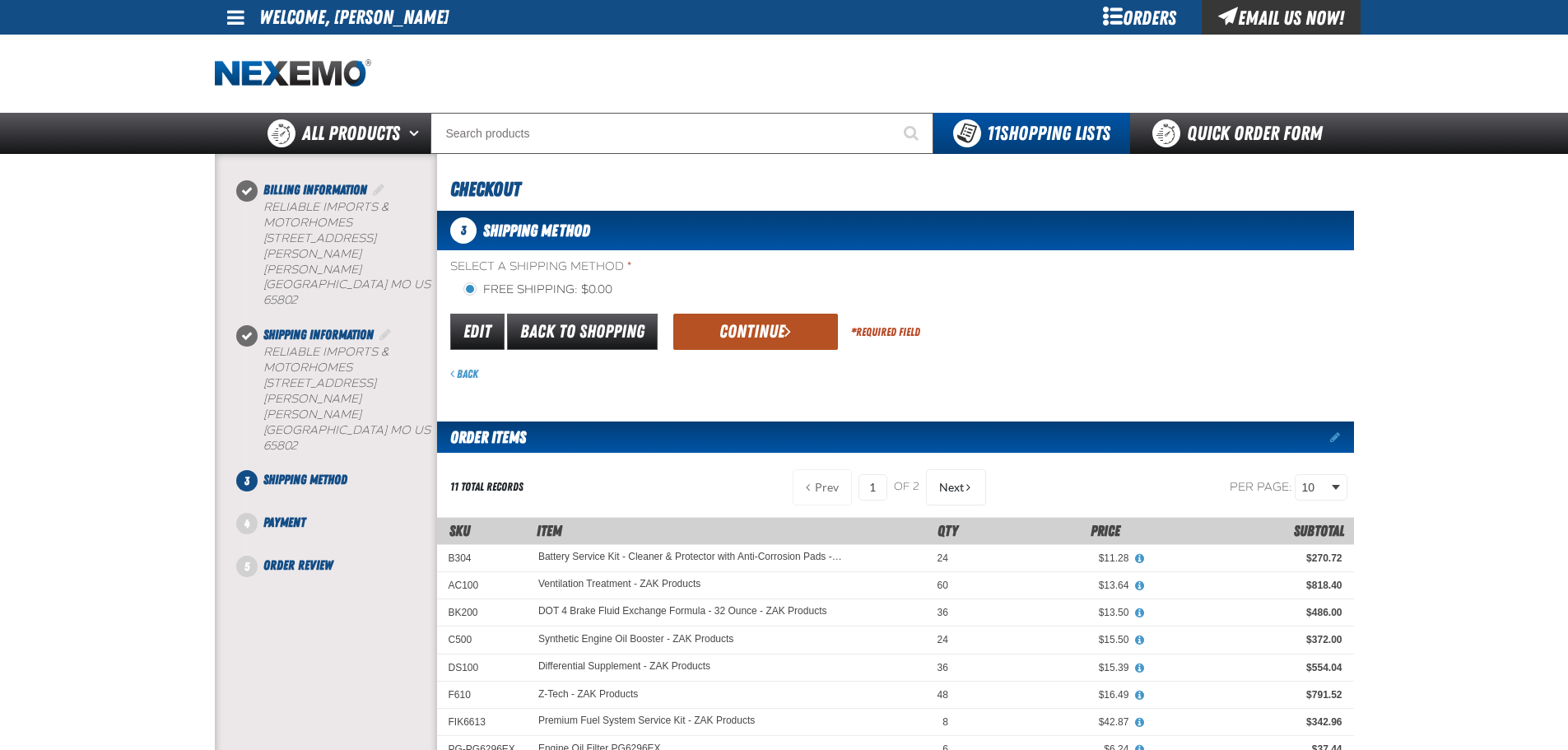
click at [769, 338] on button "Continue" at bounding box center [755, 331] width 164 height 36
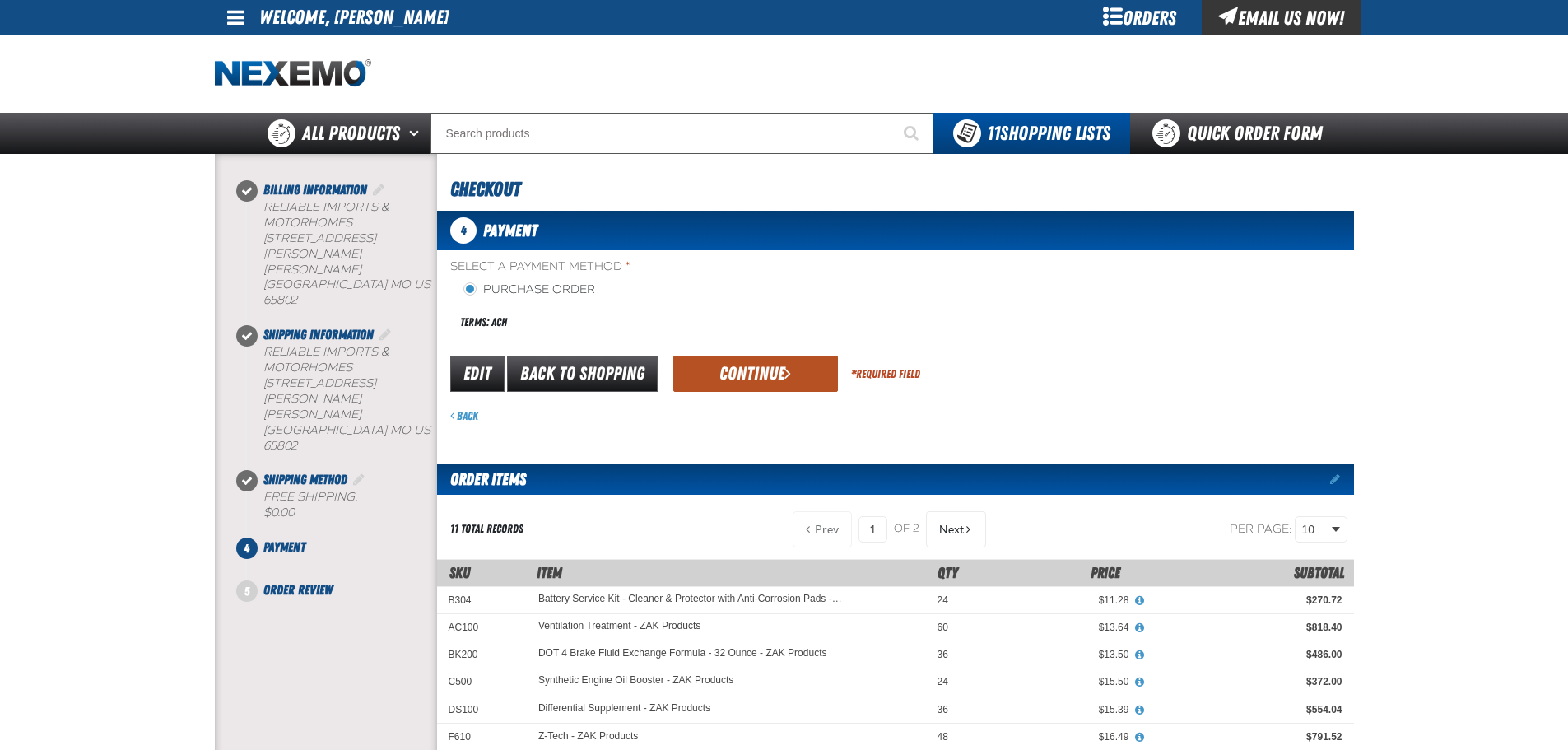
click at [751, 377] on button "Continue" at bounding box center [755, 373] width 164 height 36
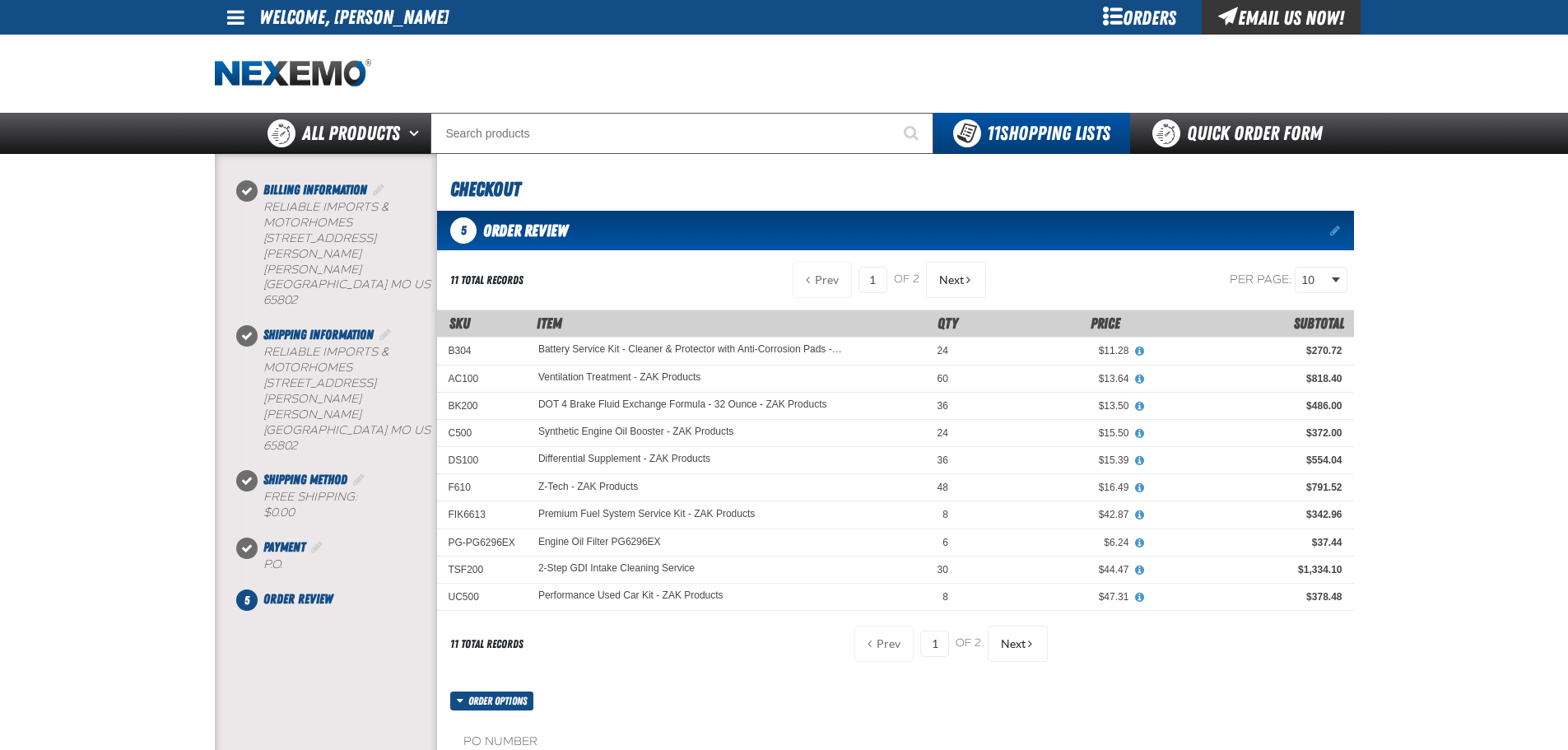
scroll to position [164, 0]
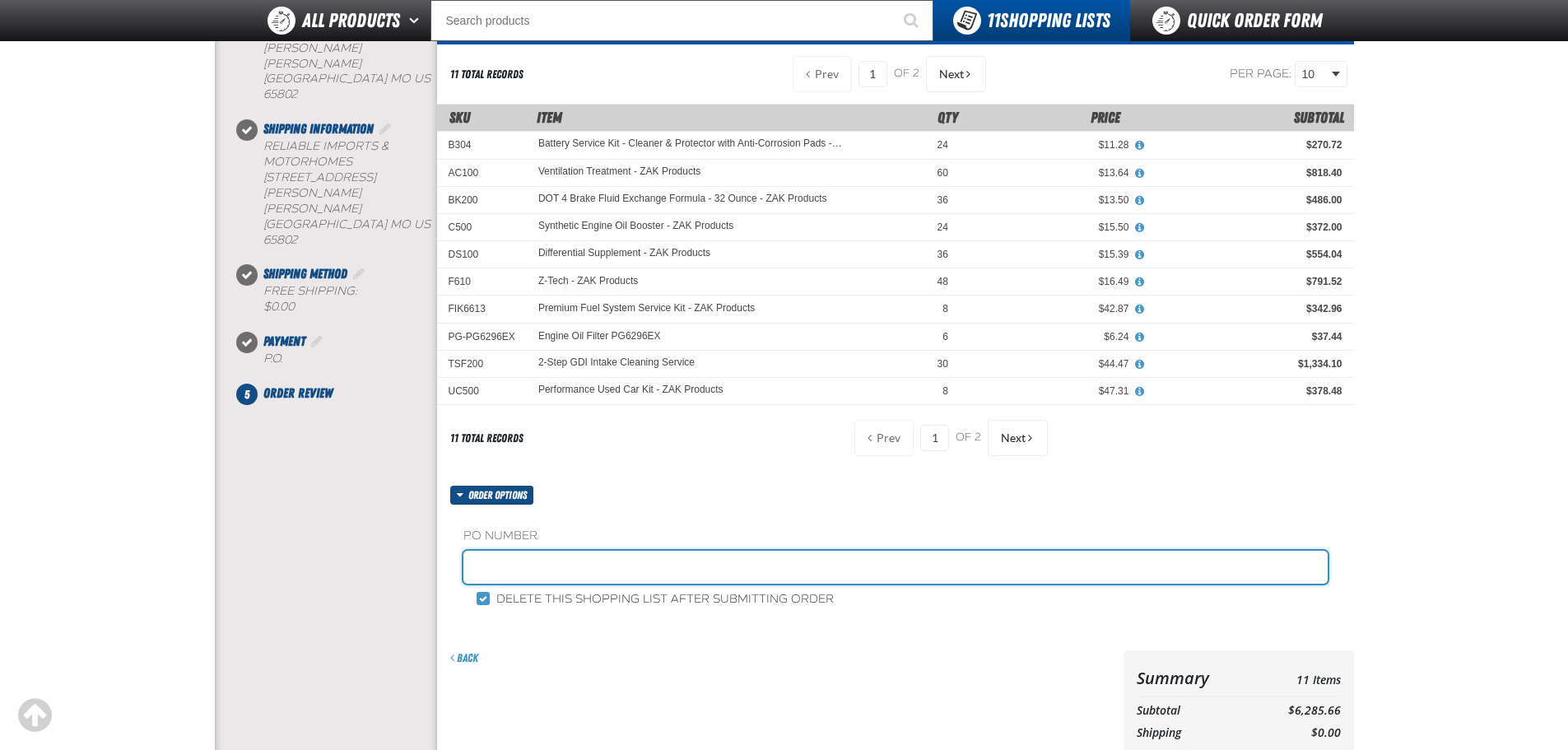
click at [557, 577] on input "text" at bounding box center [894, 566] width 864 height 32
type input "0"
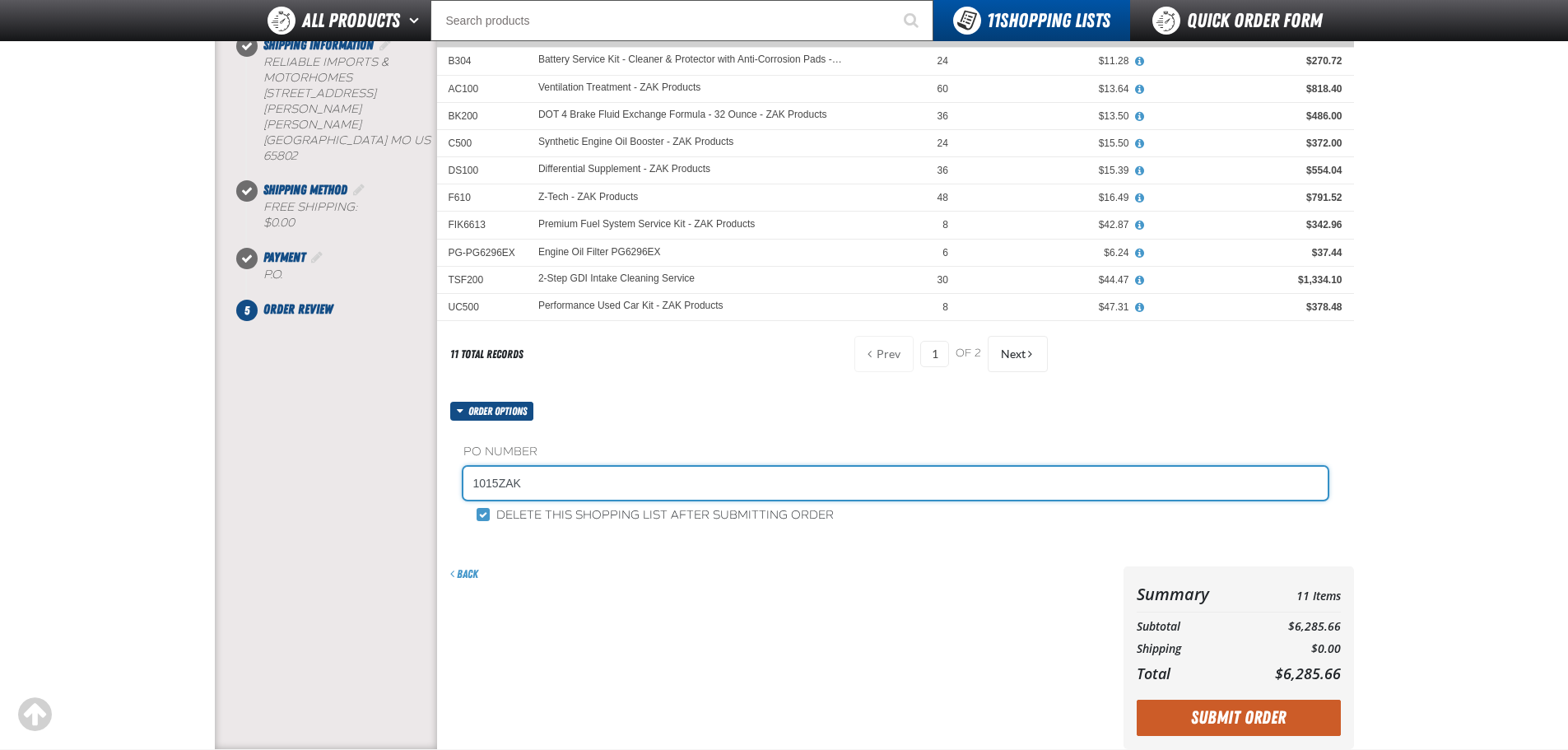
scroll to position [330, 0]
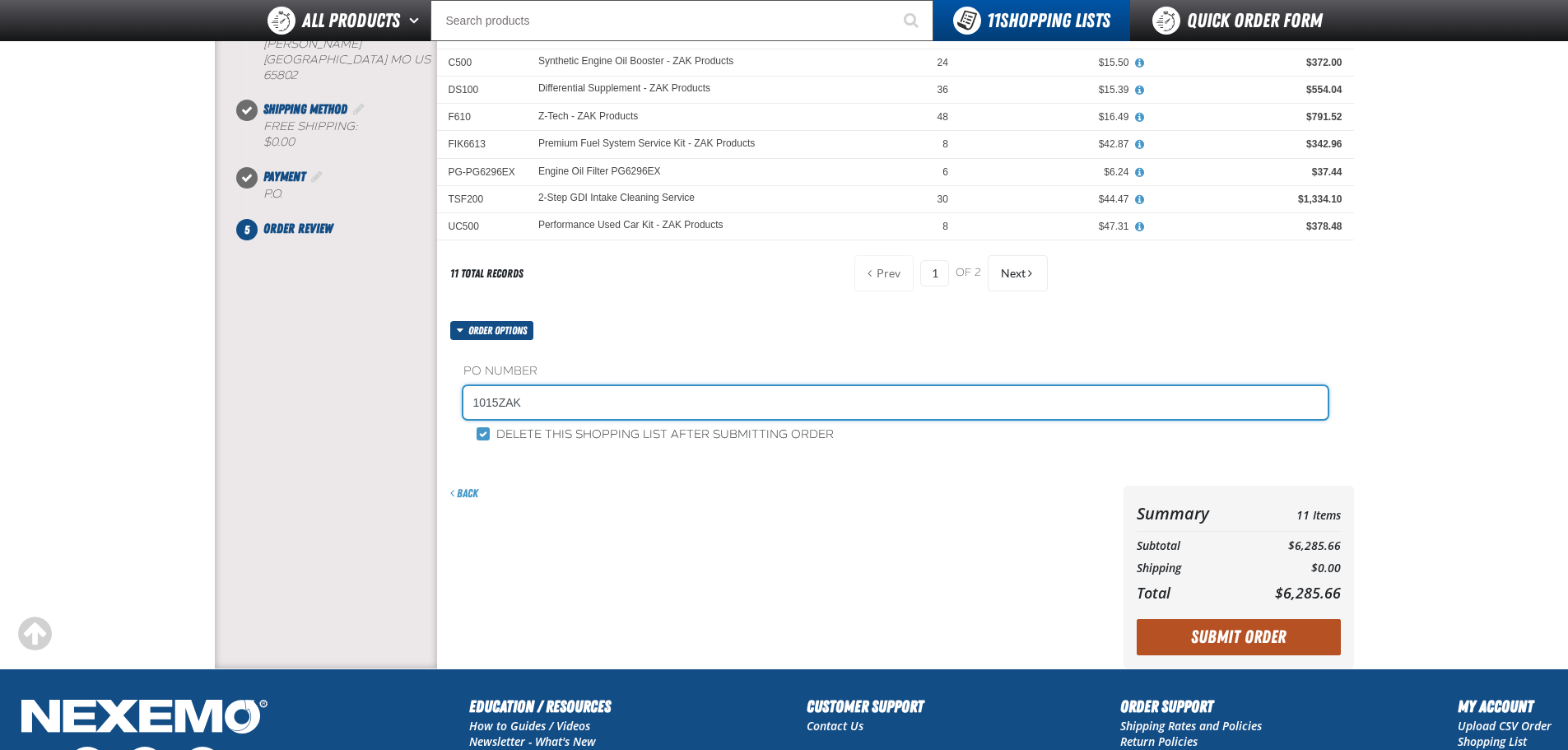
type input "1015ZAK"
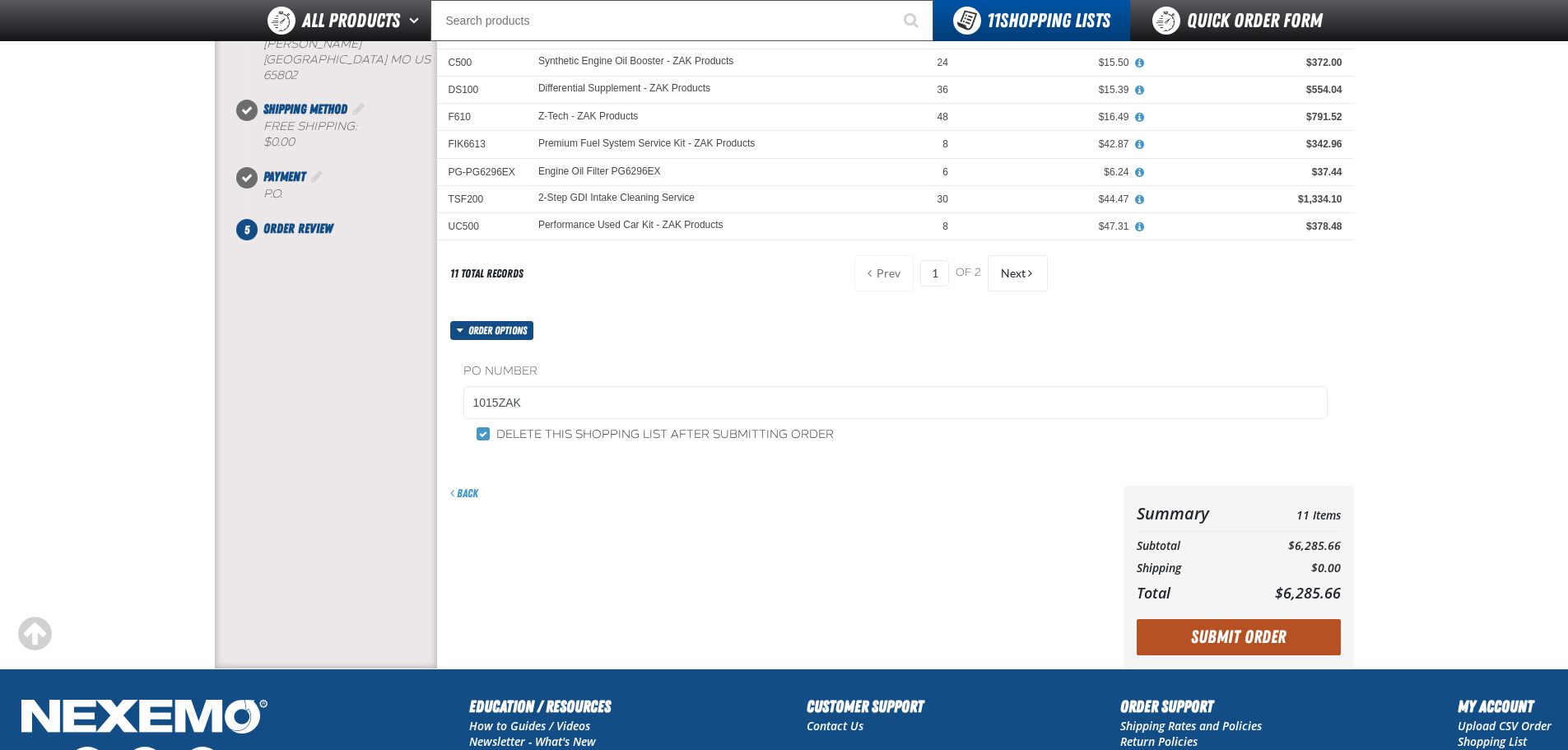
click at [1269, 638] on button "Submit Order" at bounding box center [1239, 637] width 204 height 36
